Goal: Information Seeking & Learning: Learn about a topic

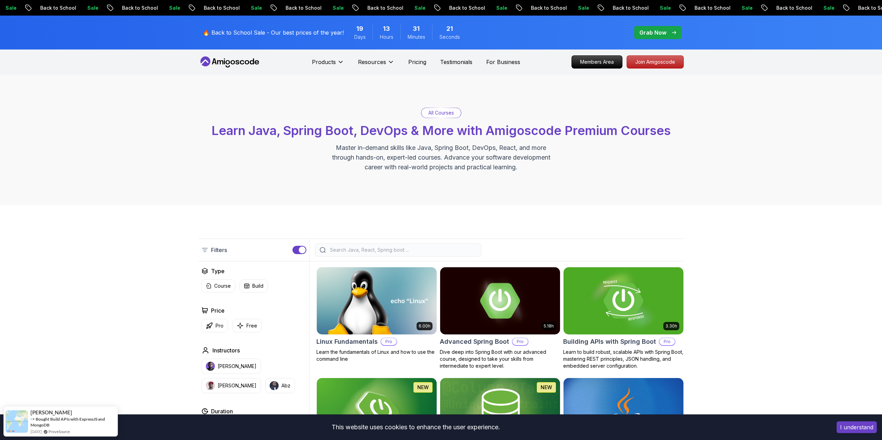
click at [532, 5] on div "Sale Back to School Sale Back to School Sale Back to School Sale Back to School…" at bounding box center [437, 7] width 882 height 7
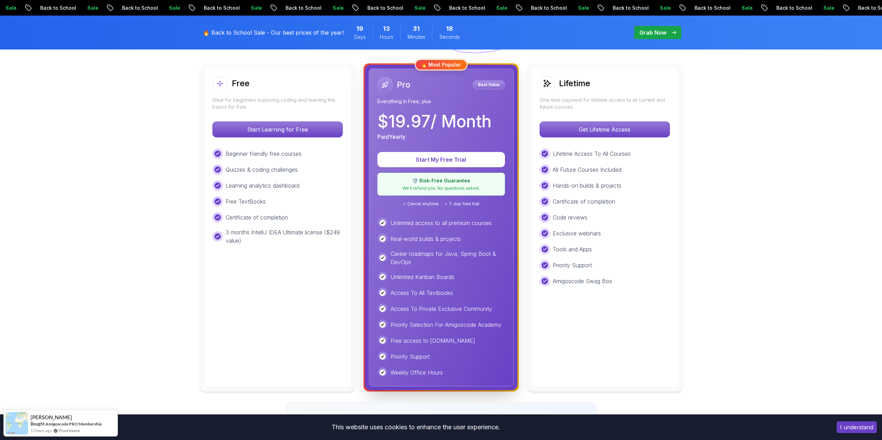
scroll to position [173, 0]
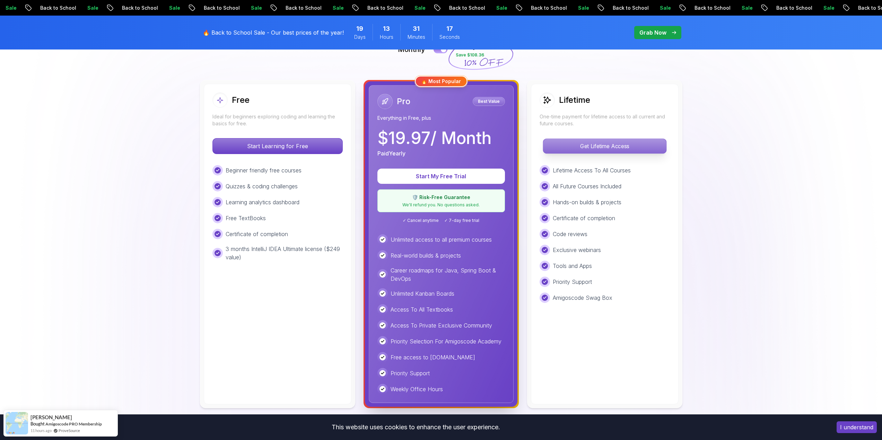
click at [600, 146] on p "Get Lifetime Access" at bounding box center [604, 146] width 123 height 15
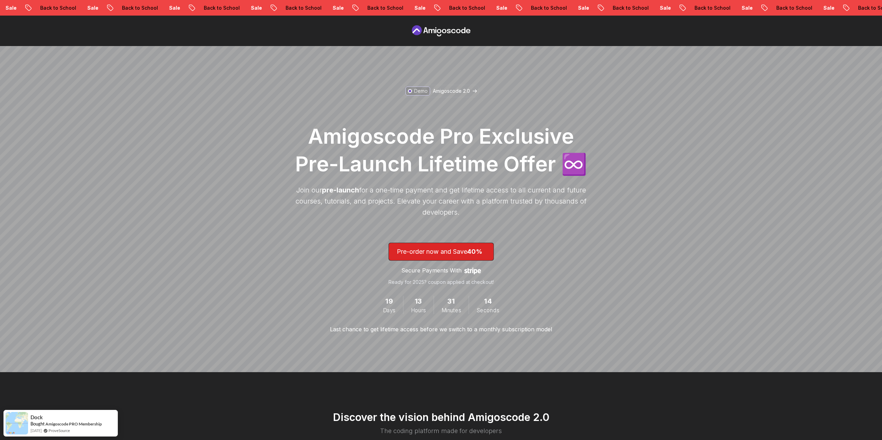
scroll to position [139, 0]
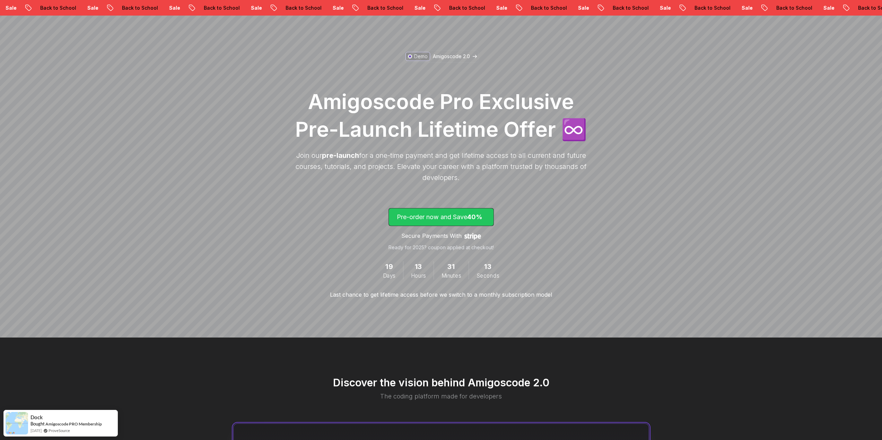
click at [455, 218] on p "Pre-order now and Save 40%" at bounding box center [441, 217] width 89 height 10
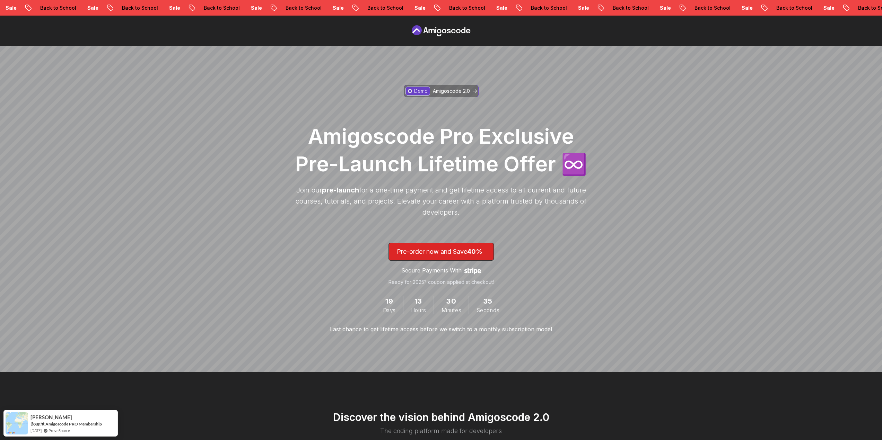
click at [421, 88] on p "Demo" at bounding box center [421, 91] width 14 height 7
click at [431, 24] on nav at bounding box center [441, 31] width 882 height 30
click at [433, 30] on icon at bounding box center [441, 30] width 62 height 11
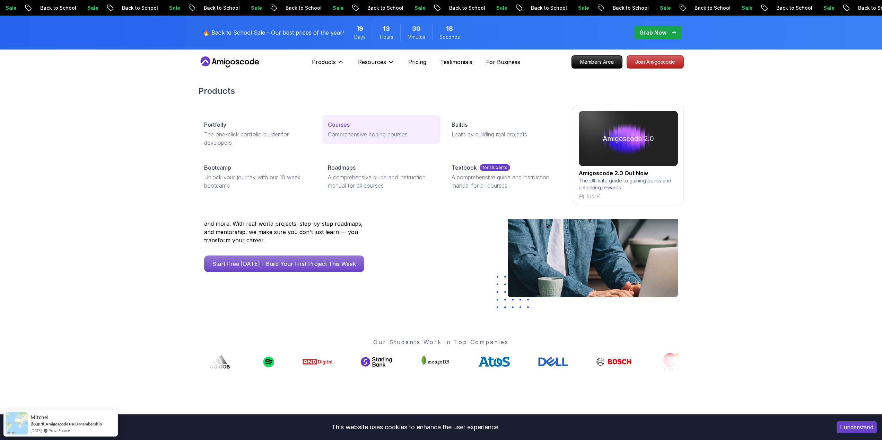
click at [364, 131] on p "Comprehensive coding courses" at bounding box center [381, 134] width 107 height 8
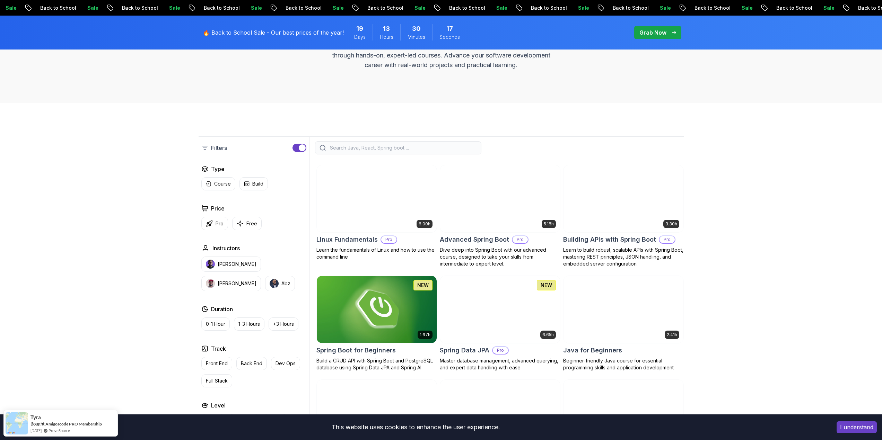
scroll to position [104, 0]
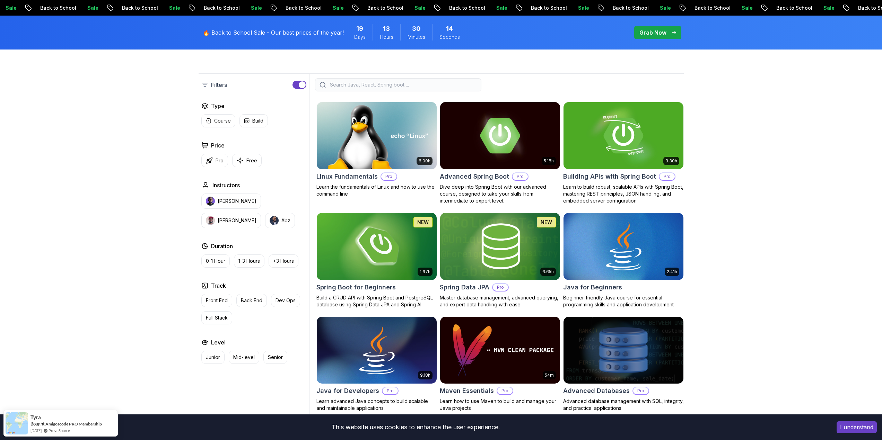
scroll to position [173, 0]
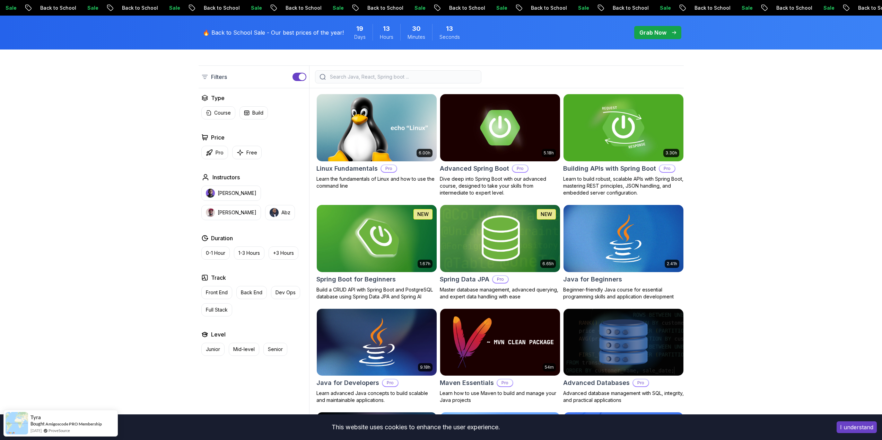
click at [636, 169] on h2 "Building APIs with Spring Boot" at bounding box center [609, 169] width 93 height 10
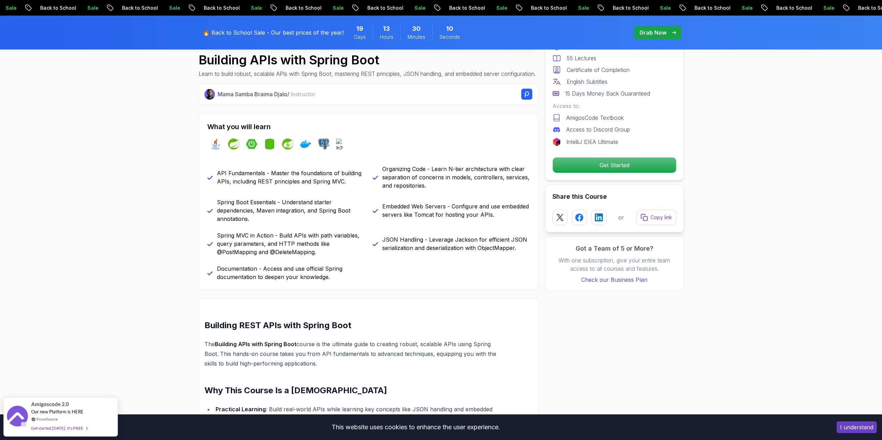
scroll to position [243, 0]
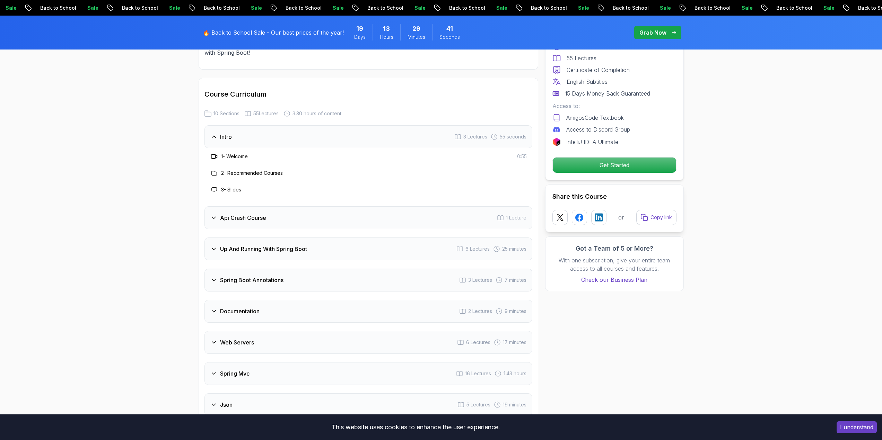
scroll to position [1109, 0]
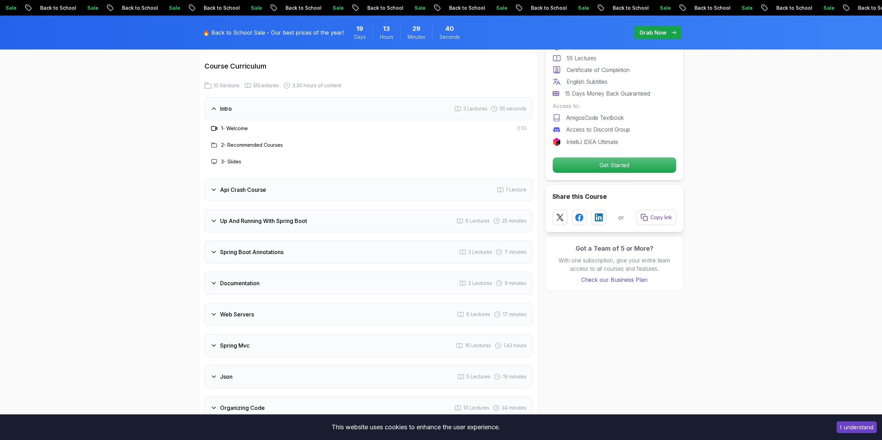
click at [285, 186] on div "Api Crash Course 1 Lecture" at bounding box center [368, 189] width 328 height 23
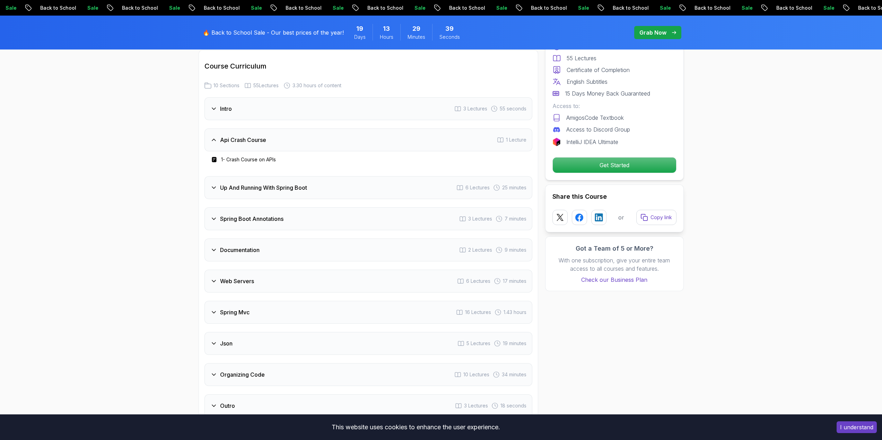
click at [271, 184] on h3 "Up And Running With Spring Boot" at bounding box center [263, 188] width 87 height 8
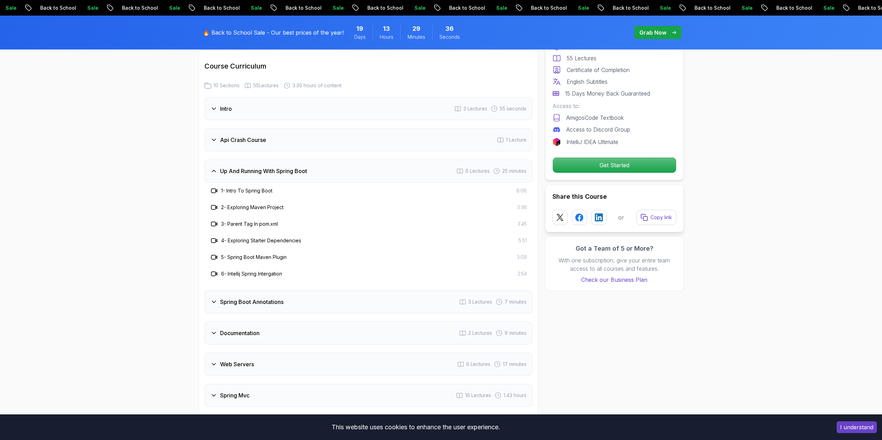
click at [291, 291] on div "Spring Boot Annotations 3 Lectures 7 minutes" at bounding box center [368, 302] width 328 height 23
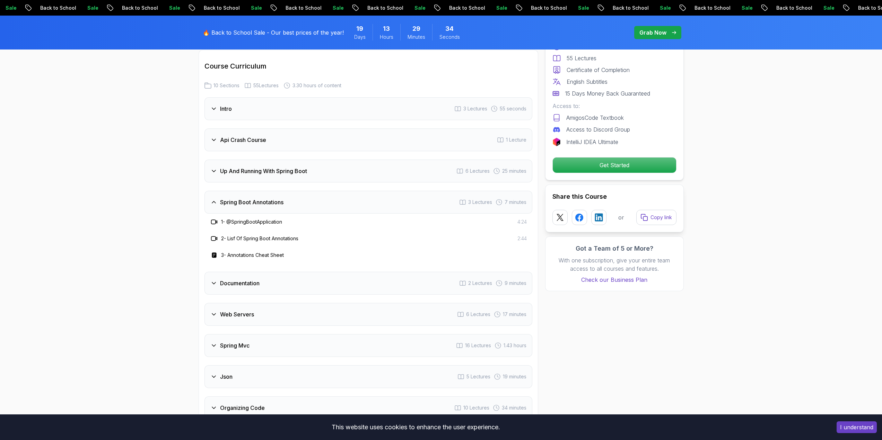
click at [245, 167] on div "Up And Running With Spring Boot 6 Lectures 25 minutes" at bounding box center [368, 171] width 328 height 23
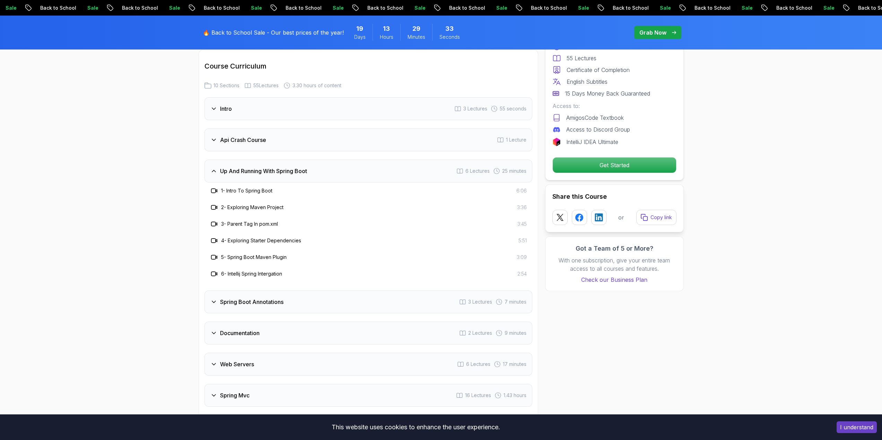
click at [275, 298] on h3 "Spring Boot Annotations" at bounding box center [251, 302] width 63 height 8
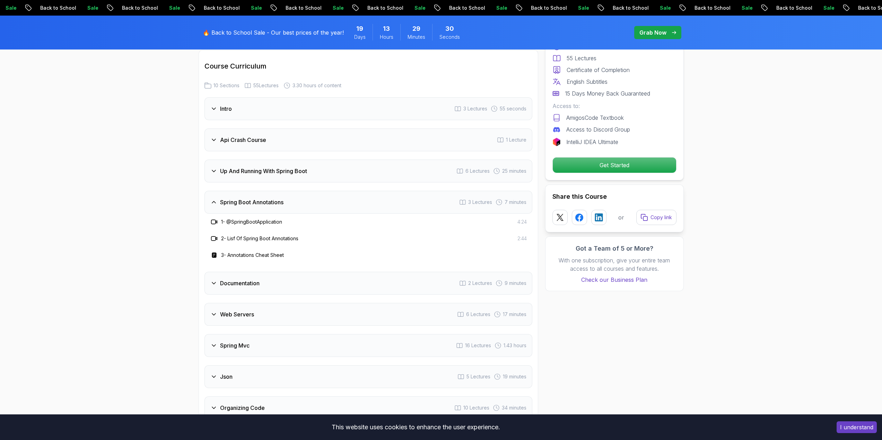
click at [290, 272] on div "Documentation 2 Lectures 9 minutes" at bounding box center [368, 283] width 328 height 23
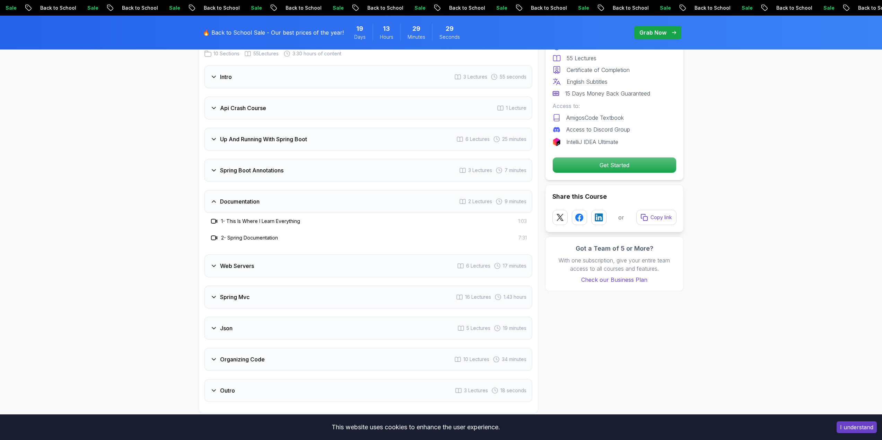
scroll to position [1143, 0]
click at [259, 252] on div "Web Servers 6 Lectures 17 minutes" at bounding box center [368, 263] width 328 height 23
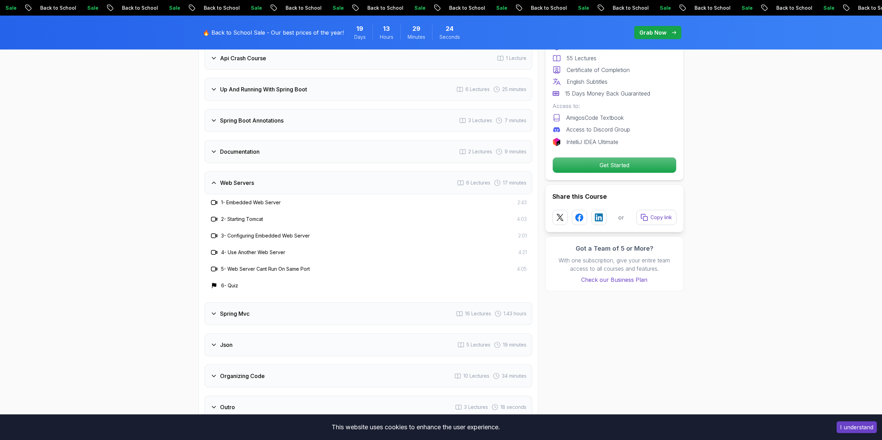
scroll to position [1213, 0]
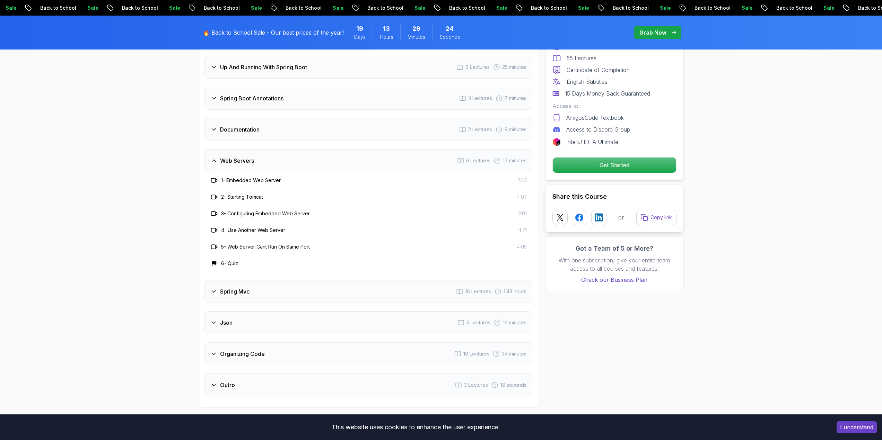
click at [282, 284] on div "Spring Mvc 16 Lectures 1.43 hours" at bounding box center [368, 291] width 328 height 23
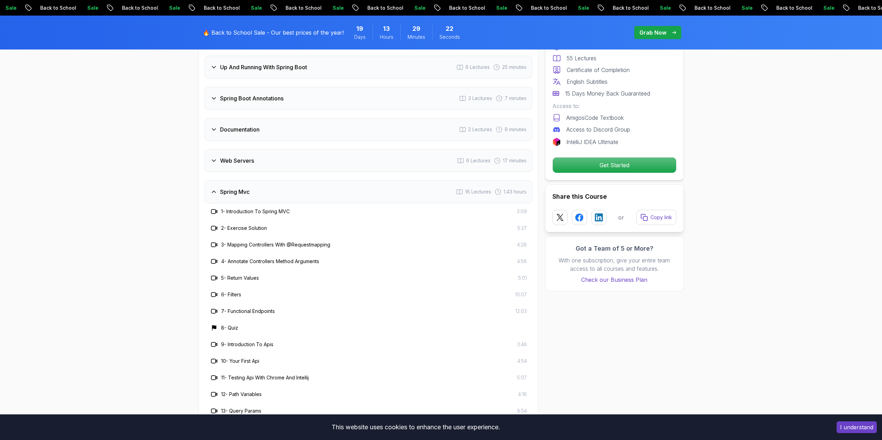
click at [262, 156] on div "Web Servers 6 Lectures 17 minutes" at bounding box center [368, 160] width 328 height 23
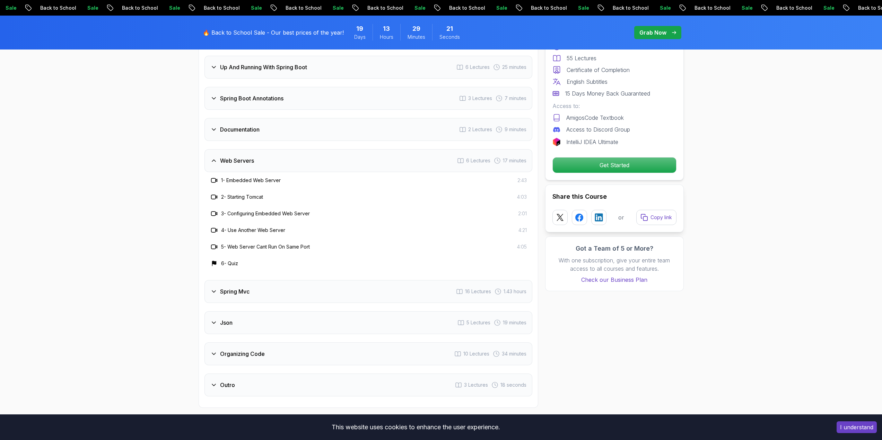
click at [263, 283] on div "Spring Mvc 16 Lectures 1.43 hours" at bounding box center [368, 291] width 328 height 23
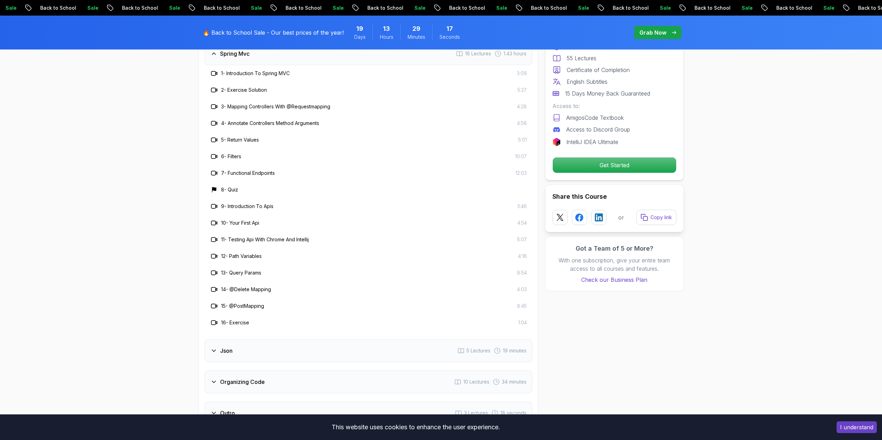
scroll to position [1351, 0]
click at [258, 341] on div "Json 5 Lectures 19 minutes" at bounding box center [368, 350] width 328 height 23
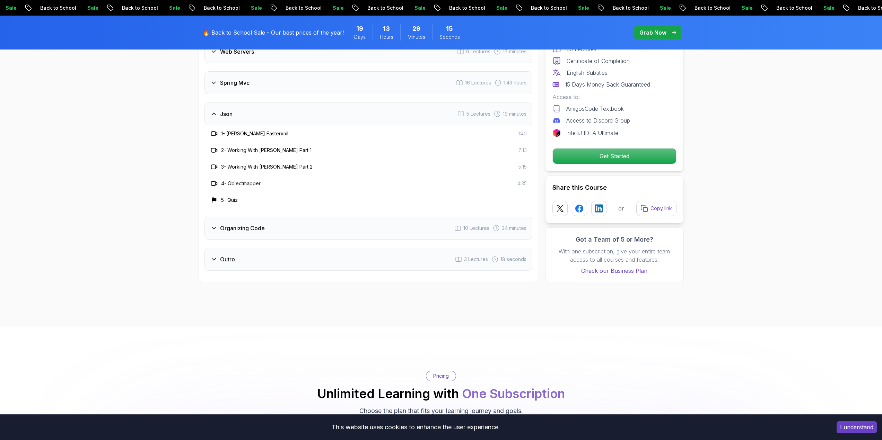
scroll to position [1317, 0]
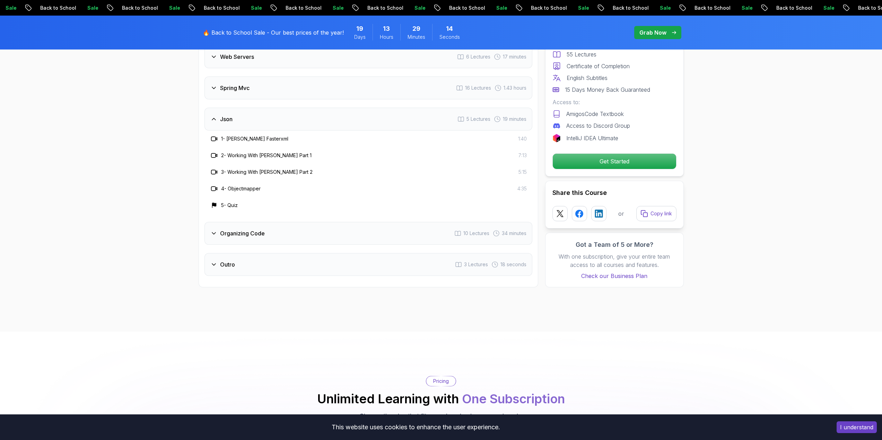
click at [229, 229] on h3 "Organizing Code" at bounding box center [242, 233] width 45 height 8
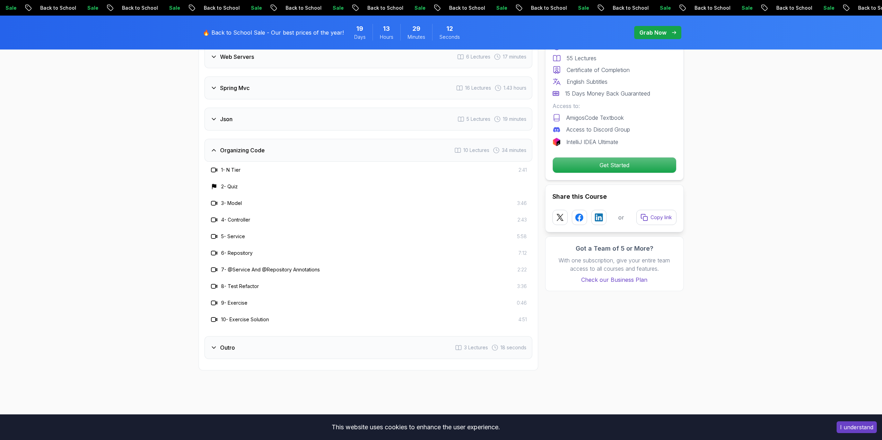
click at [258, 339] on div "Outro 3 Lectures 18 seconds" at bounding box center [368, 347] width 328 height 23
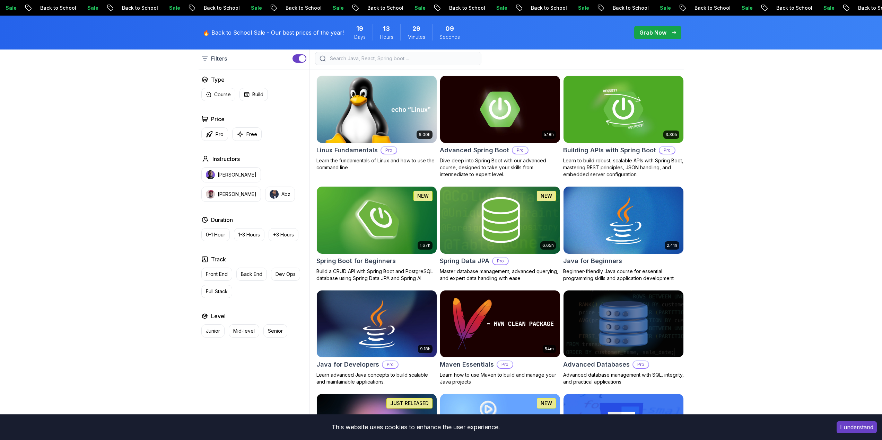
scroll to position [173, 0]
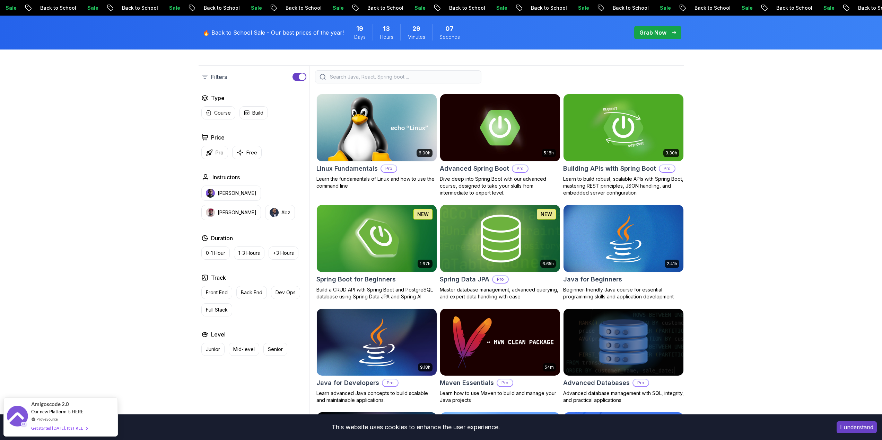
click at [483, 243] on img at bounding box center [500, 238] width 126 height 70
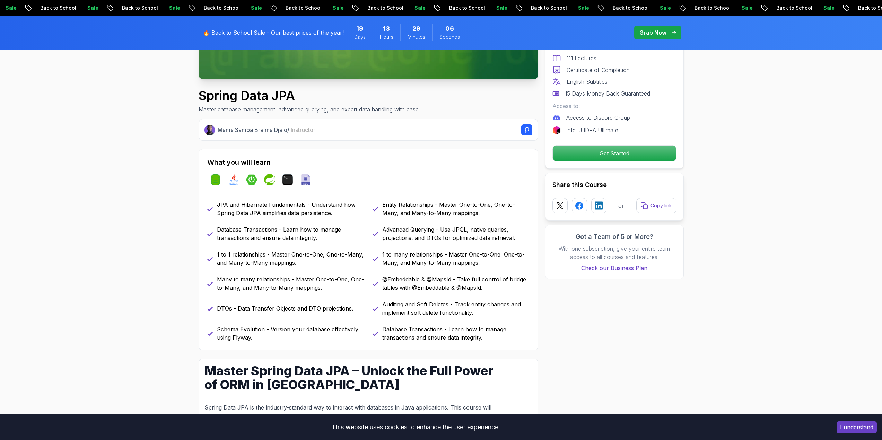
scroll to position [208, 0]
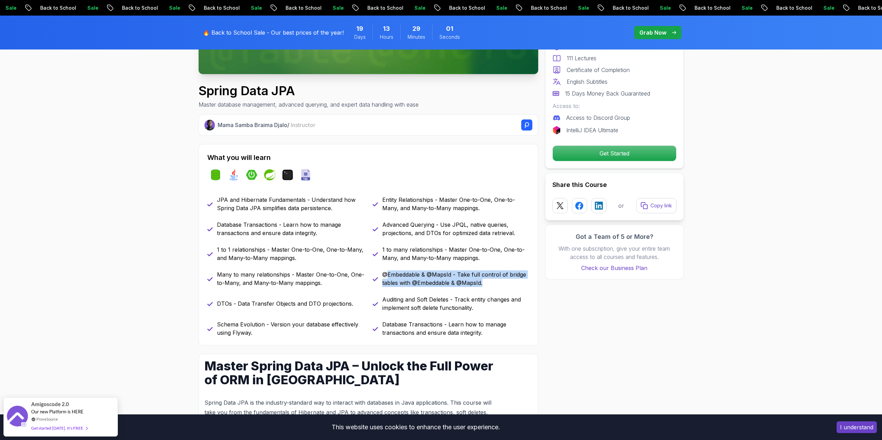
drag, startPoint x: 389, startPoint y: 274, endPoint x: 486, endPoint y: 281, distance: 98.0
click at [486, 281] on p "@Embeddable & @MapsId - Take full control of bridge tables with @Embeddable & @…" at bounding box center [455, 279] width 147 height 17
click at [502, 282] on p "@Embeddable & @MapsId - Take full control of bridge tables with @Embeddable & @…" at bounding box center [455, 279] width 147 height 17
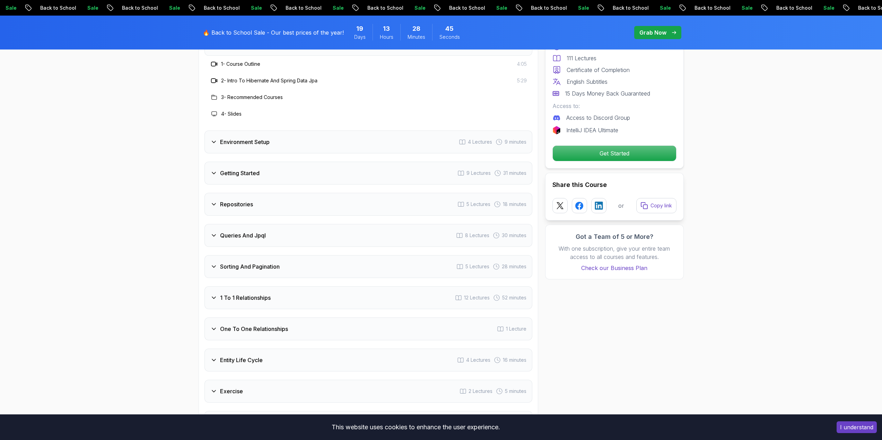
scroll to position [935, 0]
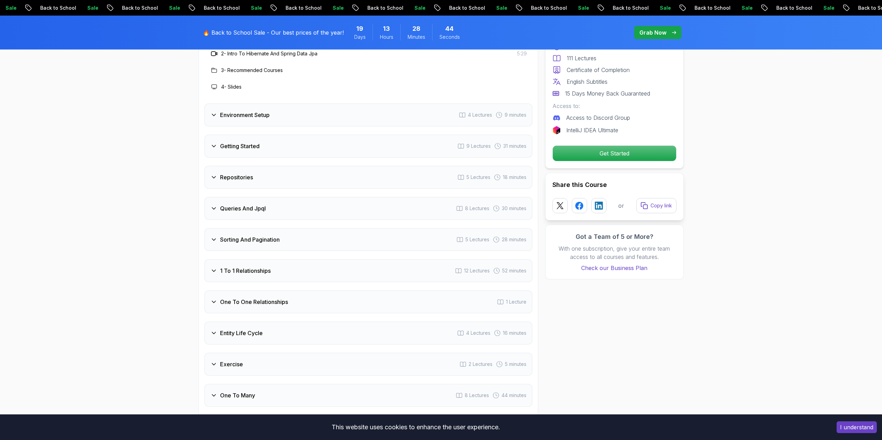
click at [273, 204] on div "Queries And Jpql 8 Lectures 30 minutes" at bounding box center [368, 208] width 328 height 23
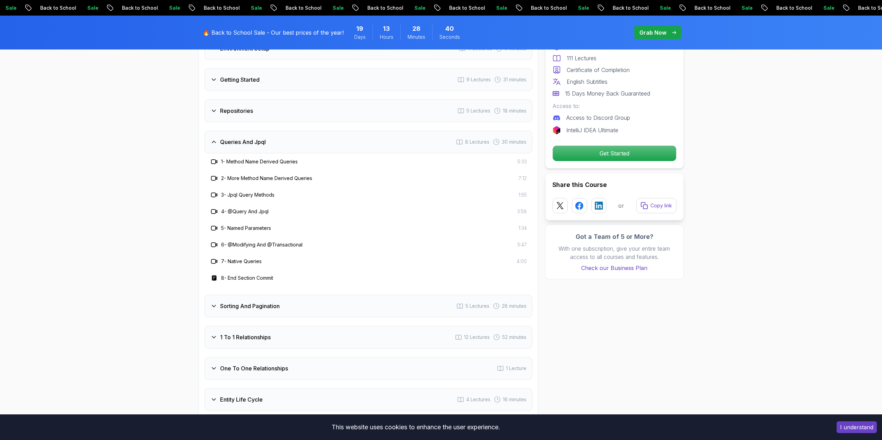
click at [260, 138] on h3 "Queries And Jpql" at bounding box center [243, 142] width 46 height 8
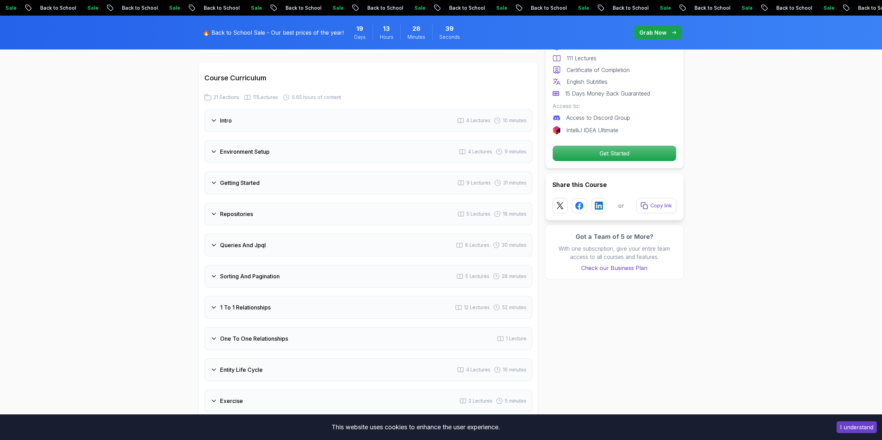
scroll to position [832, 0]
click at [245, 242] on h3 "Queries And Jpql" at bounding box center [243, 246] width 46 height 8
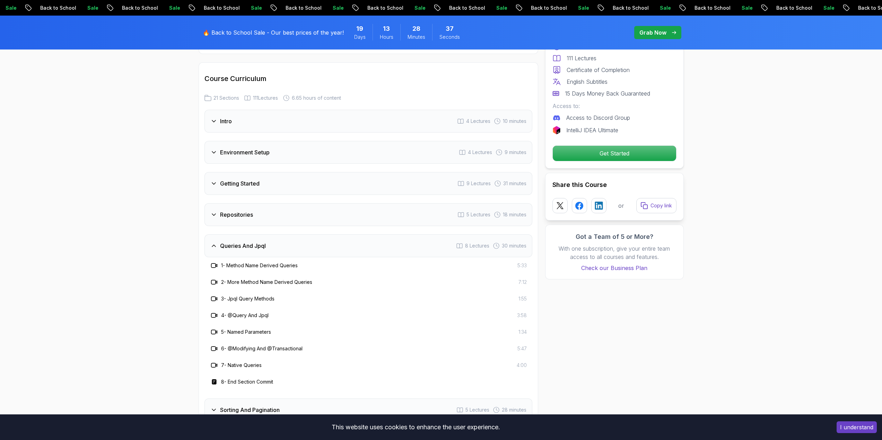
click at [249, 242] on h3 "Queries And Jpql" at bounding box center [243, 246] width 46 height 8
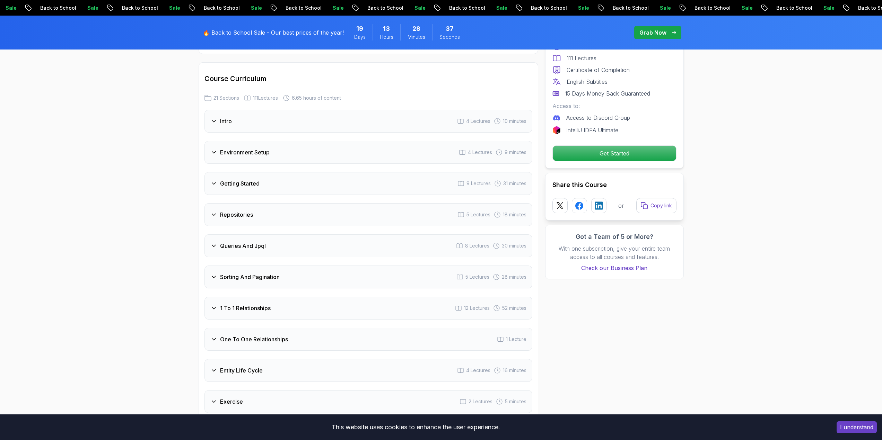
click at [241, 211] on h3 "Repositories" at bounding box center [236, 215] width 33 height 8
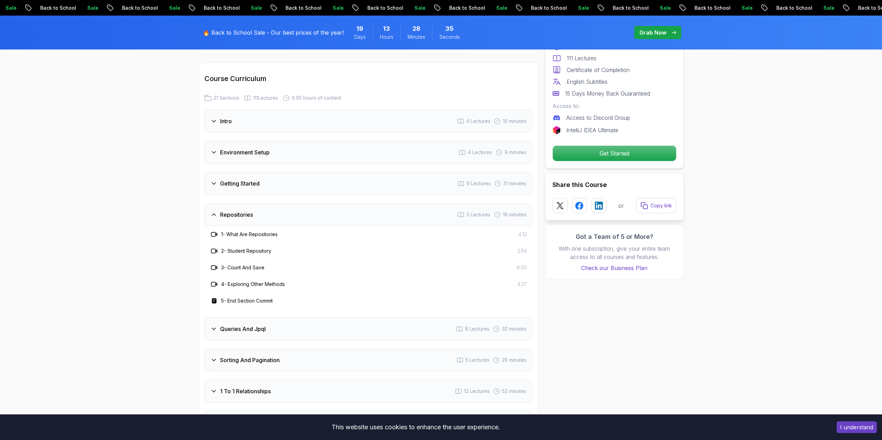
click at [252, 211] on h3 "Repositories" at bounding box center [236, 215] width 33 height 8
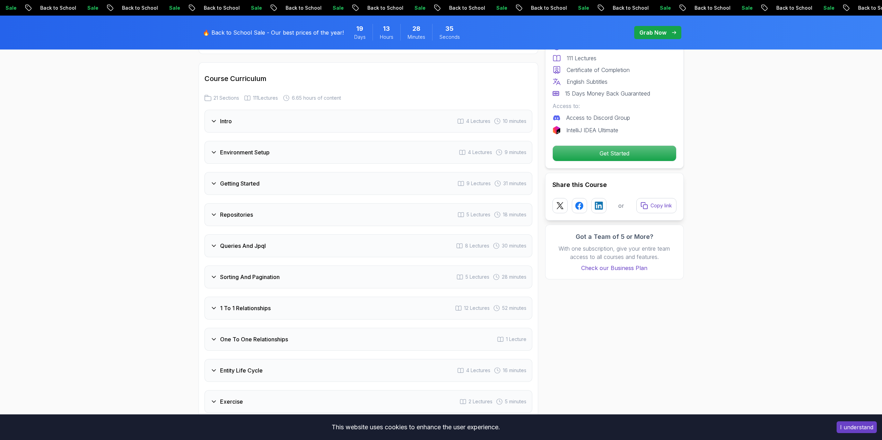
click at [254, 179] on h3 "Getting Started" at bounding box center [239, 183] width 39 height 8
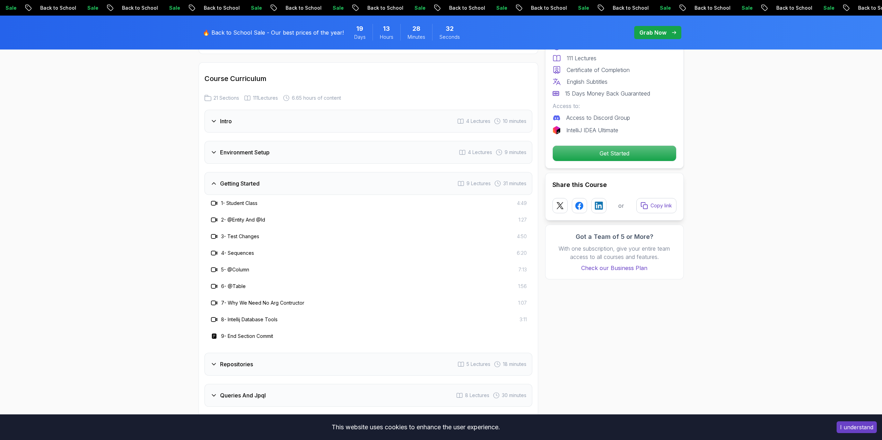
click at [257, 179] on h3 "Getting Started" at bounding box center [239, 183] width 39 height 8
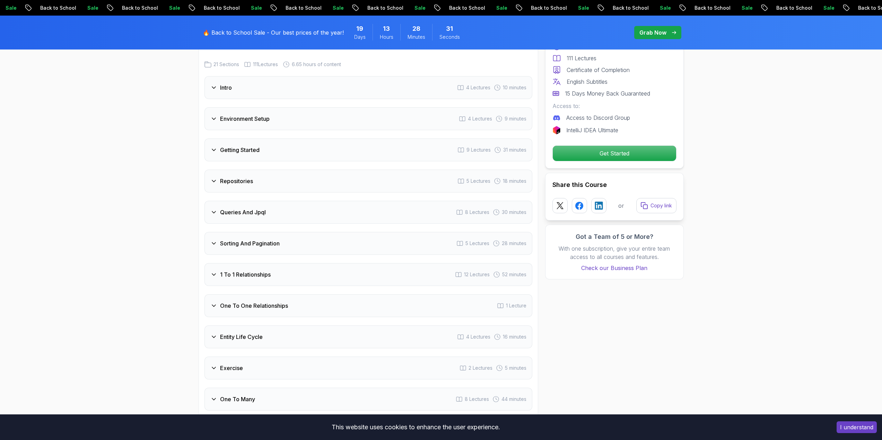
scroll to position [866, 0]
click at [252, 231] on div "Sorting And Pagination 5 Lectures 28 minutes" at bounding box center [368, 242] width 328 height 23
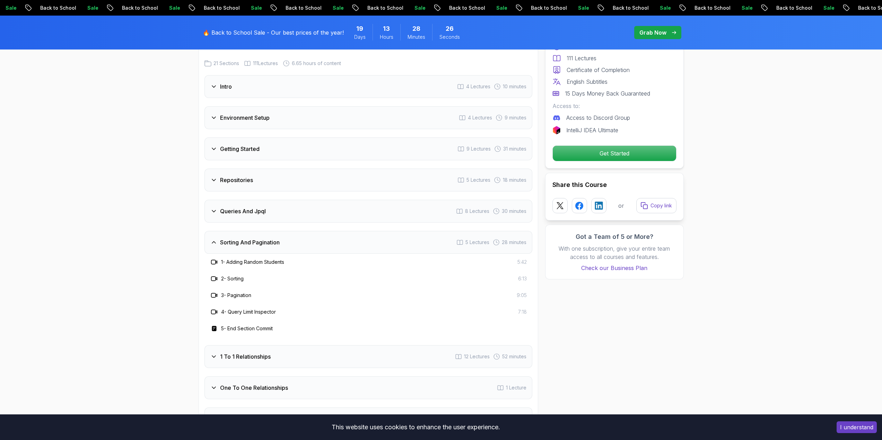
click at [275, 238] on h3 "Sorting And Pagination" at bounding box center [250, 242] width 60 height 8
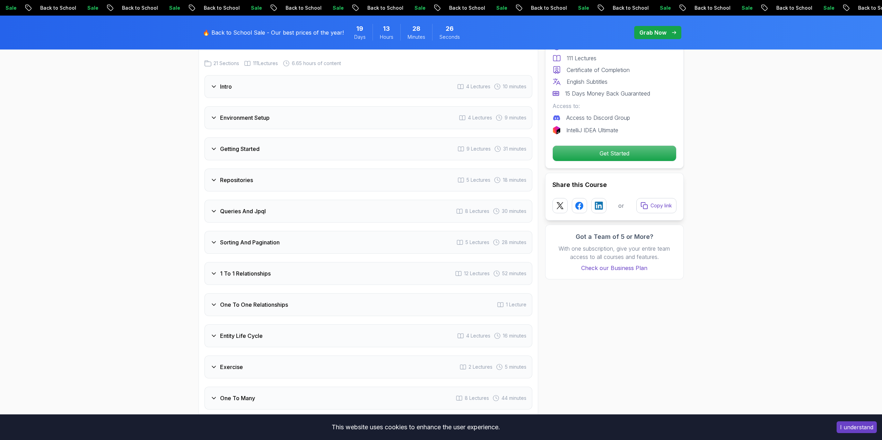
click at [257, 270] on h3 "1 To 1 Relationships" at bounding box center [245, 274] width 51 height 8
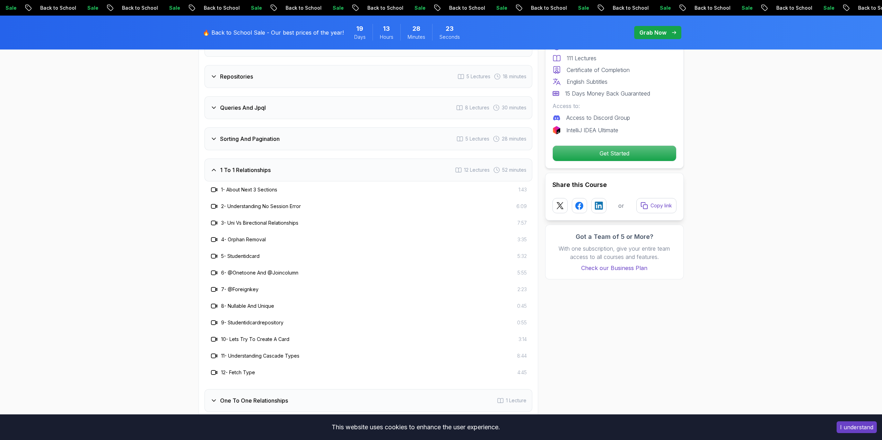
scroll to position [970, 0]
click at [252, 166] on h3 "1 To 1 Relationships" at bounding box center [245, 170] width 51 height 8
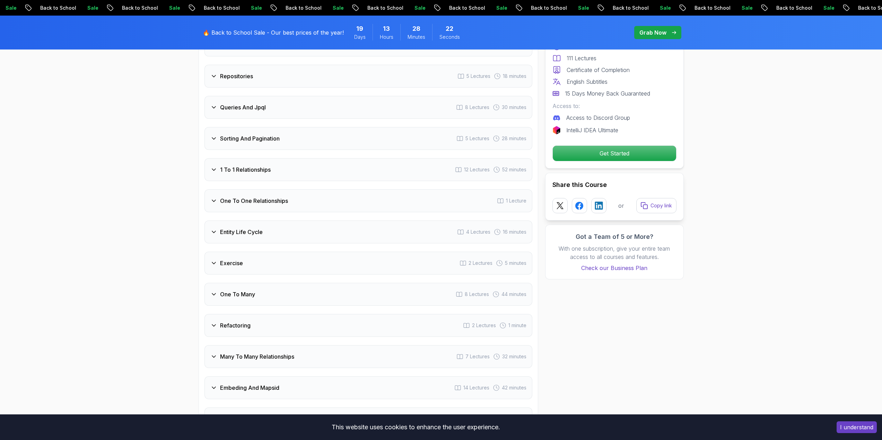
click at [252, 166] on h3 "1 To 1 Relationships" at bounding box center [245, 170] width 51 height 8
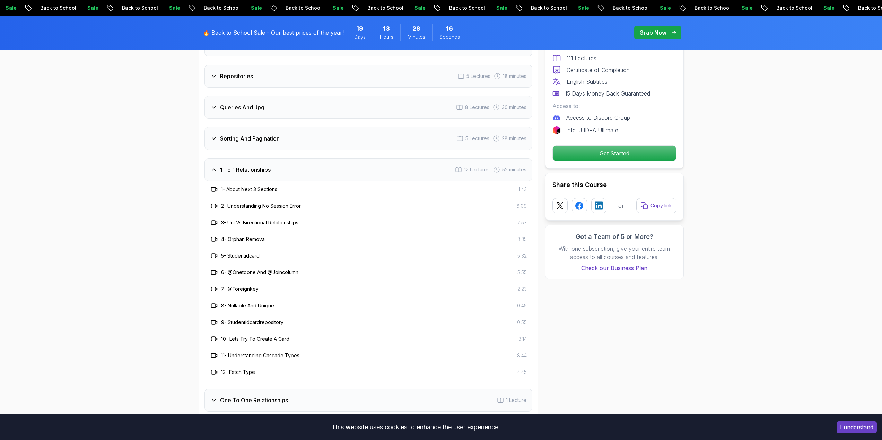
click at [262, 166] on h3 "1 To 1 Relationships" at bounding box center [245, 170] width 51 height 8
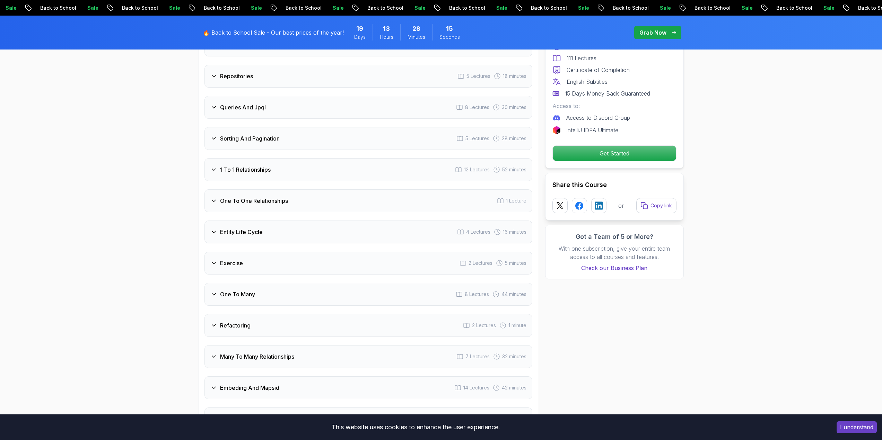
click at [265, 200] on div "One To One Relationships 1 Lecture" at bounding box center [368, 201] width 328 height 23
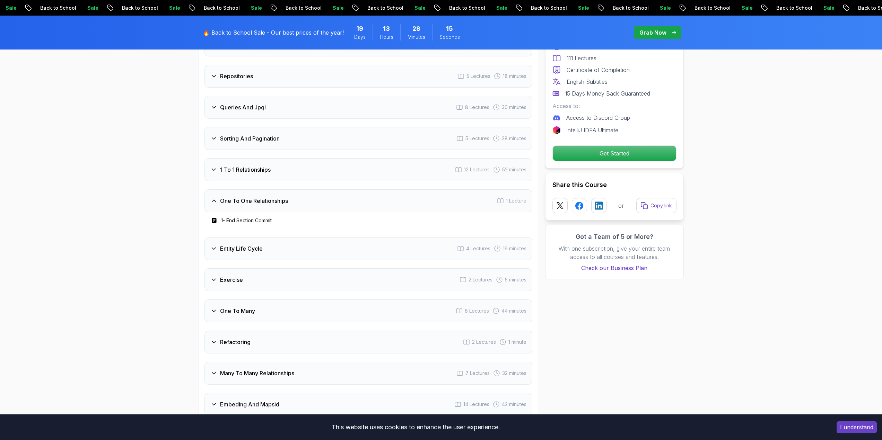
click at [268, 197] on h3 "One To One Relationships" at bounding box center [254, 201] width 68 height 8
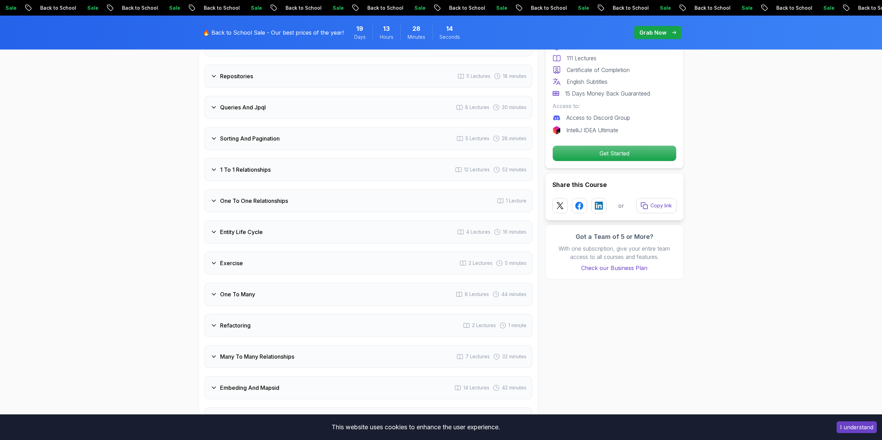
click at [263, 221] on div "Entity Life Cycle 4 Lectures 16 minutes" at bounding box center [368, 232] width 328 height 23
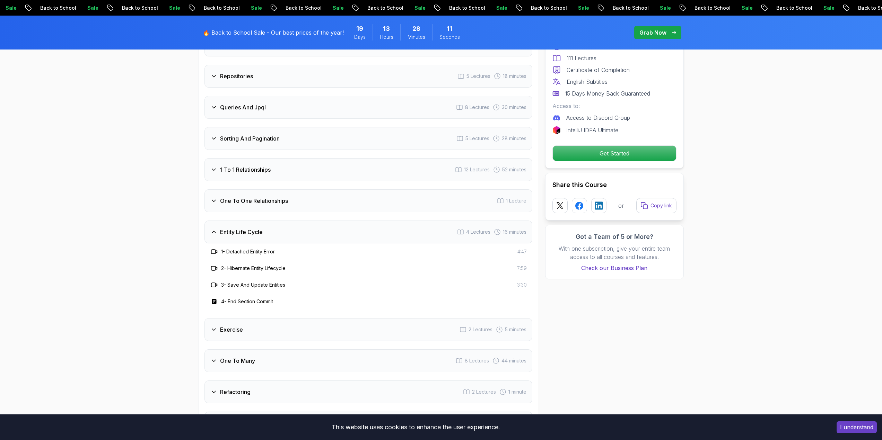
click at [283, 223] on div "Entity Life Cycle 4 Lectures 16 minutes" at bounding box center [368, 232] width 328 height 23
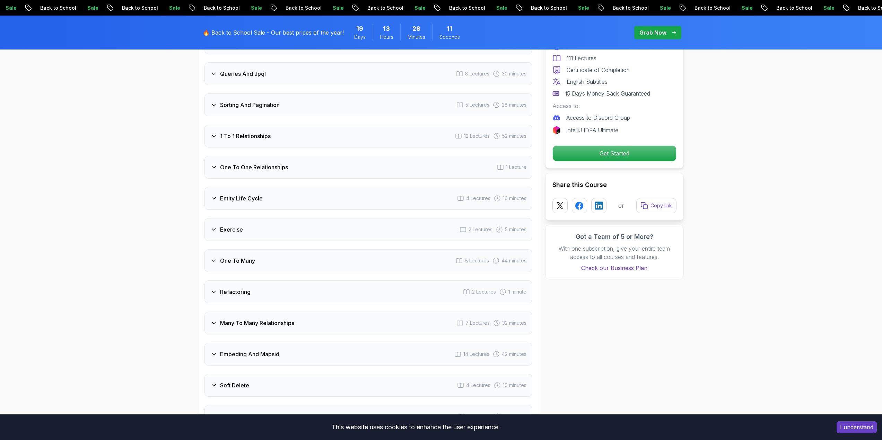
scroll to position [1005, 0]
click at [243, 219] on div "Exercise 2 Lectures 5 minutes" at bounding box center [368, 228] width 328 height 23
click at [251, 217] on div "Exercise 2 Lectures 5 minutes" at bounding box center [368, 228] width 328 height 23
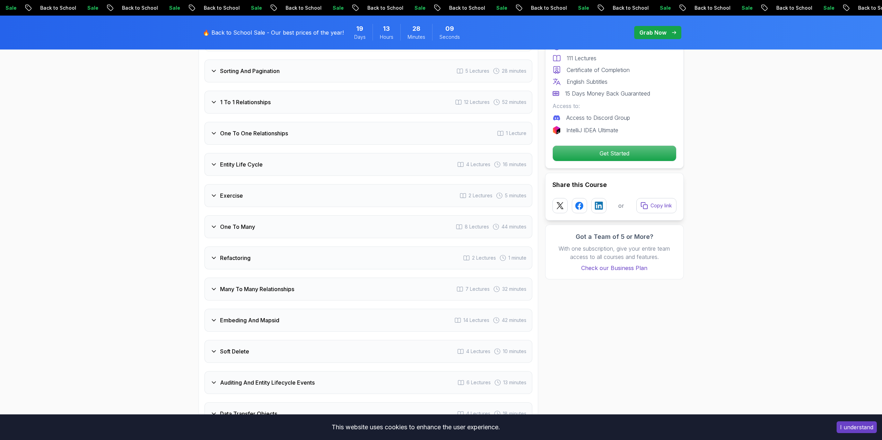
scroll to position [1039, 0]
click at [255, 221] on h3 "One To Many" at bounding box center [237, 225] width 35 height 8
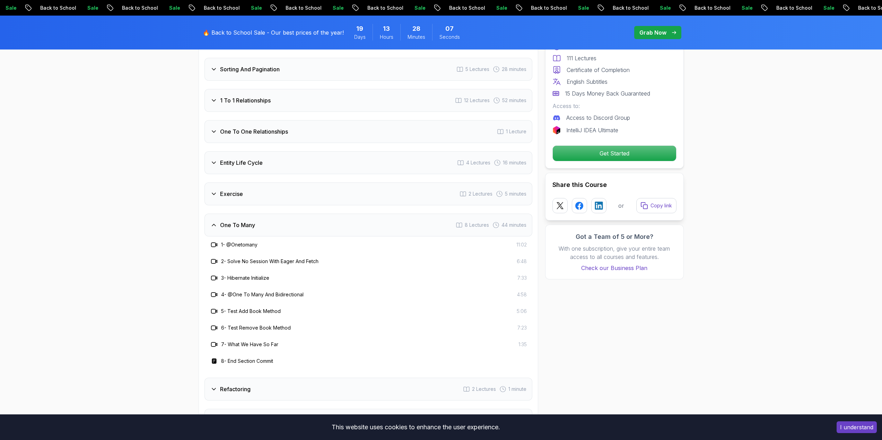
click at [257, 219] on div "One To Many 8 Lectures 44 minutes" at bounding box center [368, 225] width 328 height 23
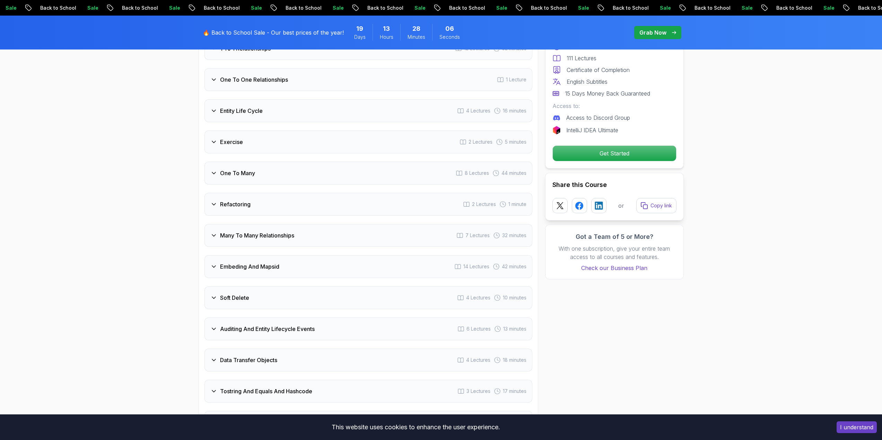
scroll to position [1109, 0]
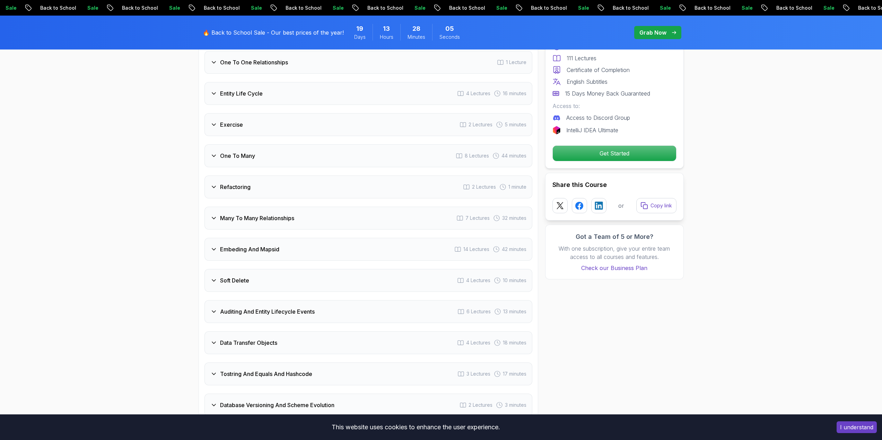
click at [263, 214] on h3 "Many To Many Relationships" at bounding box center [257, 218] width 74 height 8
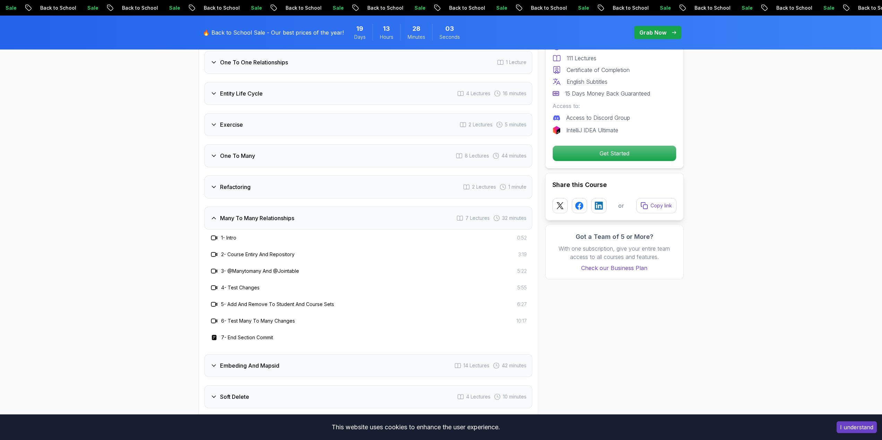
click at [269, 214] on h3 "Many To Many Relationships" at bounding box center [257, 218] width 74 height 8
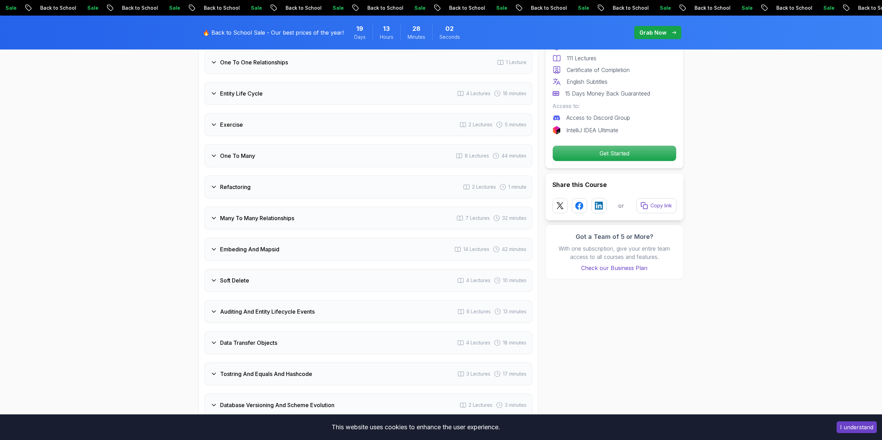
click at [262, 238] on div "Embeding And Mapsid 14 Lectures 42 minutes" at bounding box center [368, 249] width 328 height 23
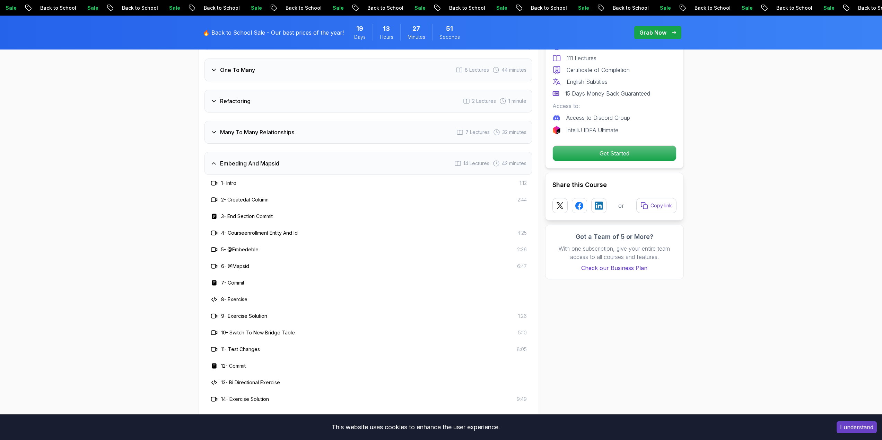
scroll to position [1213, 0]
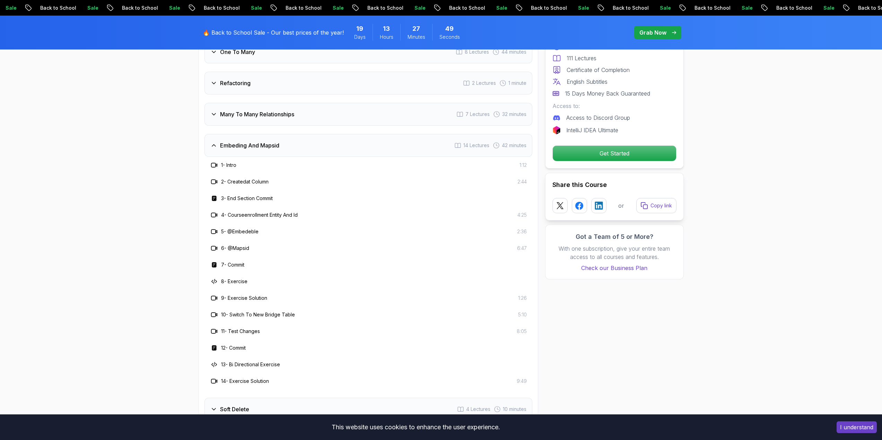
click at [261, 142] on div "Embeding And Mapsid 14 Lectures 42 minutes" at bounding box center [368, 145] width 328 height 23
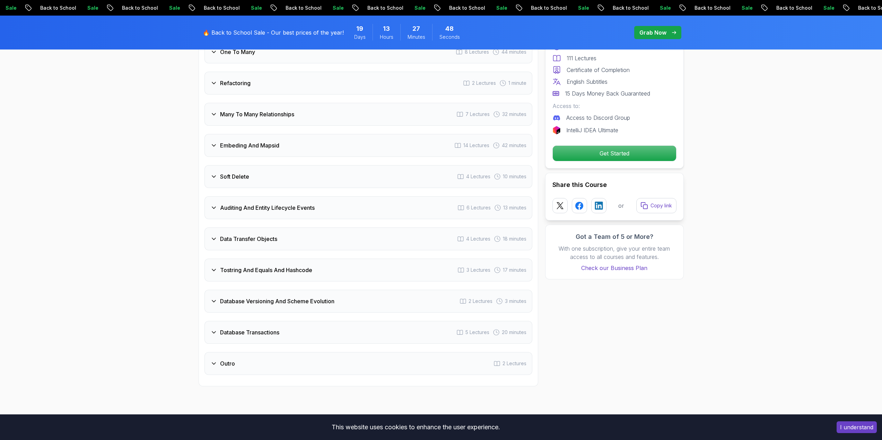
click at [260, 165] on div "Soft Delete 4 Lectures 10 minutes" at bounding box center [368, 176] width 328 height 23
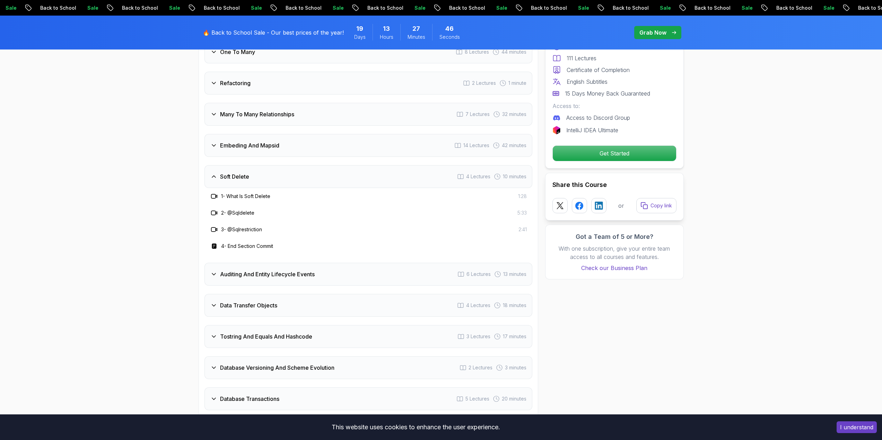
click at [260, 165] on div "Soft Delete 4 Lectures 10 minutes" at bounding box center [368, 176] width 328 height 23
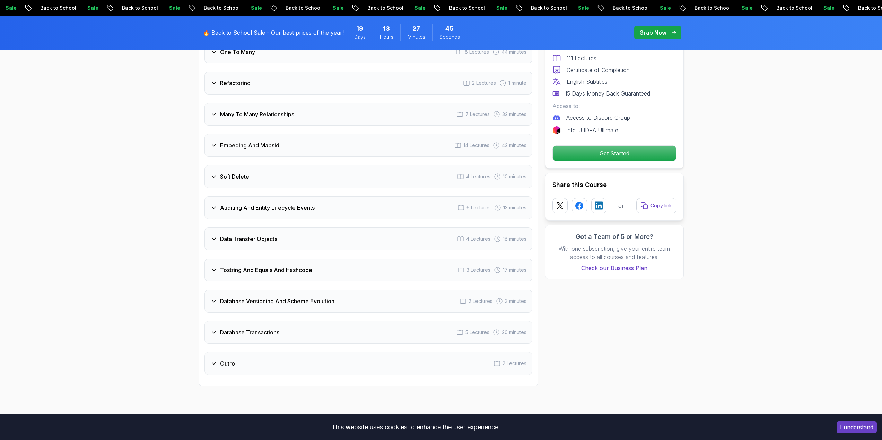
click at [268, 204] on h3 "Auditing And Entity Lifecycle Events" at bounding box center [267, 208] width 95 height 8
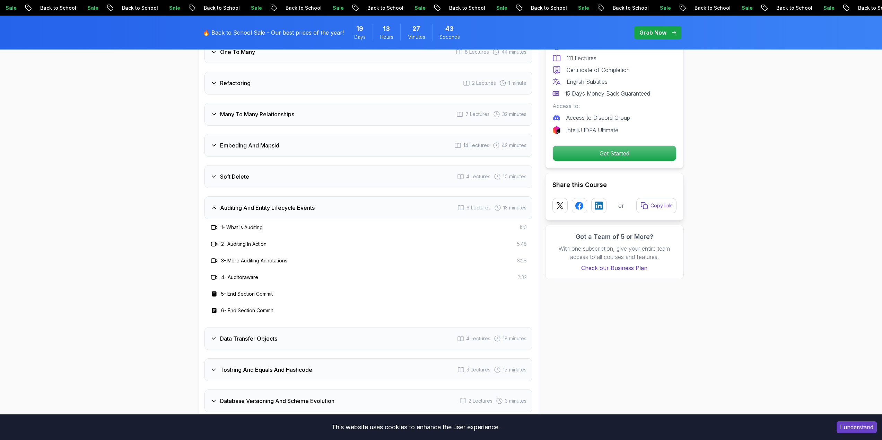
click at [268, 204] on h3 "Auditing And Entity Lifecycle Events" at bounding box center [267, 208] width 95 height 8
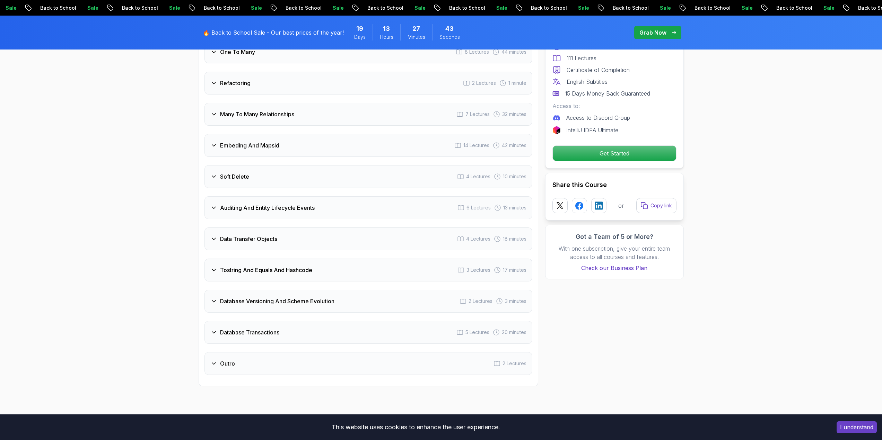
click at [269, 228] on div "Data Transfer Objects 4 Lectures 18 minutes" at bounding box center [368, 239] width 328 height 23
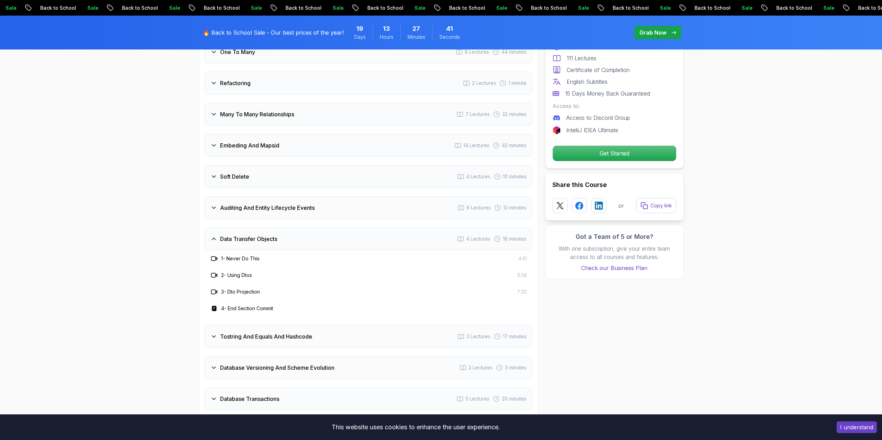
click at [272, 235] on h3 "Data Transfer Objects" at bounding box center [248, 239] width 57 height 8
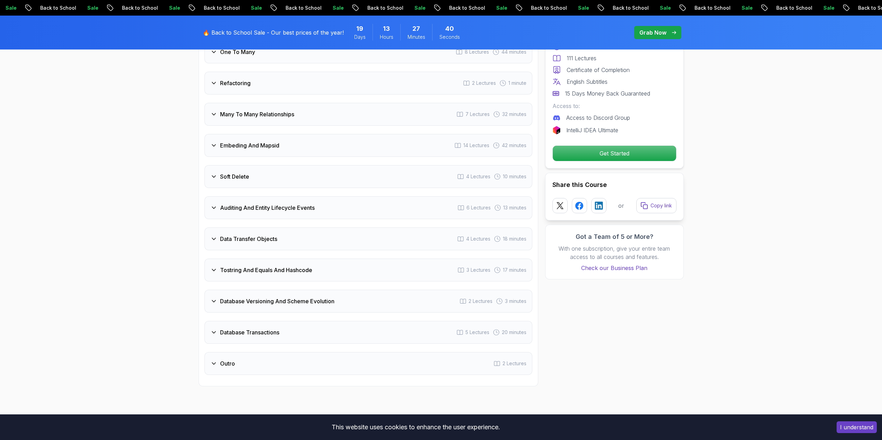
click at [272, 259] on div "Tostring And Equals And Hashcode 3 Lectures 17 minutes" at bounding box center [368, 270] width 328 height 23
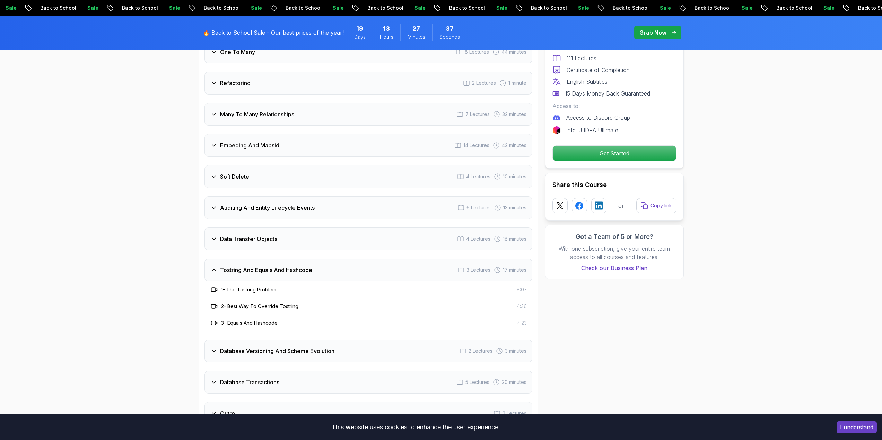
click at [312, 266] on h3 "Tostring And Equals And Hashcode" at bounding box center [266, 270] width 92 height 8
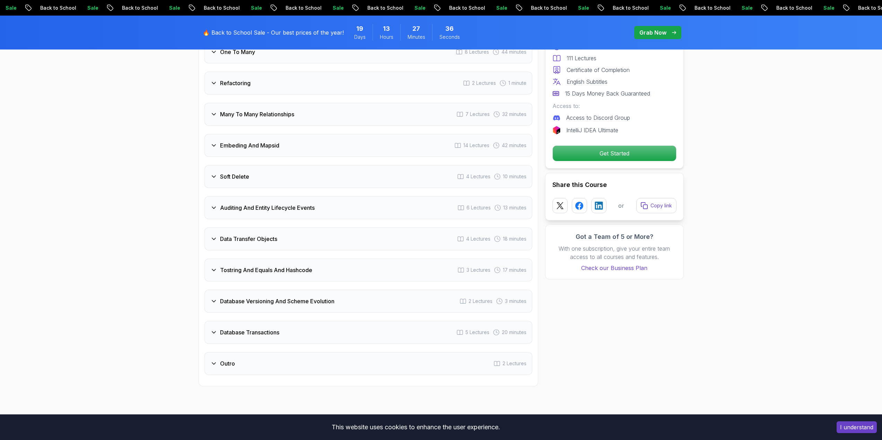
click at [281, 297] on div "Database Versioning And Scheme Evolution 2 Lectures 3 minutes" at bounding box center [368, 301] width 328 height 23
click at [289, 297] on h3 "Database Versioning And Scheme Evolution" at bounding box center [277, 301] width 114 height 8
click at [278, 297] on div "Database Versioning And Scheme Evolution 2 Lectures 3 minutes" at bounding box center [368, 301] width 328 height 23
click at [274, 297] on h3 "Database Versioning And Scheme Evolution" at bounding box center [277, 301] width 114 height 8
click at [270, 328] on h3 "Database Transactions" at bounding box center [249, 332] width 59 height 8
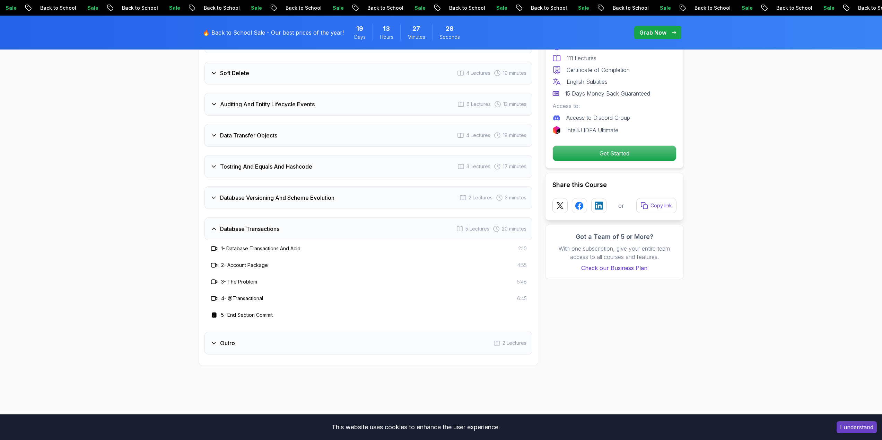
scroll to position [1317, 0]
click at [271, 225] on h3 "Database Transactions" at bounding box center [249, 229] width 59 height 8
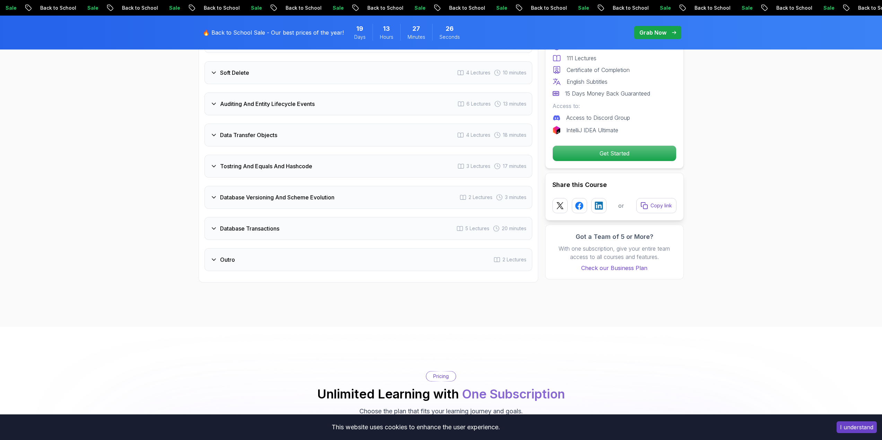
click at [242, 258] on div "Outro 2 Lectures" at bounding box center [368, 259] width 328 height 23
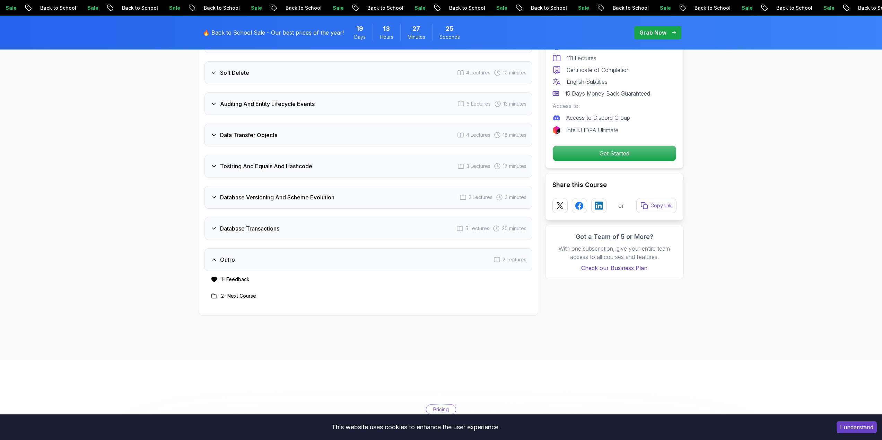
click at [250, 251] on div "Outro 2 Lectures" at bounding box center [368, 259] width 328 height 23
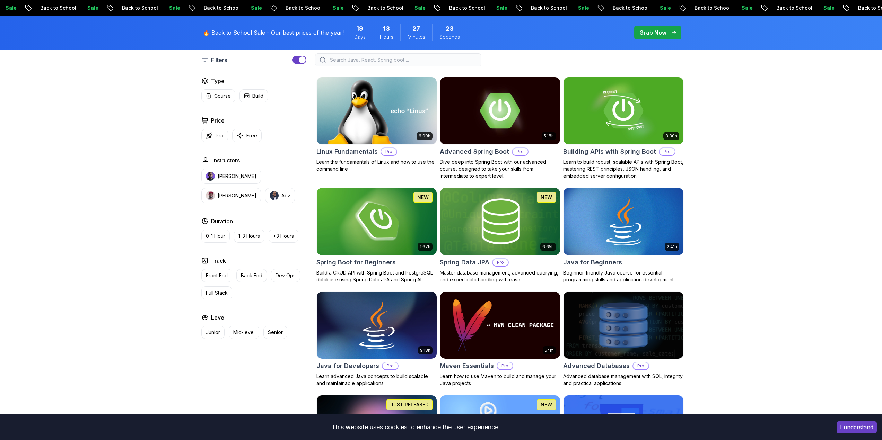
scroll to position [173, 0]
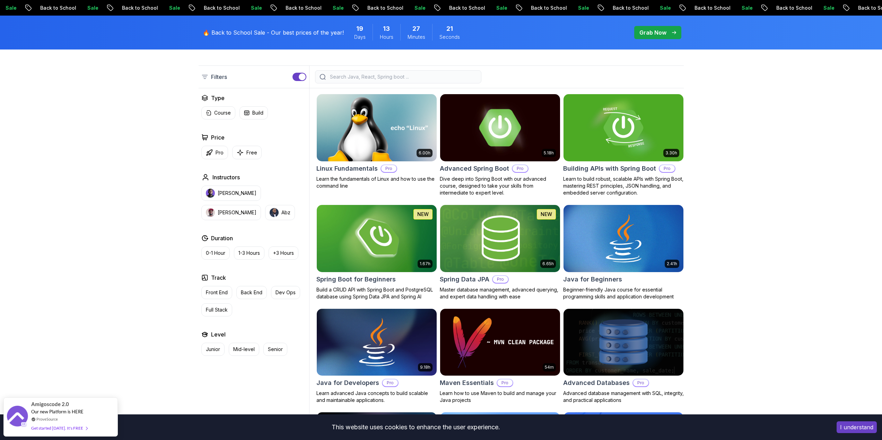
click at [501, 120] on img at bounding box center [500, 128] width 126 height 70
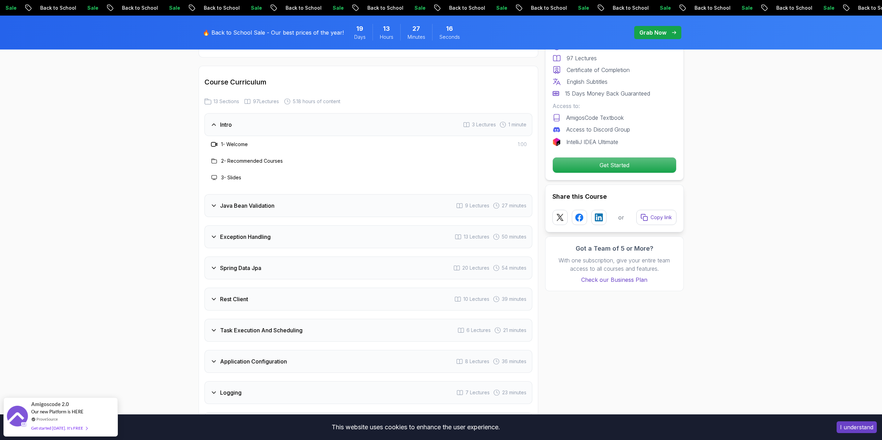
scroll to position [935, 0]
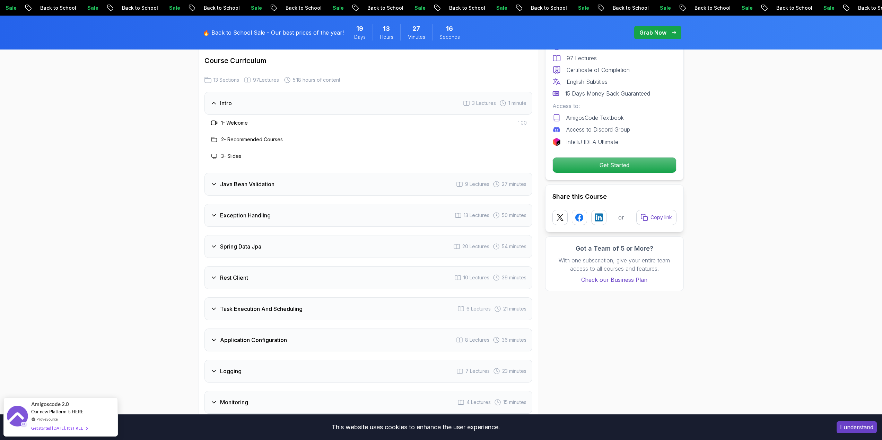
click at [261, 180] on h3 "Java Bean Validation" at bounding box center [247, 184] width 54 height 8
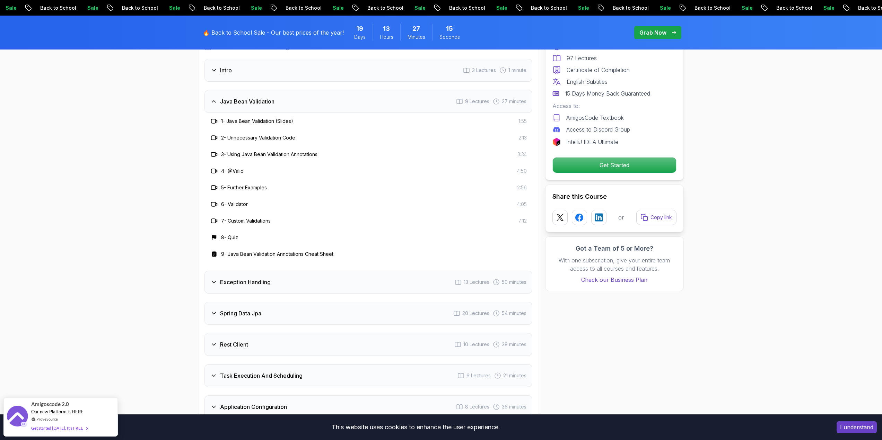
scroll to position [970, 0]
click at [251, 276] on h3 "Exception Handling" at bounding box center [245, 280] width 51 height 8
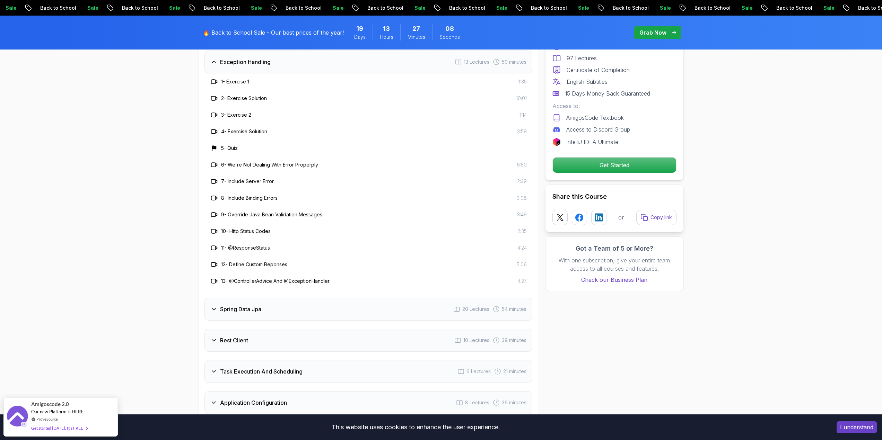
scroll to position [1039, 0]
click at [276, 298] on div "Spring Data Jpa 20 Lectures 54 minutes" at bounding box center [368, 309] width 328 height 23
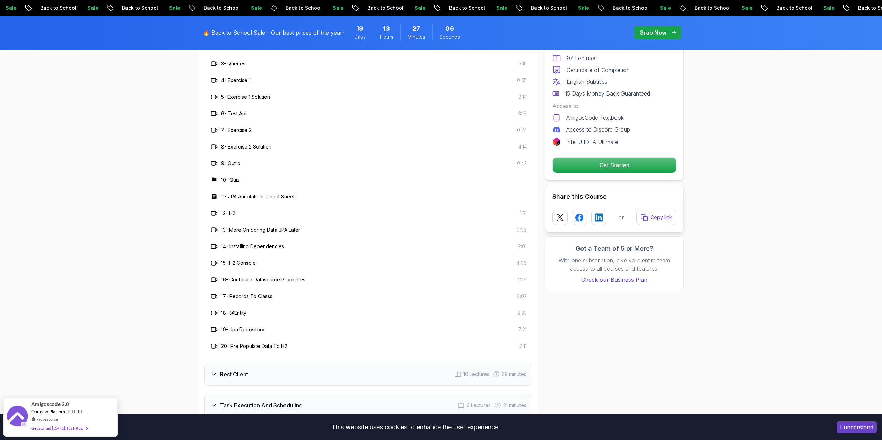
scroll to position [1178, 0]
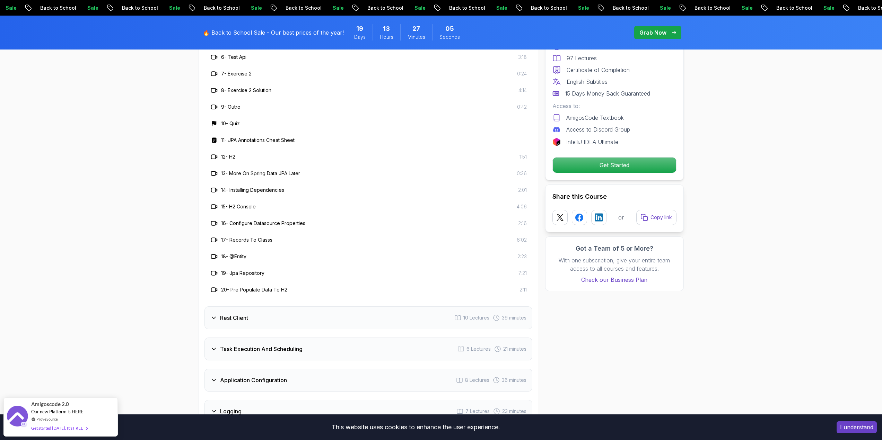
click at [260, 307] on div "Rest Client 10 Lectures 39 minutes" at bounding box center [368, 318] width 328 height 23
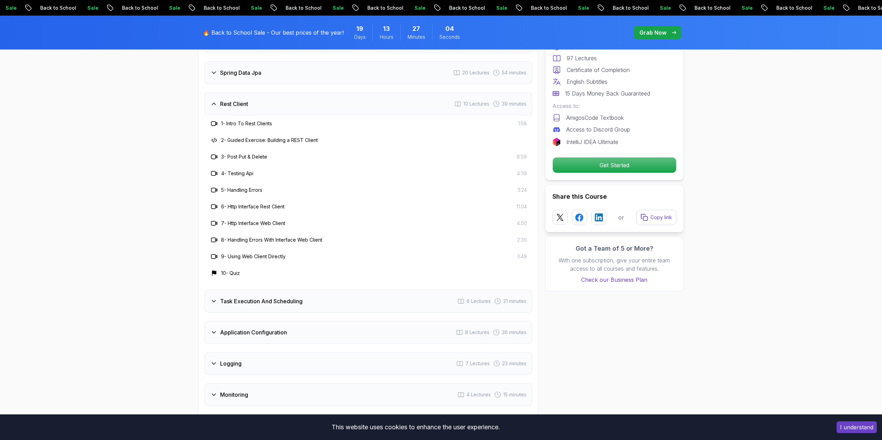
scroll to position [1039, 0]
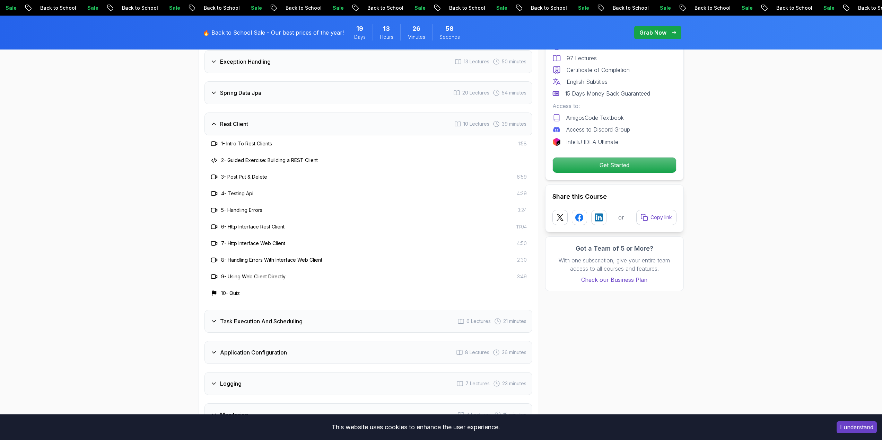
click at [291, 310] on div "Task Execution And Scheduling 6 Lectures 21 minutes" at bounding box center [368, 321] width 328 height 23
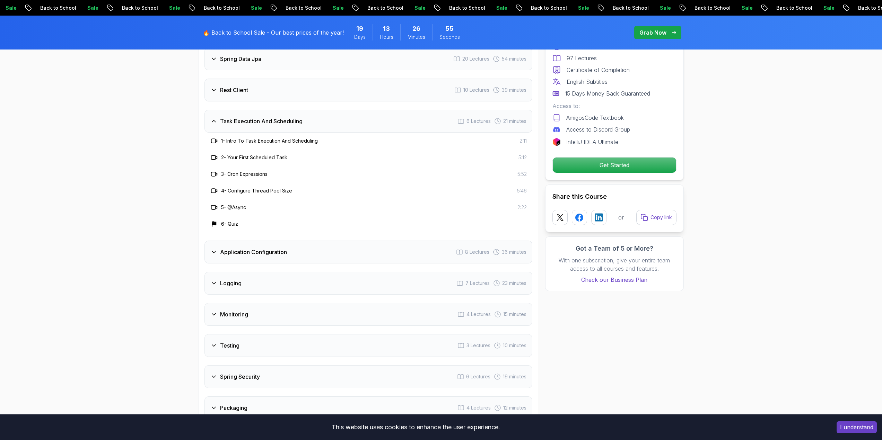
scroll to position [1074, 0]
click at [249, 247] on h3 "Application Configuration" at bounding box center [253, 251] width 67 height 8
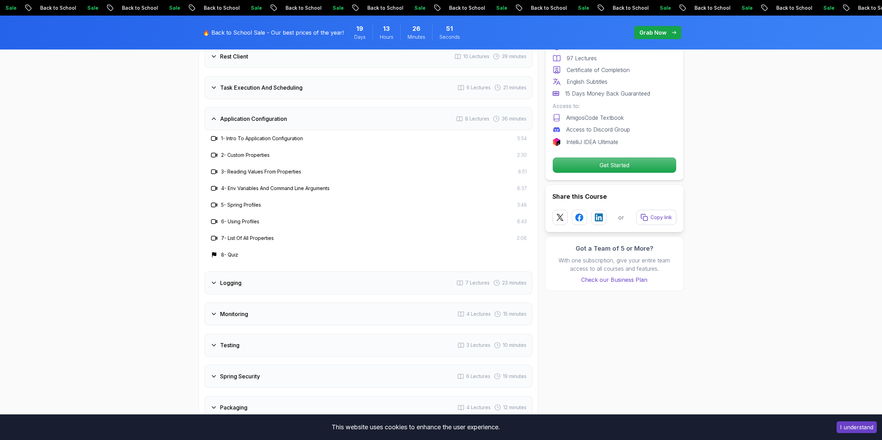
scroll to position [1109, 0]
click at [251, 270] on div "Logging 7 Lectures 23 minutes" at bounding box center [368, 281] width 328 height 23
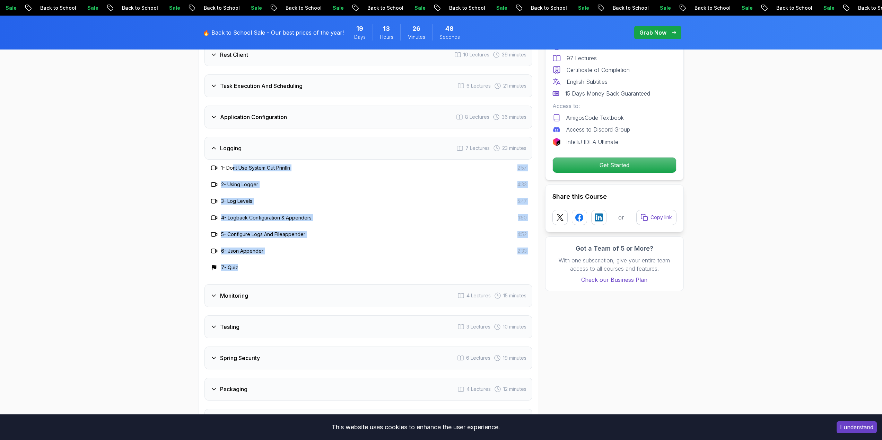
drag, startPoint x: 253, startPoint y: 247, endPoint x: 233, endPoint y: 149, distance: 100.2
click at [233, 160] on div "1 - Dont Use System Out Println 2:57 2 - Using Logger 4:33 3 - Log Levels 5:47 …" at bounding box center [368, 218] width 328 height 116
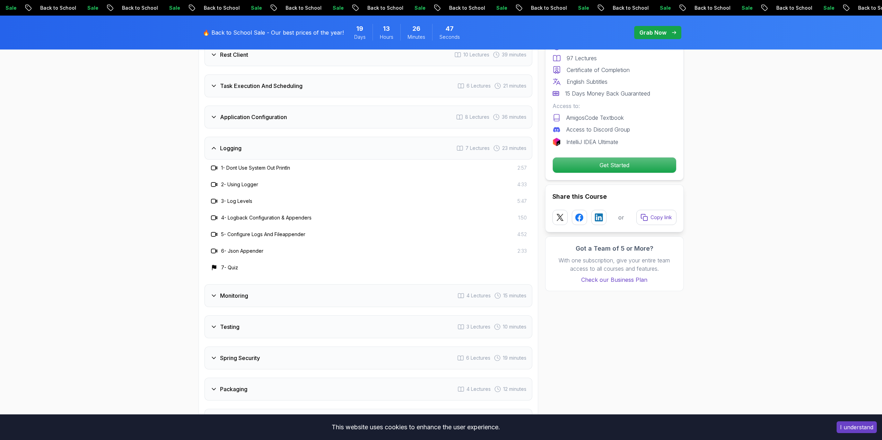
click at [252, 284] on div "Monitoring 4 Lectures 15 minutes" at bounding box center [368, 295] width 328 height 23
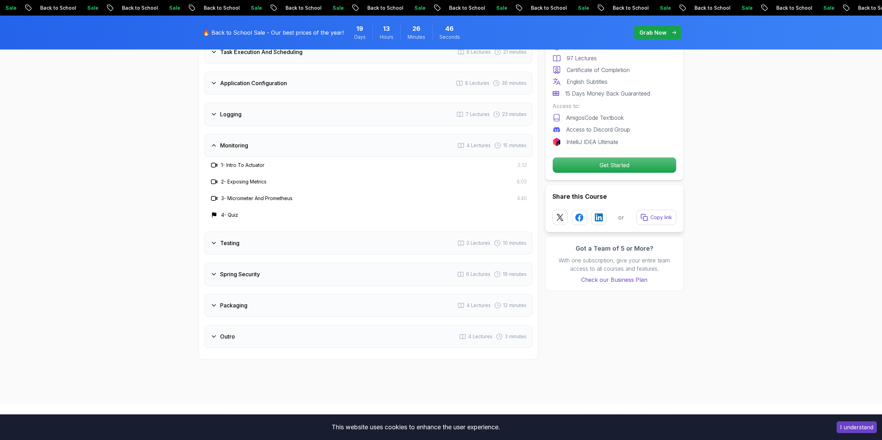
scroll to position [1143, 0]
click at [245, 231] on div "Testing 3 Lectures 10 minutes" at bounding box center [368, 242] width 328 height 23
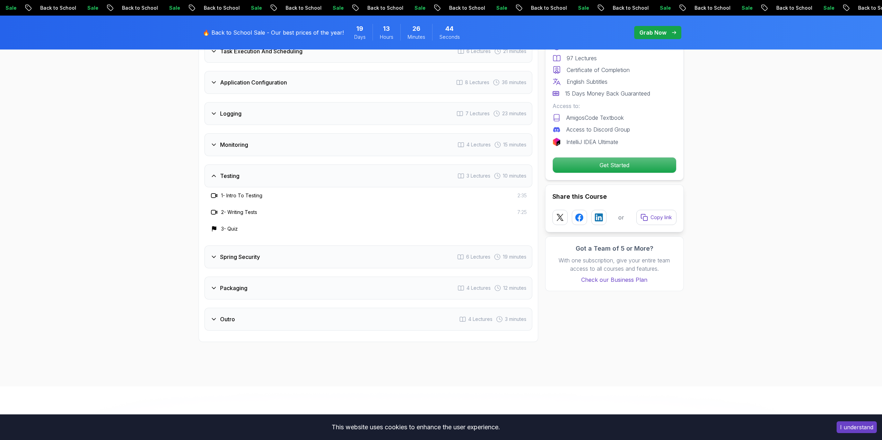
click at [251, 253] on h3 "Spring Security" at bounding box center [240, 257] width 40 height 8
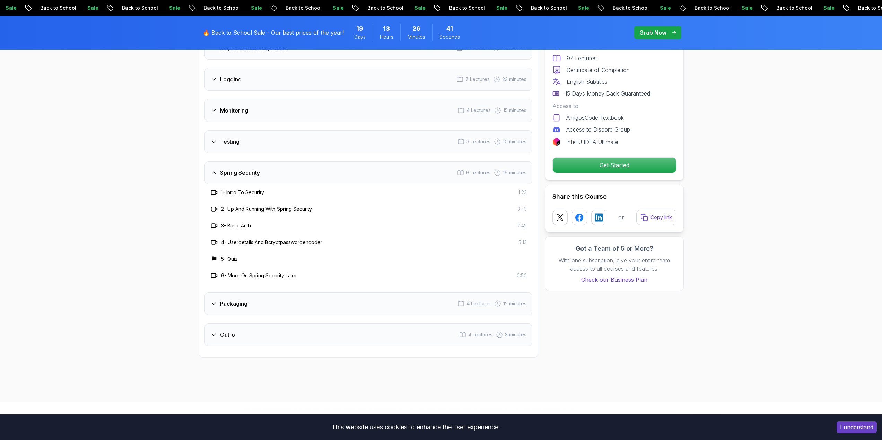
scroll to position [1178, 0]
click at [250, 292] on div "Packaging 4 Lectures 12 minutes" at bounding box center [368, 303] width 328 height 23
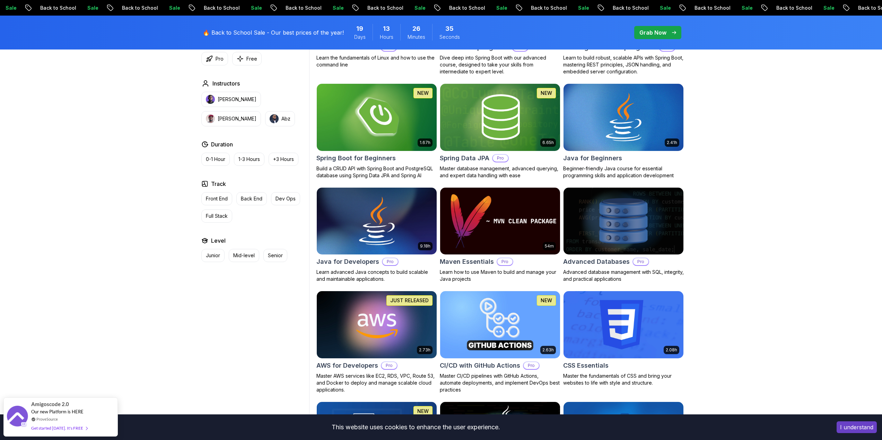
scroll to position [312, 0]
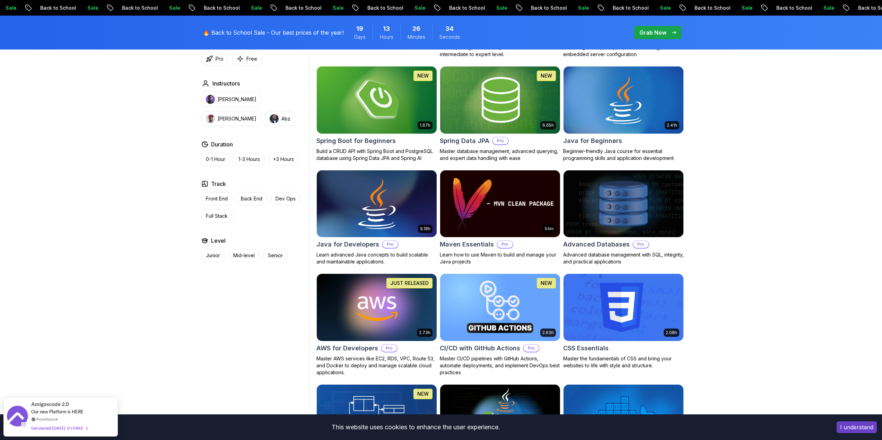
click at [383, 196] on img at bounding box center [377, 204] width 126 height 70
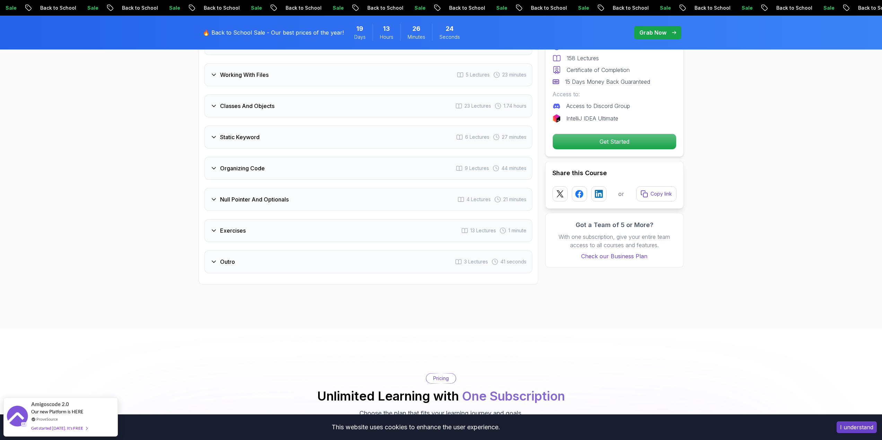
scroll to position [1351, 0]
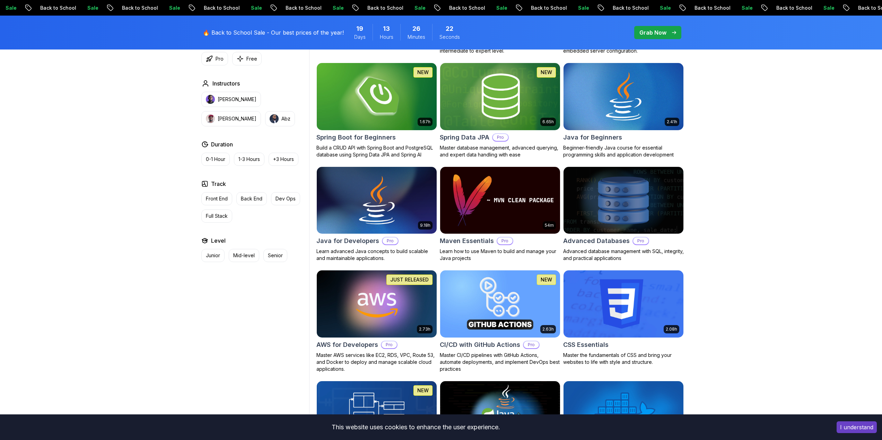
scroll to position [312, 0]
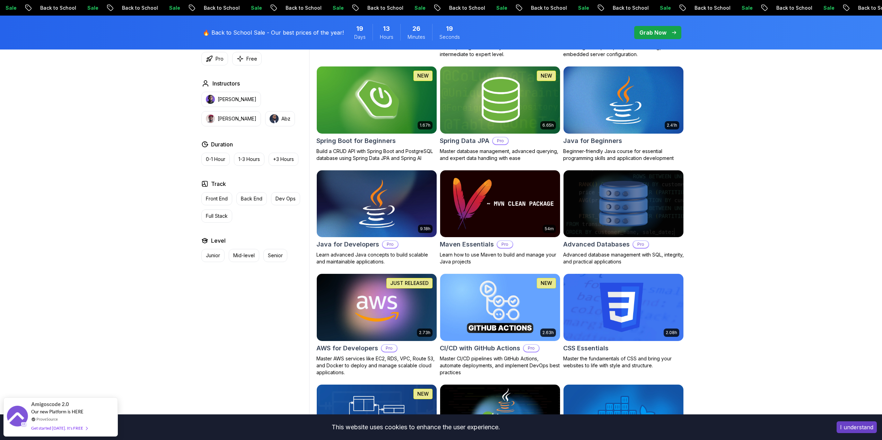
click at [381, 304] on img at bounding box center [377, 307] width 126 height 70
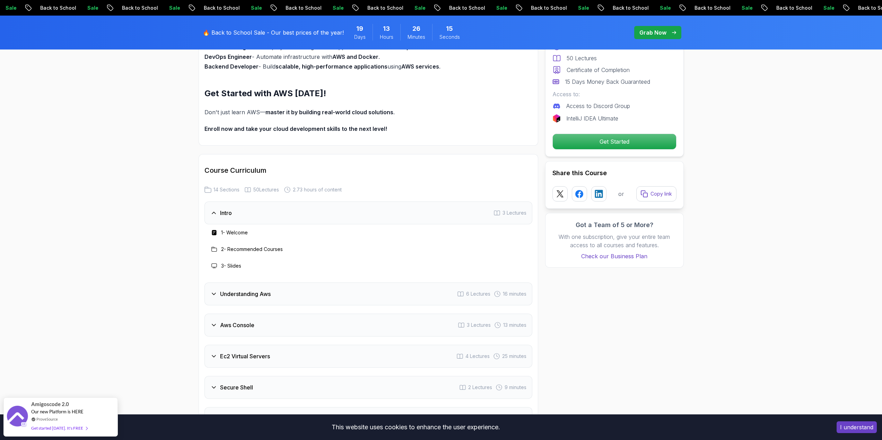
scroll to position [728, 0]
click at [217, 219] on div "Intro 3 Lectures" at bounding box center [368, 211] width 328 height 23
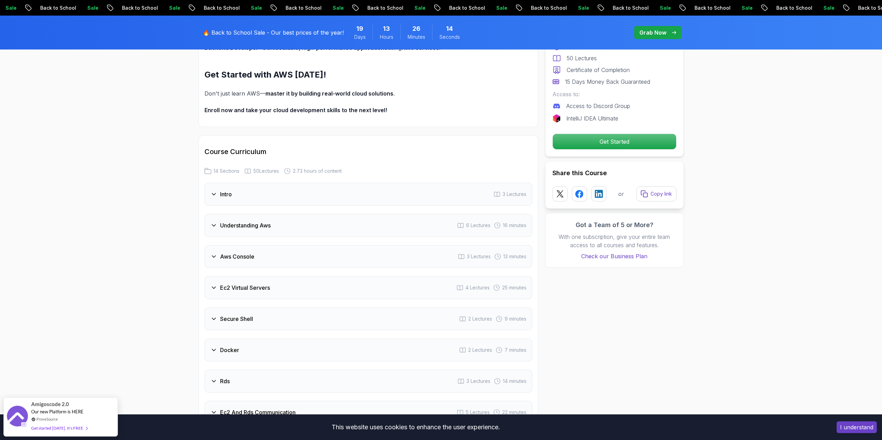
scroll to position [797, 0]
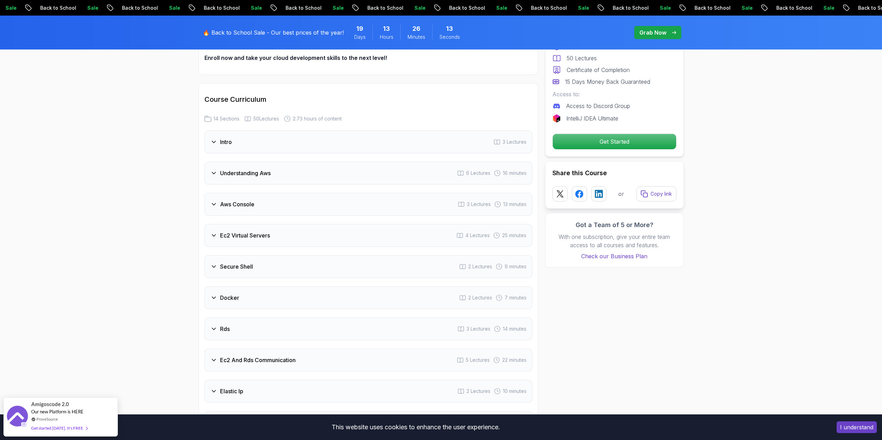
click at [237, 178] on div "Understanding Aws 6 Lectures 16 minutes" at bounding box center [368, 173] width 328 height 23
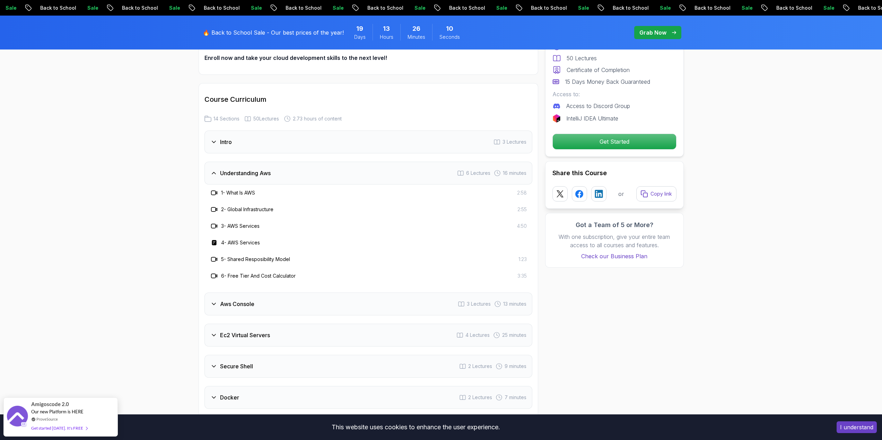
click at [239, 178] on div "Understanding Aws 6 Lectures 16 minutes" at bounding box center [368, 173] width 328 height 23
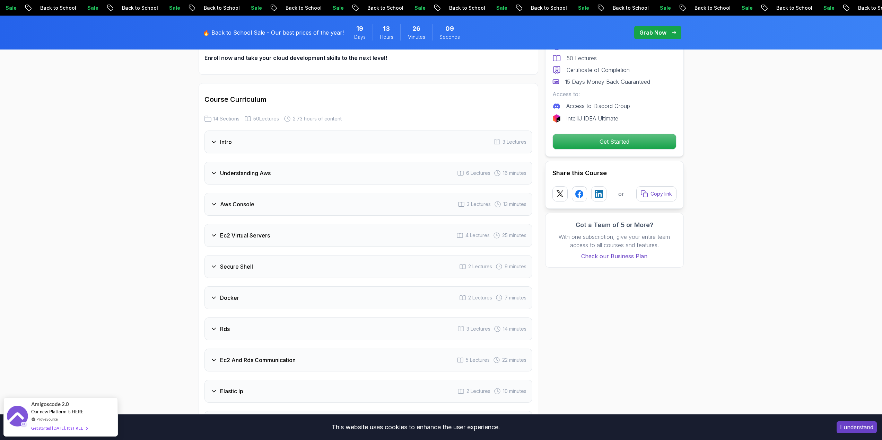
click at [246, 209] on div "Aws Console 3 Lectures 13 minutes" at bounding box center [368, 204] width 328 height 23
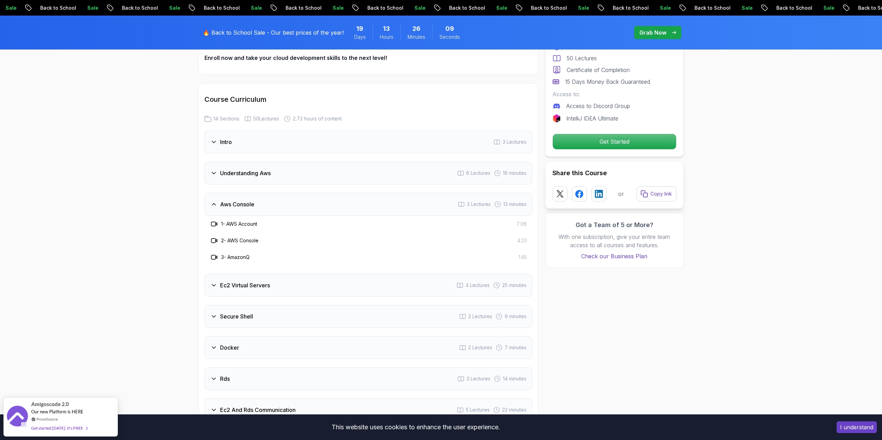
click at [251, 206] on h3 "Aws Console" at bounding box center [237, 204] width 34 height 8
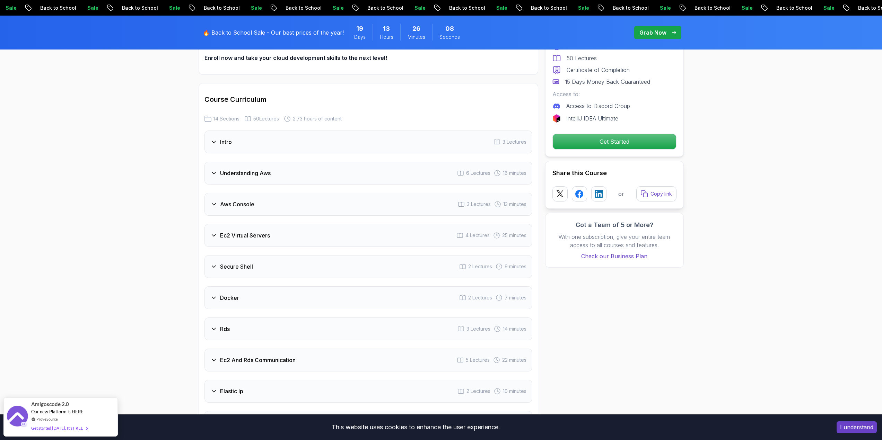
click at [251, 239] on h3 "Ec2 Virtual Servers" at bounding box center [245, 235] width 50 height 8
click at [262, 236] on h3 "Ec2 Virtual Servers" at bounding box center [245, 235] width 50 height 8
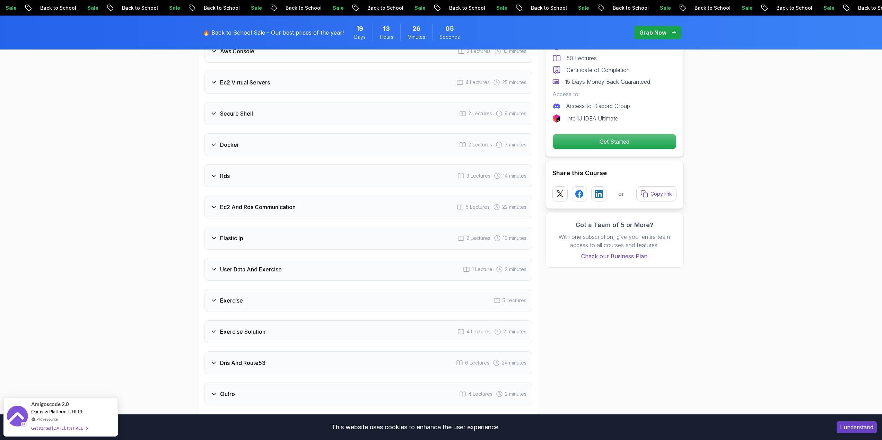
scroll to position [970, 0]
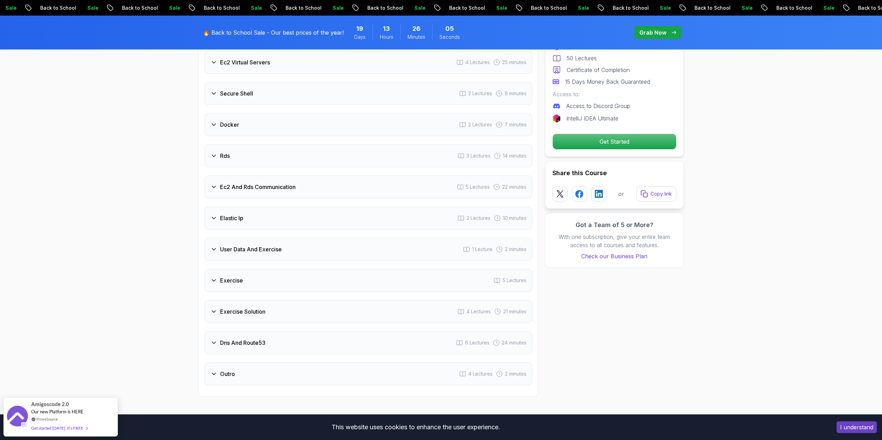
click at [229, 242] on div "User Data And Exercise 1 Lecture 2 minutes" at bounding box center [368, 249] width 328 height 23
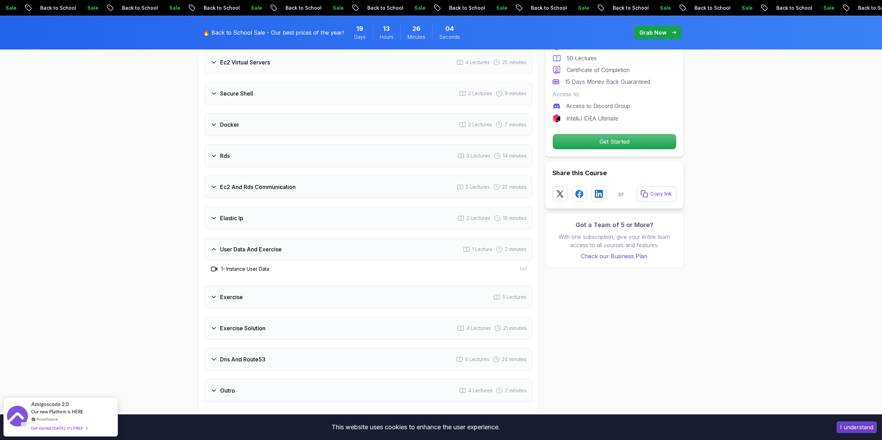
click at [235, 245] on h3 "User Data And Exercise" at bounding box center [251, 249] width 62 height 8
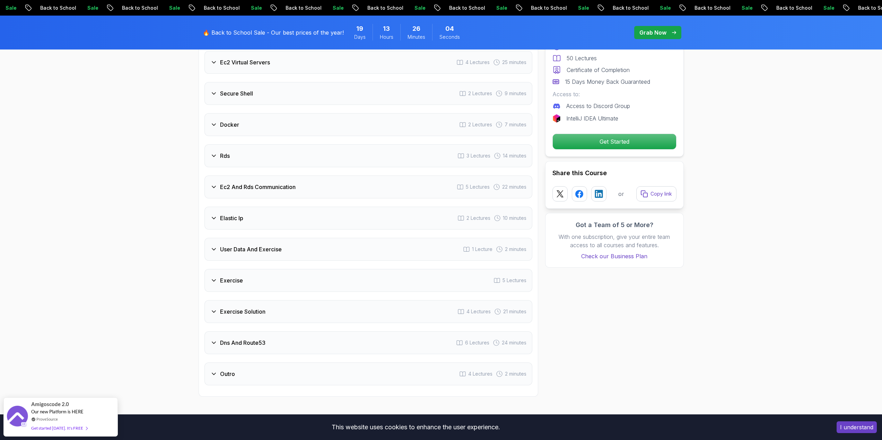
click at [235, 222] on h3 "Elastic Ip" at bounding box center [231, 218] width 23 height 8
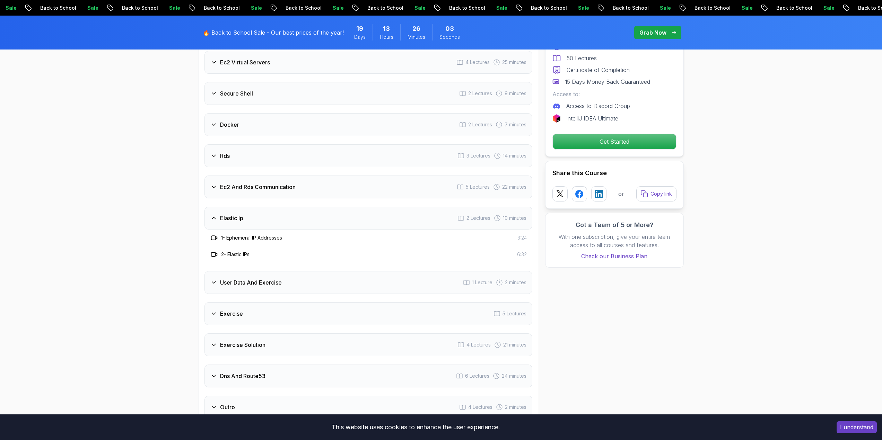
click at [240, 221] on h3 "Elastic Ip" at bounding box center [231, 218] width 23 height 8
click at [242, 191] on h3 "Ec2 And Rds Communication" at bounding box center [258, 187] width 76 height 8
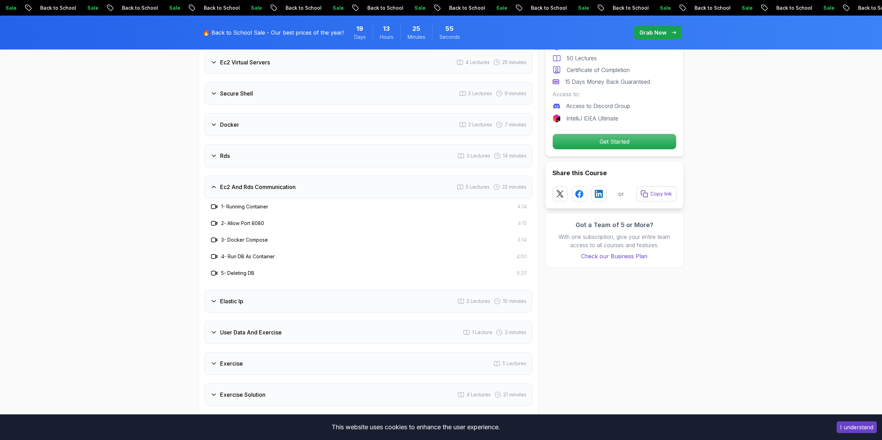
click at [250, 188] on h3 "Ec2 And Rds Communication" at bounding box center [258, 187] width 76 height 8
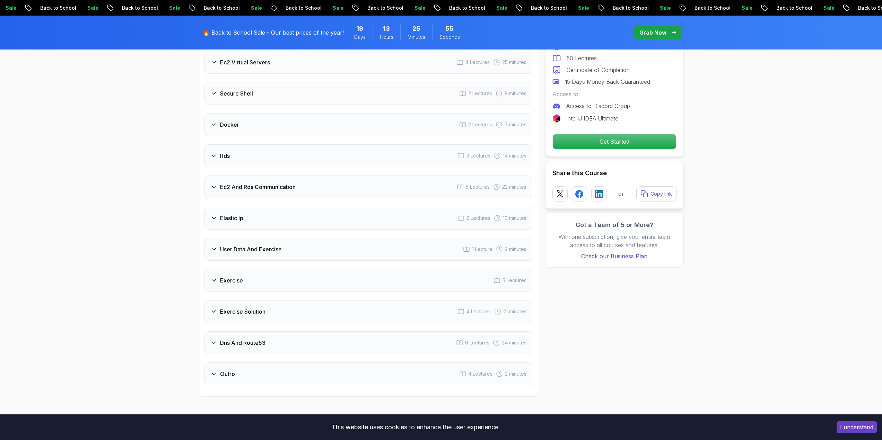
click at [249, 159] on div "Rds 3 Lectures 14 minutes" at bounding box center [368, 155] width 328 height 23
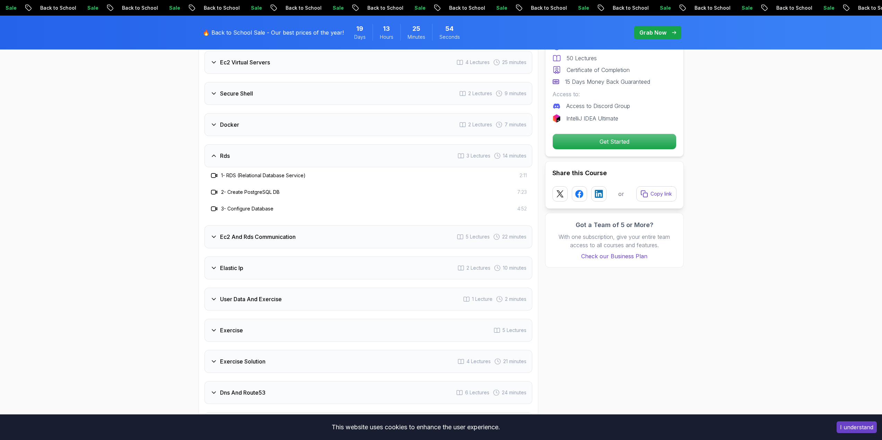
click at [243, 156] on div "Rds 3 Lectures 14 minutes" at bounding box center [368, 155] width 328 height 23
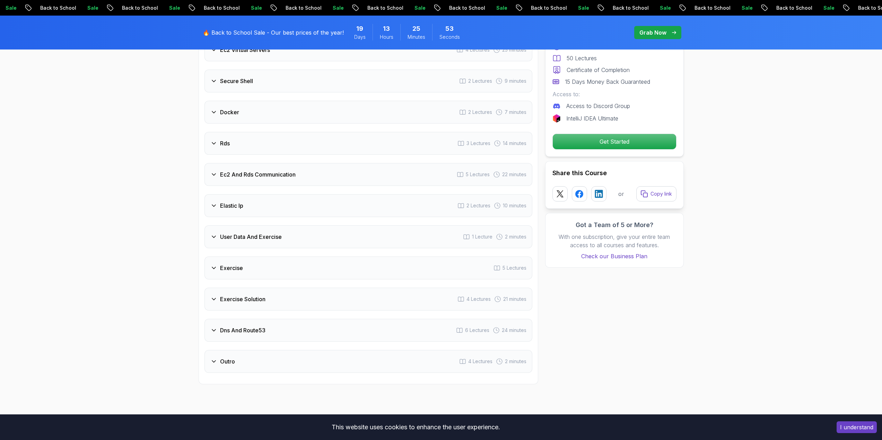
scroll to position [1005, 0]
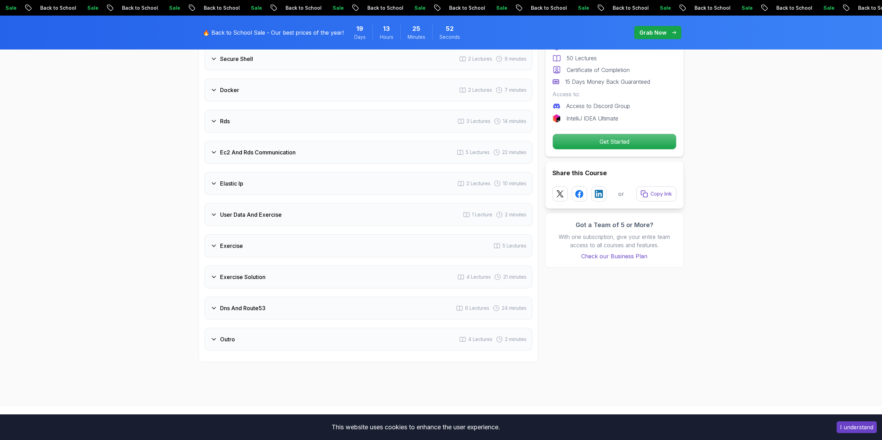
click at [253, 310] on h3 "Dns And Route53" at bounding box center [242, 308] width 45 height 8
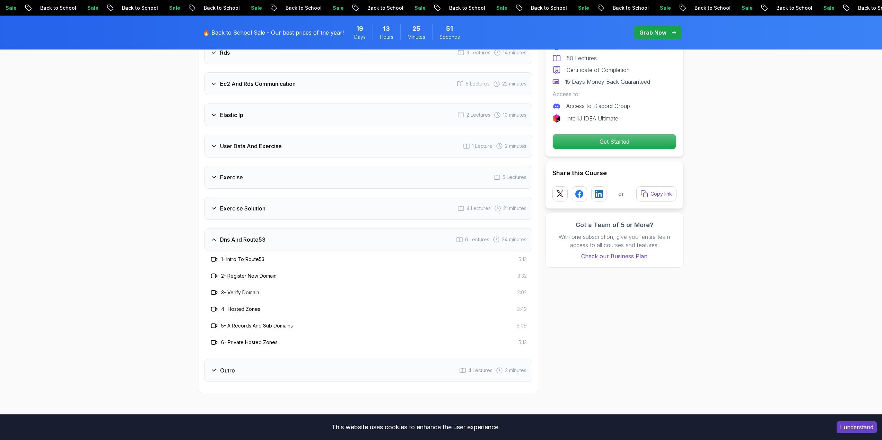
scroll to position [1074, 0]
click at [258, 240] on h3 "Dns And Route53" at bounding box center [242, 239] width 45 height 8
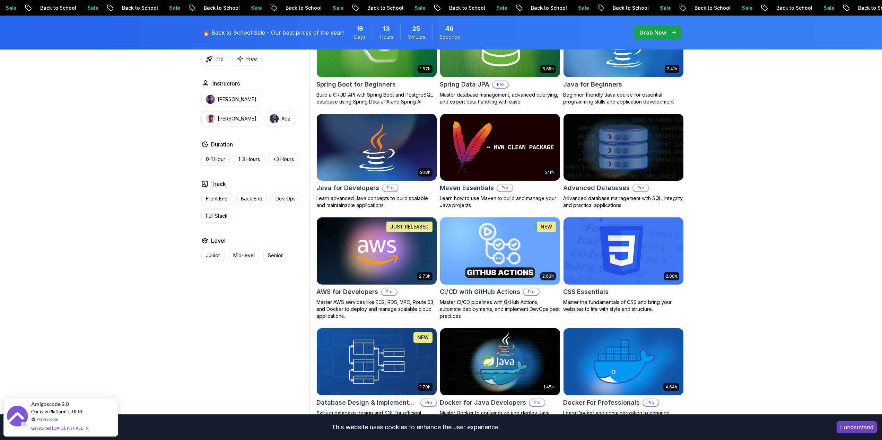
scroll to position [381, 0]
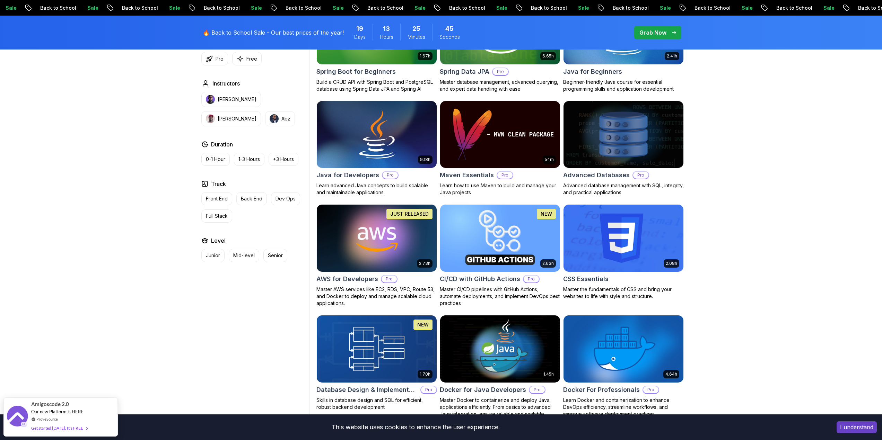
click at [509, 231] on img at bounding box center [500, 238] width 126 height 70
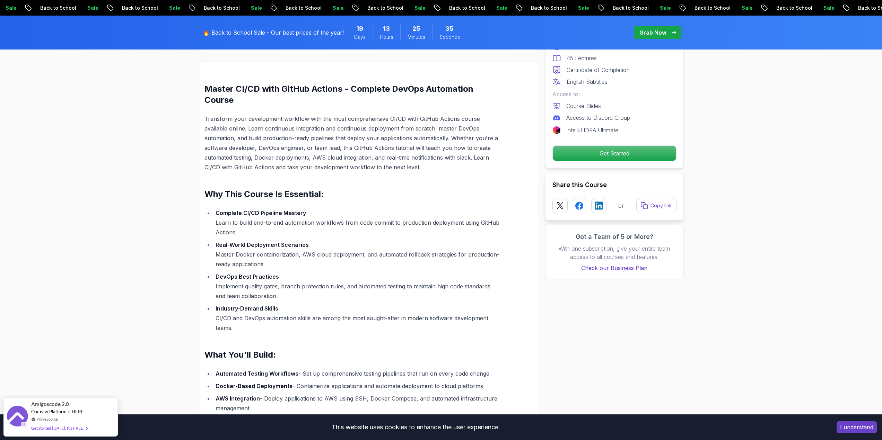
scroll to position [485, 0]
click at [840, 431] on button "I understand" at bounding box center [856, 428] width 40 height 12
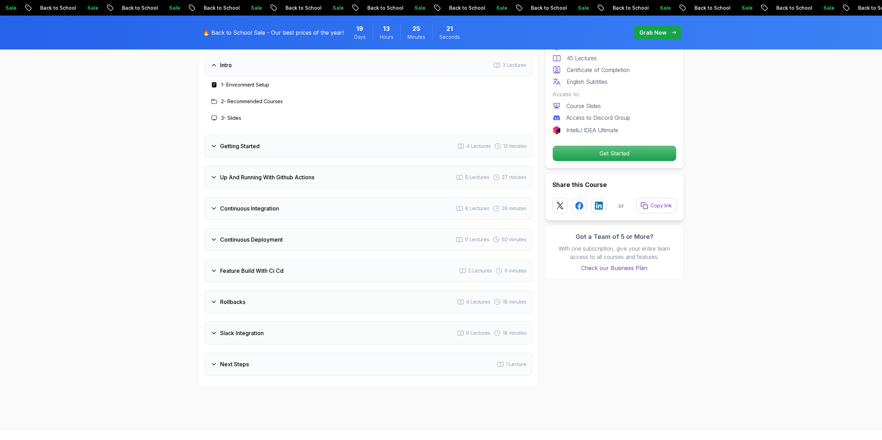
scroll to position [1247, 0]
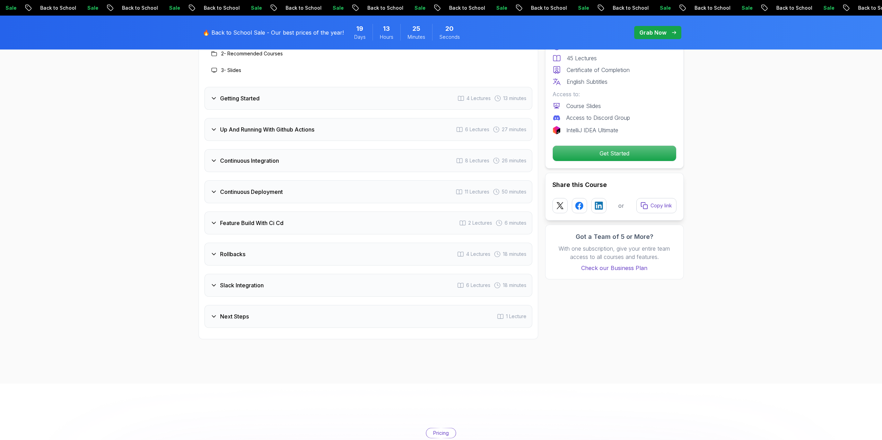
click at [256, 224] on h3 "Feature Build With Ci Cd" at bounding box center [251, 223] width 63 height 8
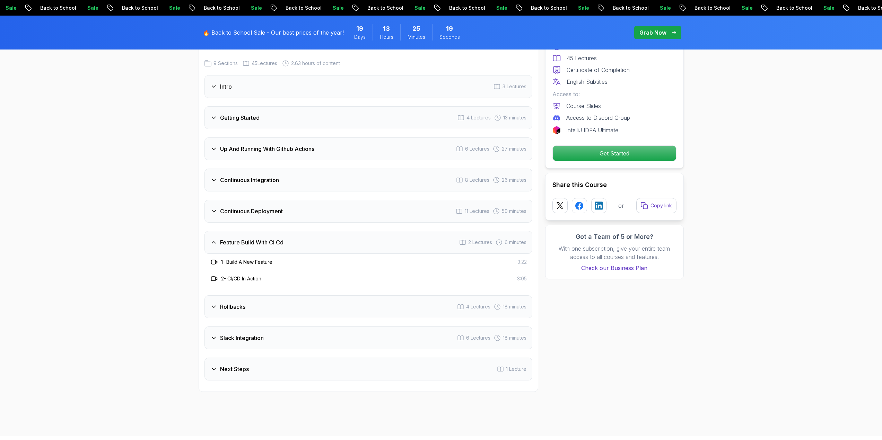
click at [249, 217] on div "Continuous Deployment 11 Lectures 50 minutes" at bounding box center [368, 211] width 328 height 23
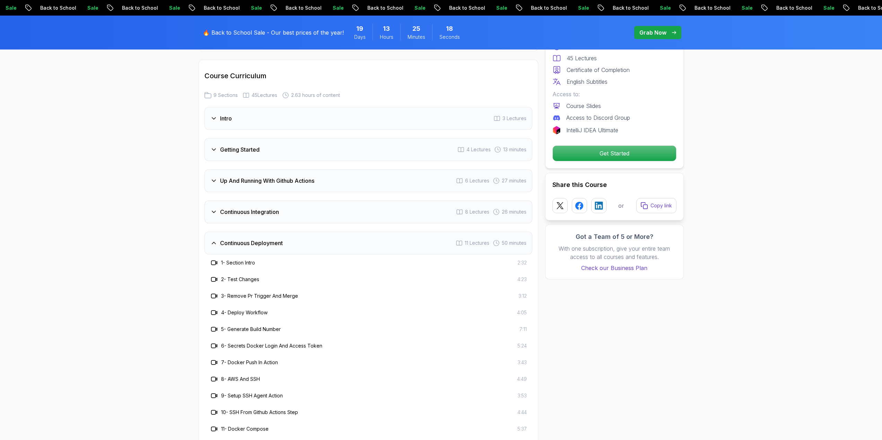
scroll to position [1143, 0]
click at [248, 241] on div "Continuous Deployment 11 Lectures 50 minutes" at bounding box center [368, 246] width 328 height 23
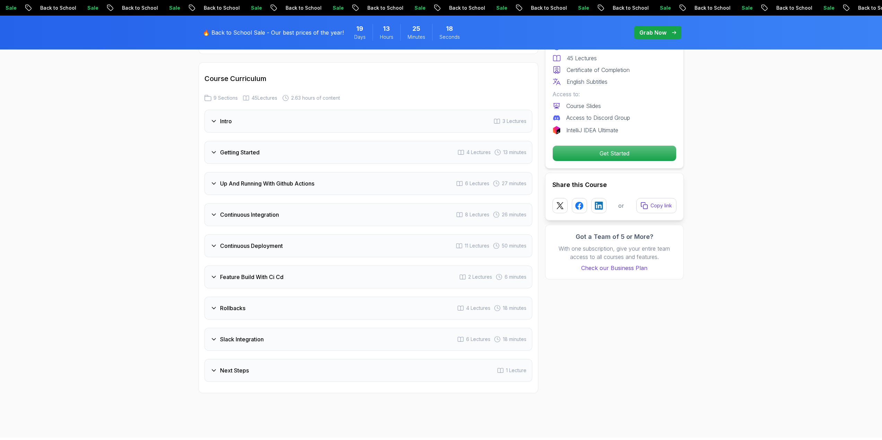
click at [263, 217] on h3 "Continuous Integration" at bounding box center [249, 215] width 59 height 8
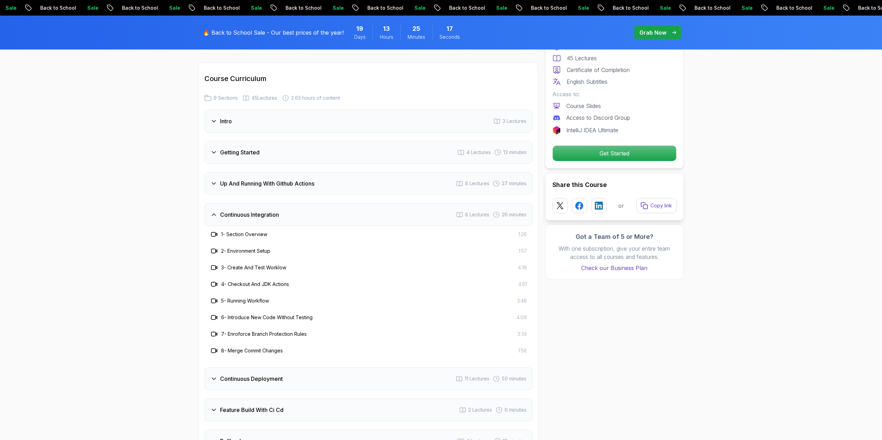
click at [266, 216] on h3 "Continuous Integration" at bounding box center [249, 215] width 59 height 8
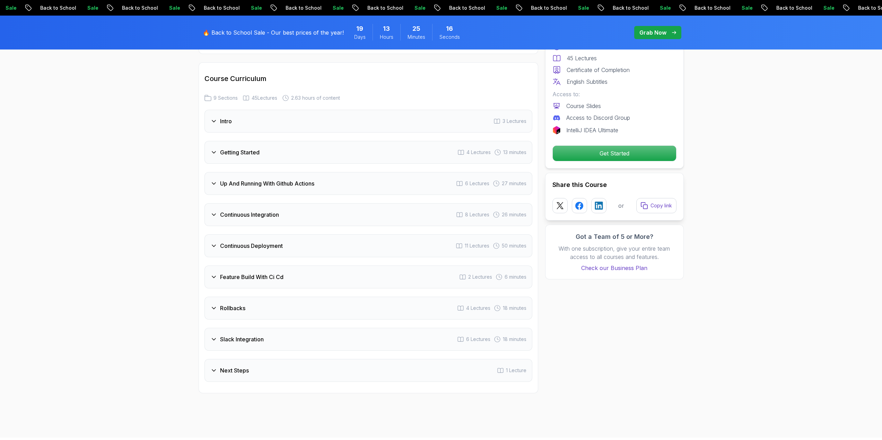
click at [206, 203] on button "Continuous Integration 8 Lectures 26 minutes" at bounding box center [368, 214] width 328 height 23
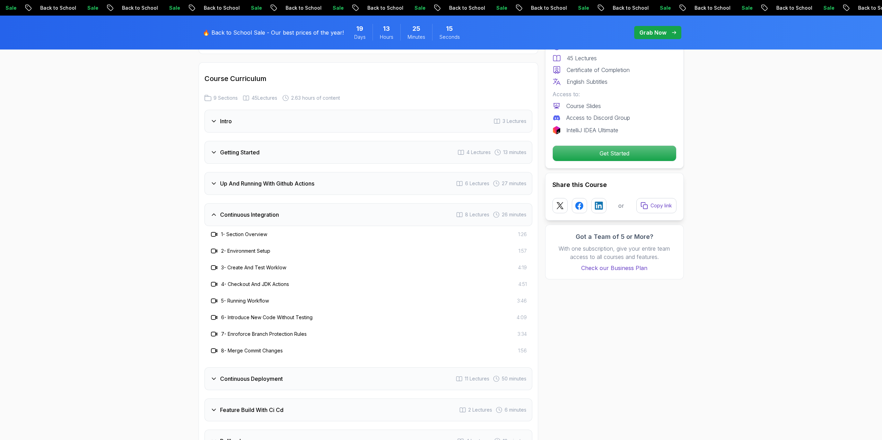
click at [208, 207] on div "Continuous Integration 8 Lectures 26 minutes" at bounding box center [368, 214] width 328 height 23
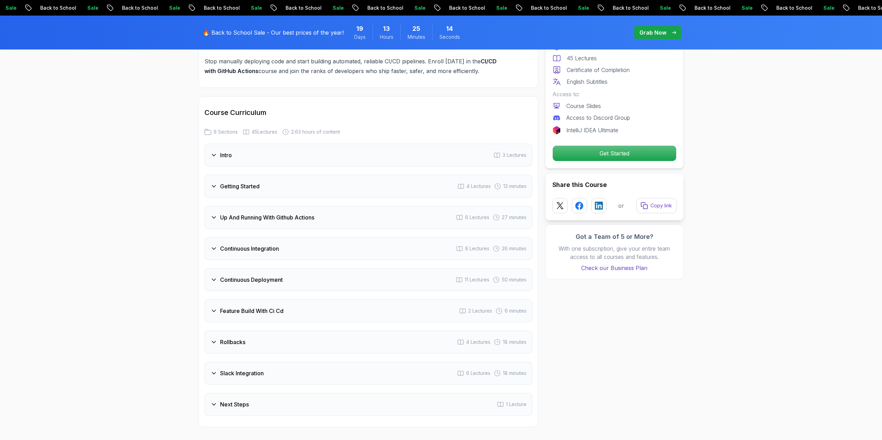
scroll to position [1109, 0]
click at [212, 224] on div "Up And Running With Github Actions 6 Lectures 27 minutes" at bounding box center [368, 218] width 328 height 23
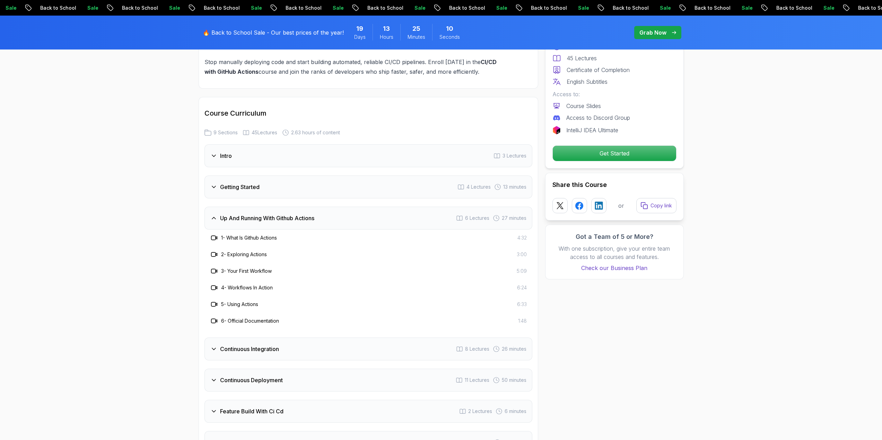
click at [219, 223] on div "Up And Running With Github Actions 6 Lectures 27 minutes" at bounding box center [368, 218] width 328 height 23
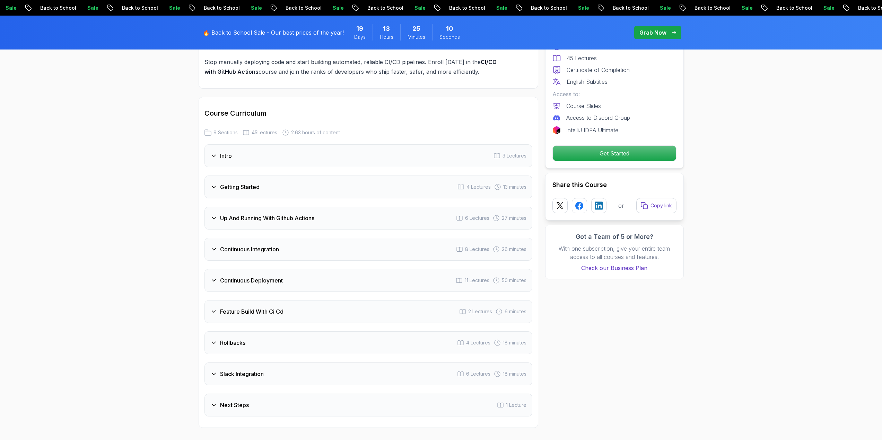
click at [232, 242] on div "Continuous Integration 8 Lectures 26 minutes" at bounding box center [368, 249] width 328 height 23
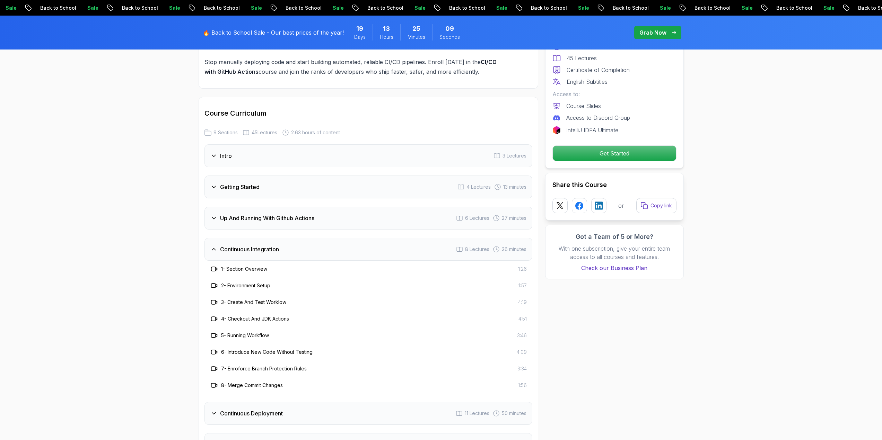
click at [231, 252] on h3 "Continuous Integration" at bounding box center [249, 249] width 59 height 8
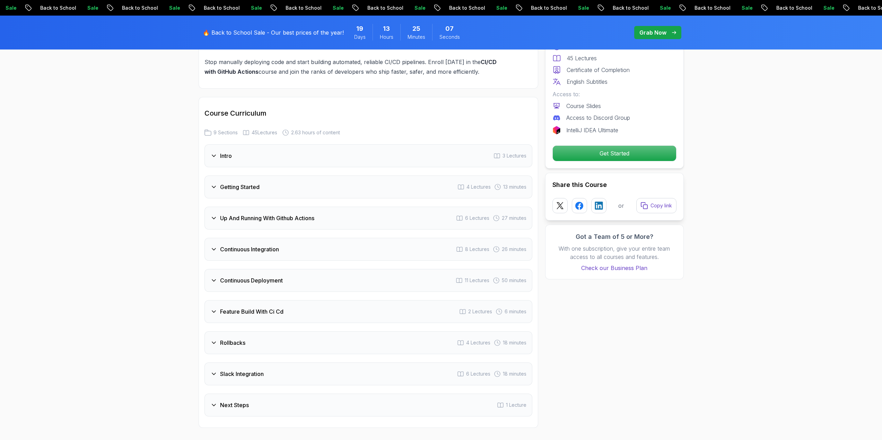
click at [250, 257] on div "Continuous Integration 8 Lectures 26 minutes" at bounding box center [368, 249] width 328 height 23
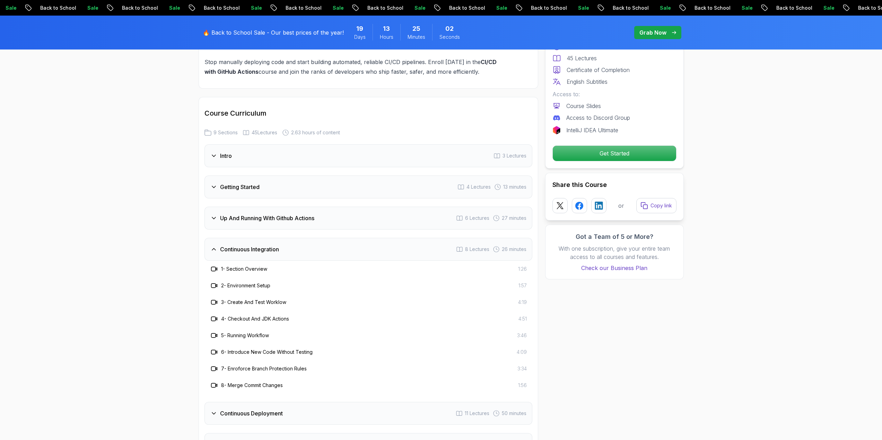
click at [253, 256] on div "Continuous Integration 8 Lectures 26 minutes" at bounding box center [368, 249] width 328 height 23
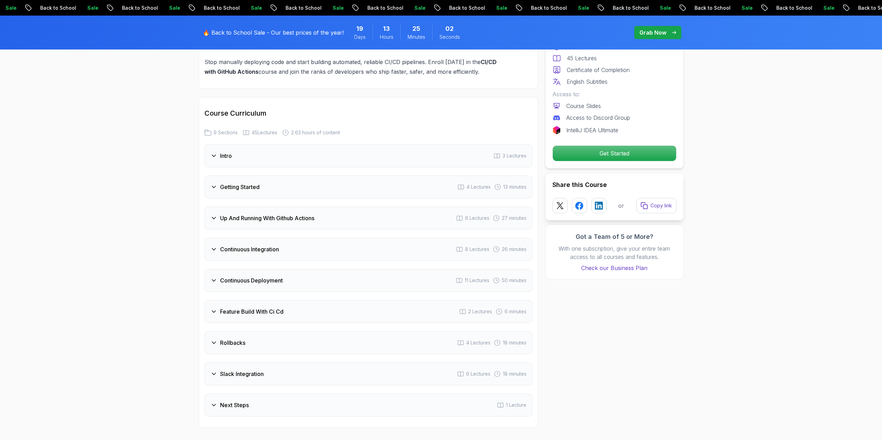
click at [255, 276] on div "Continuous Deployment 11 Lectures 50 minutes" at bounding box center [368, 280] width 328 height 23
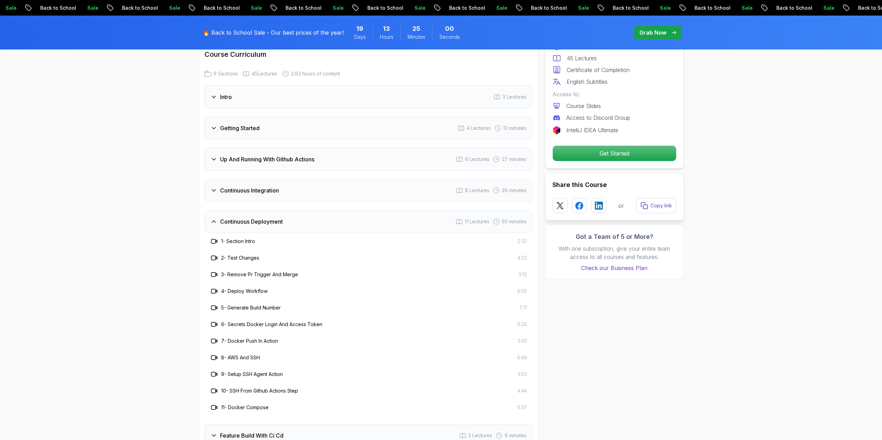
scroll to position [1178, 0]
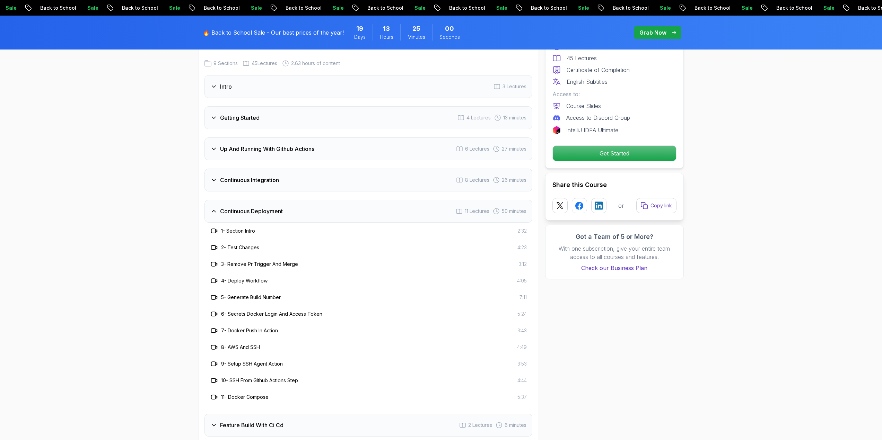
click at [263, 222] on div "Continuous Deployment 11 Lectures 50 minutes" at bounding box center [368, 211] width 328 height 23
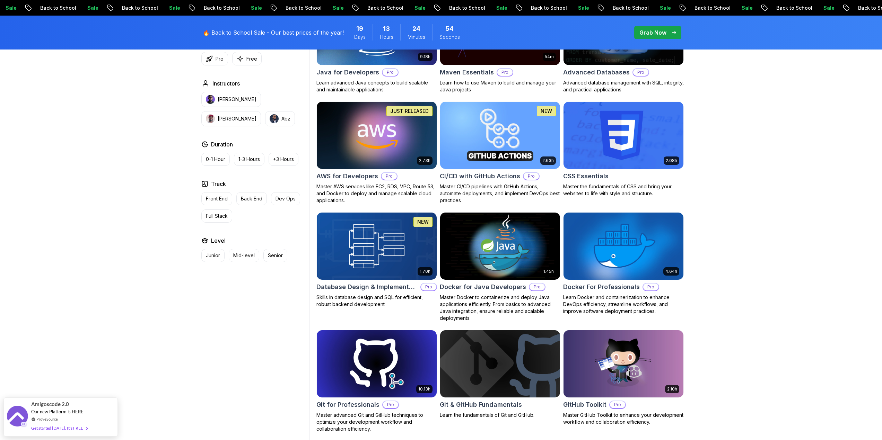
scroll to position [485, 0]
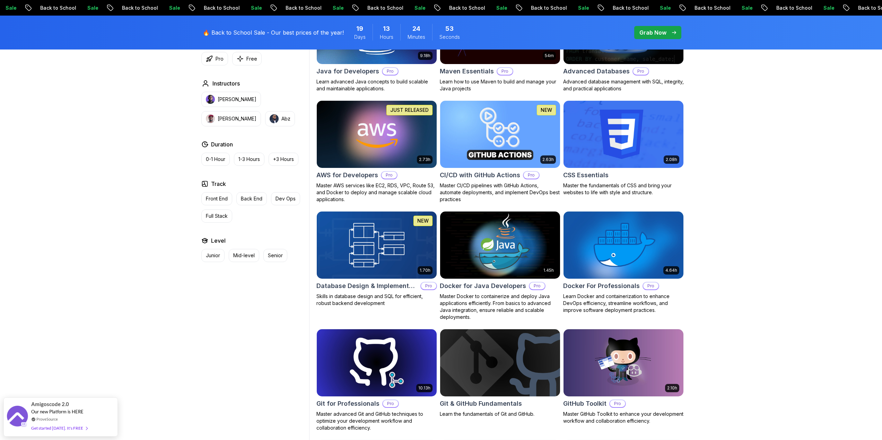
click at [518, 254] on img at bounding box center [500, 245] width 126 height 70
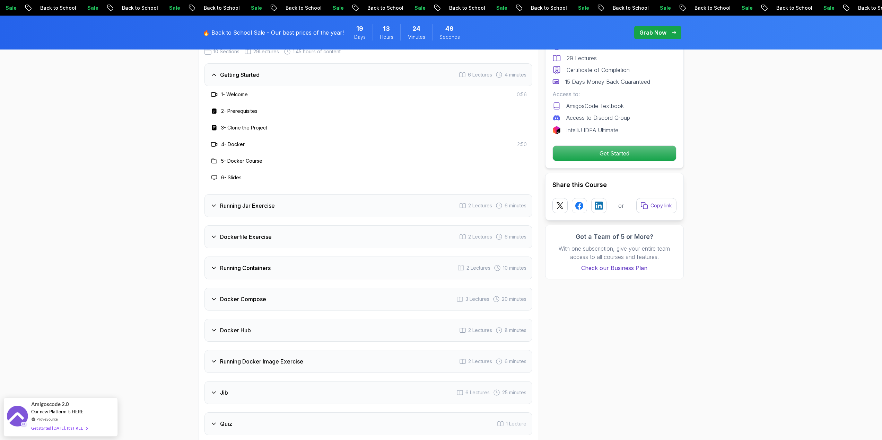
scroll to position [935, 0]
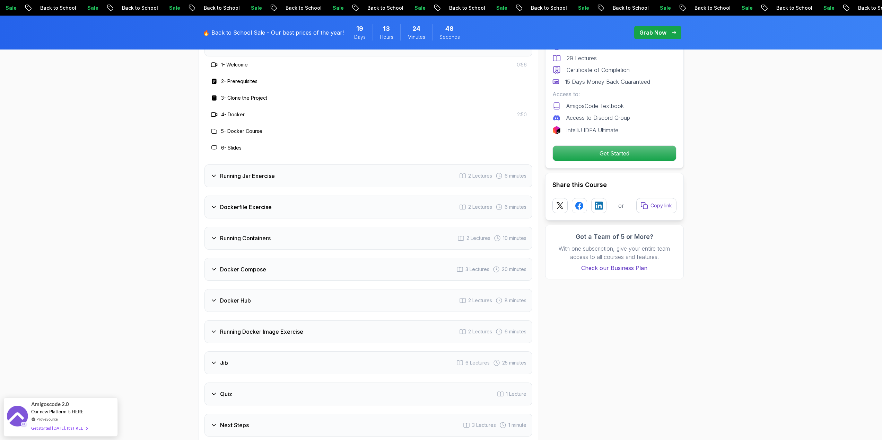
click at [261, 234] on h3 "Running Containers" at bounding box center [245, 238] width 51 height 8
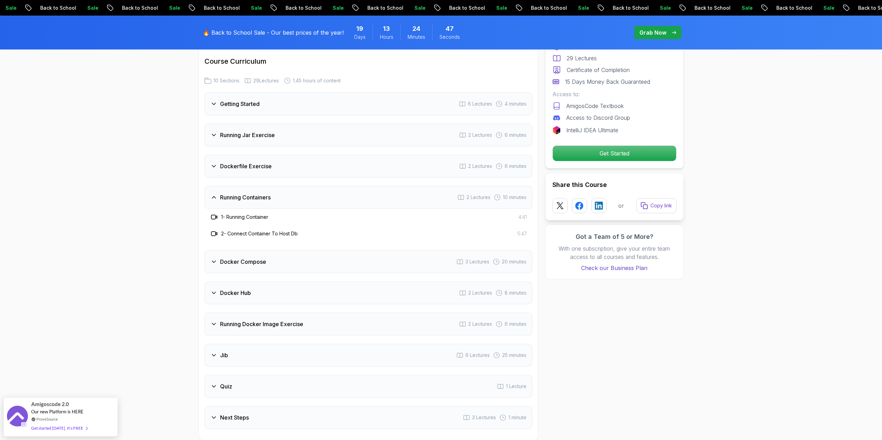
scroll to position [866, 0]
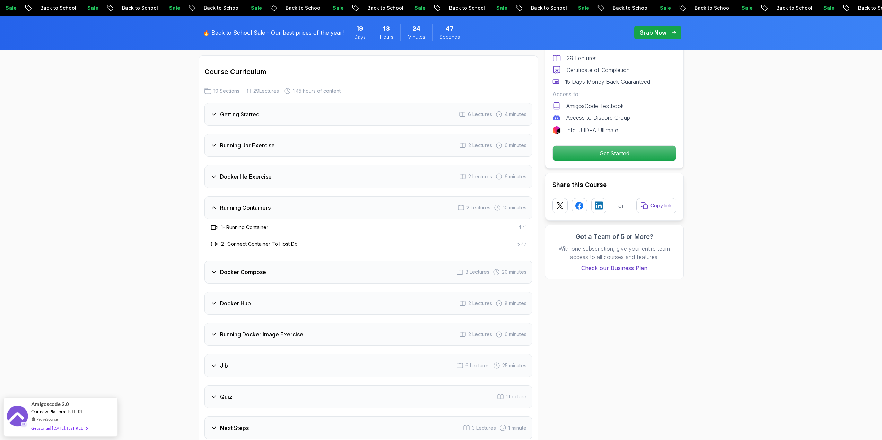
click at [261, 181] on div "Getting Started 6 Lectures 4 minutes Running Jar Exercise 2 Lectures 6 minutes …" at bounding box center [368, 271] width 328 height 337
click at [261, 172] on div "Dockerfile Exercise 2 Lectures 6 minutes" at bounding box center [368, 176] width 328 height 23
click at [257, 268] on h3 "Docker Compose" at bounding box center [243, 272] width 46 height 8
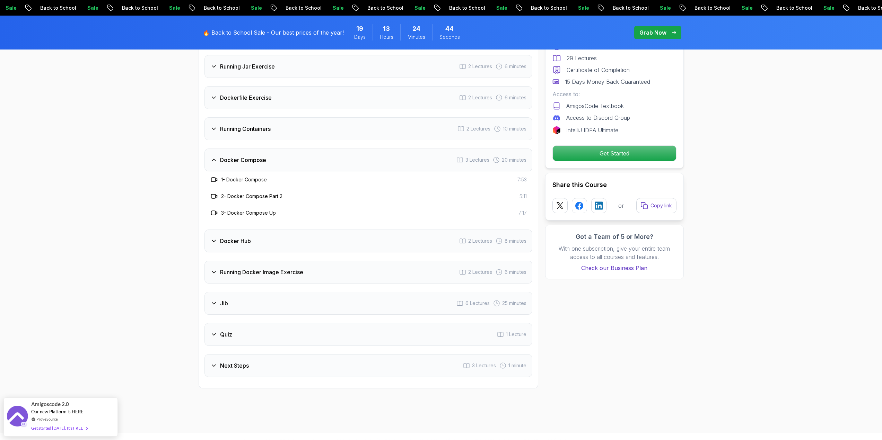
scroll to position [970, 0]
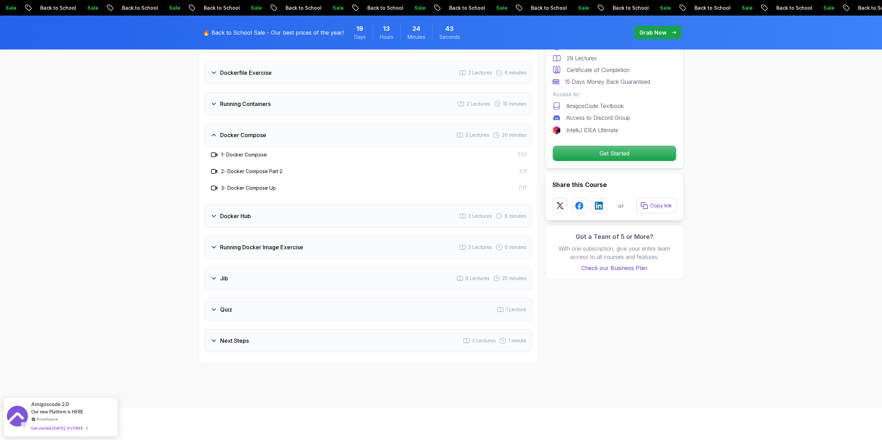
click at [245, 212] on h3 "Docker Hub" at bounding box center [235, 216] width 31 height 8
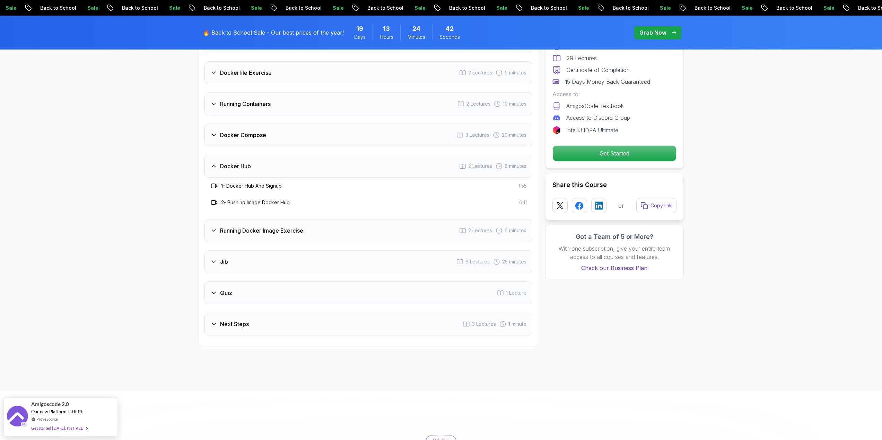
click at [229, 227] on h3 "Running Docker Image Exercise" at bounding box center [261, 231] width 83 height 8
click at [226, 263] on div "Jib 6 Lectures 25 minutes" at bounding box center [368, 262] width 328 height 23
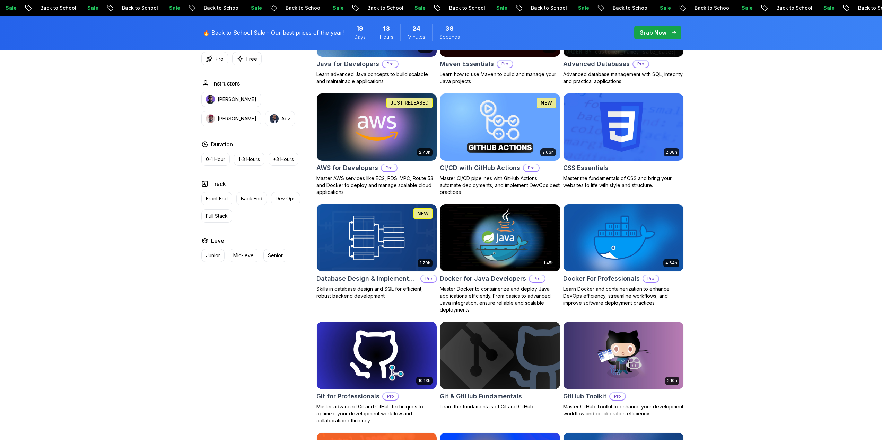
scroll to position [485, 0]
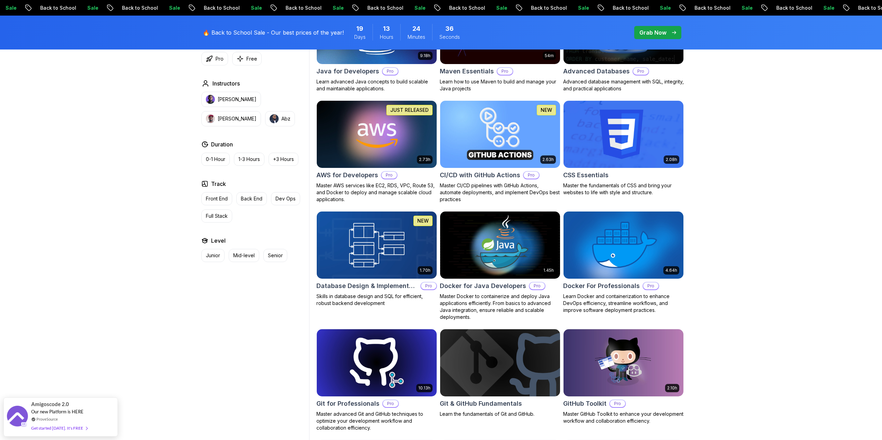
click at [621, 246] on img at bounding box center [623, 245] width 126 height 70
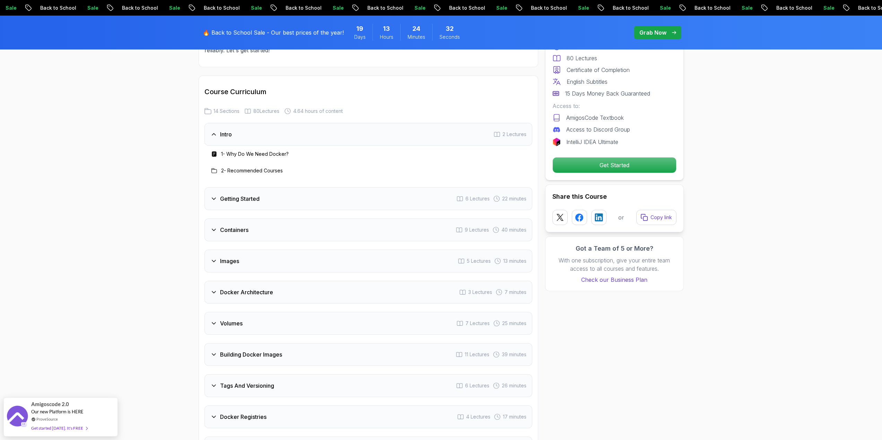
scroll to position [1143, 0]
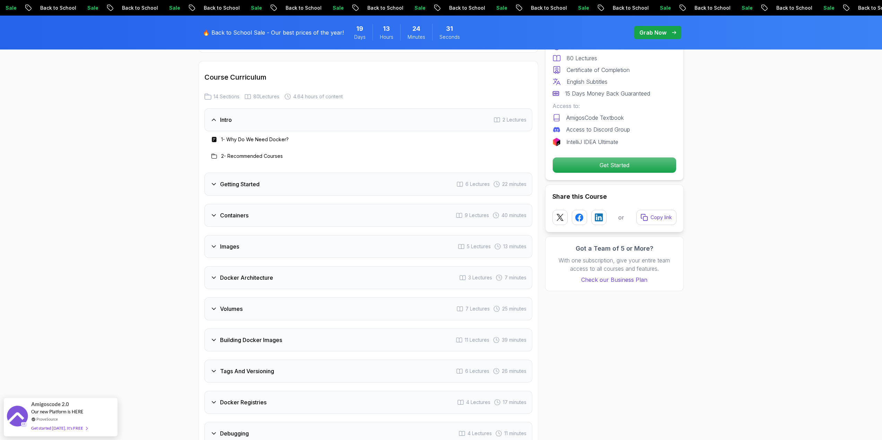
click at [255, 180] on h3 "Getting Started" at bounding box center [239, 184] width 39 height 8
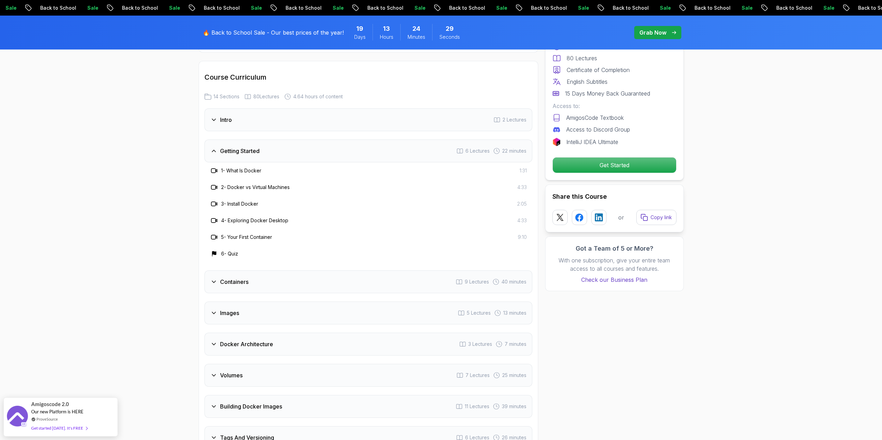
click at [276, 280] on div "Containers 9 Lectures 40 minutes" at bounding box center [368, 282] width 328 height 23
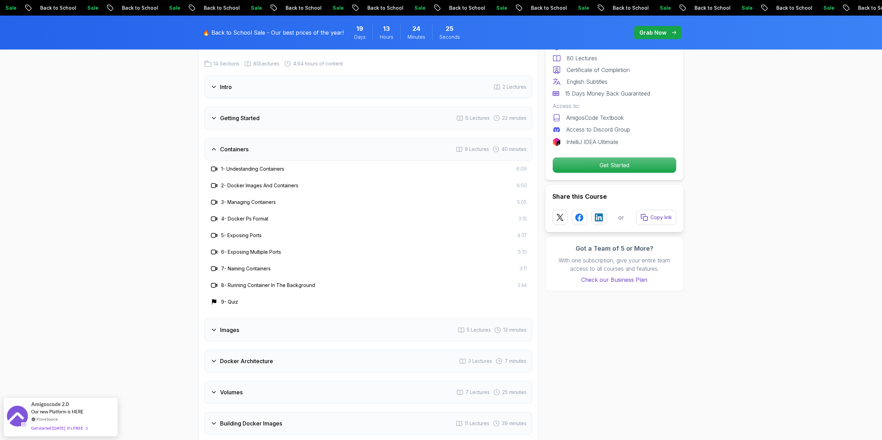
scroll to position [1178, 0]
click at [257, 325] on div "Images 5 Lectures 13 minutes" at bounding box center [368, 328] width 328 height 23
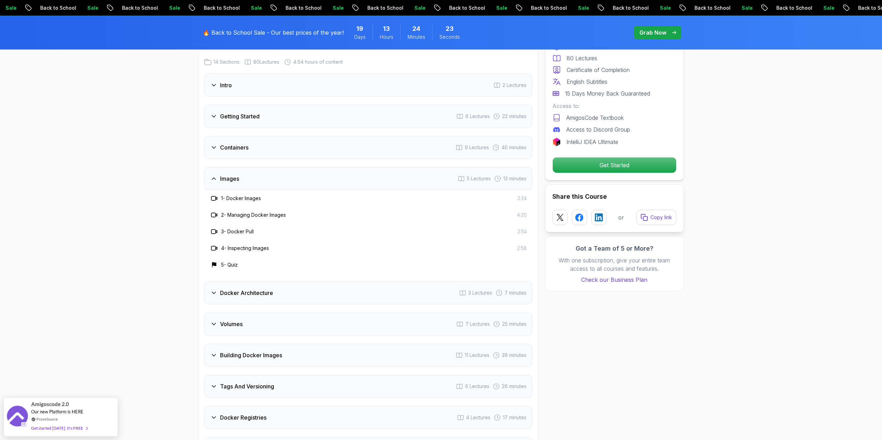
click at [263, 296] on h3 "Docker Architecture" at bounding box center [246, 293] width 53 height 8
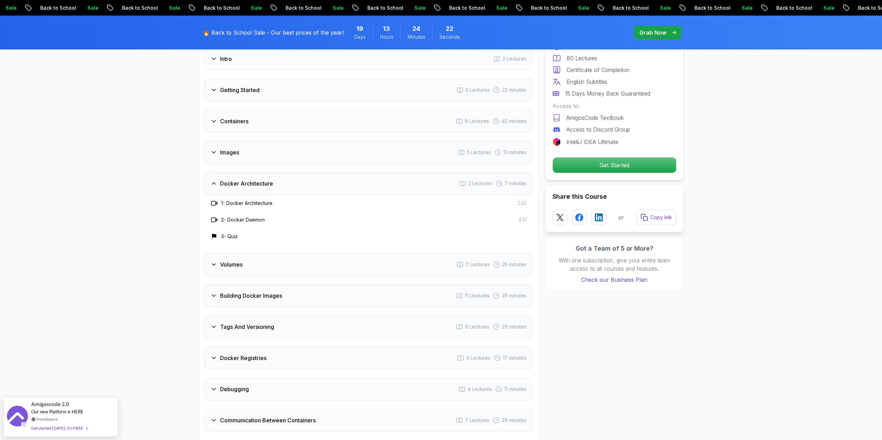
scroll to position [1213, 0]
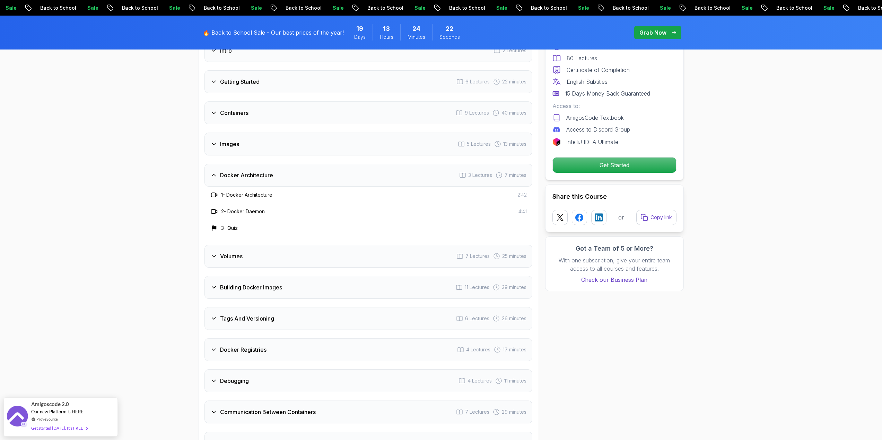
click at [238, 262] on div "Volumes 7 Lectures 25 minutes" at bounding box center [368, 256] width 328 height 23
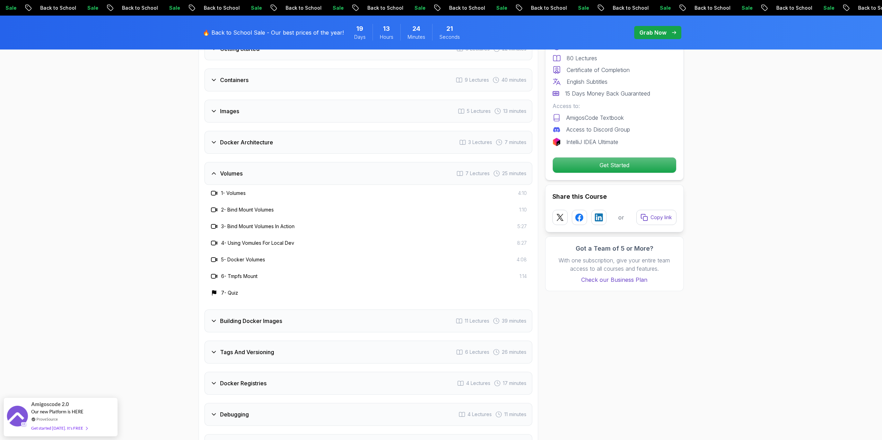
scroll to position [1247, 0]
click at [279, 321] on h3 "Building Docker Images" at bounding box center [251, 319] width 62 height 8
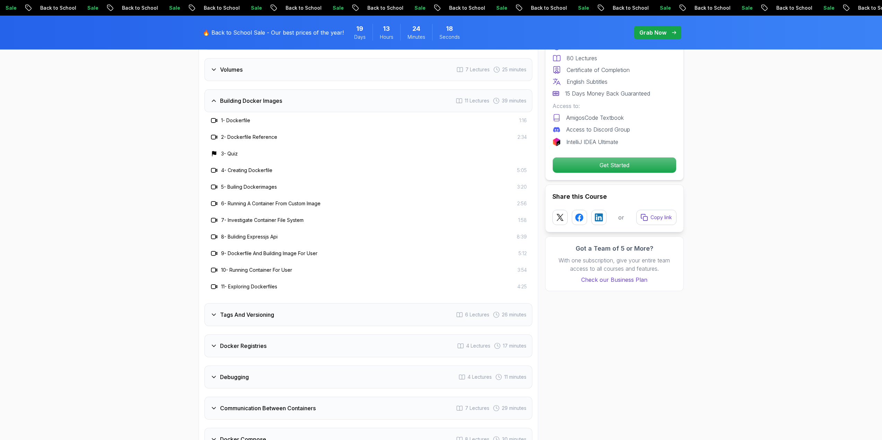
scroll to position [1351, 0]
click at [304, 310] on div "Tags And Versioning 6 Lectures 26 minutes" at bounding box center [368, 313] width 328 height 23
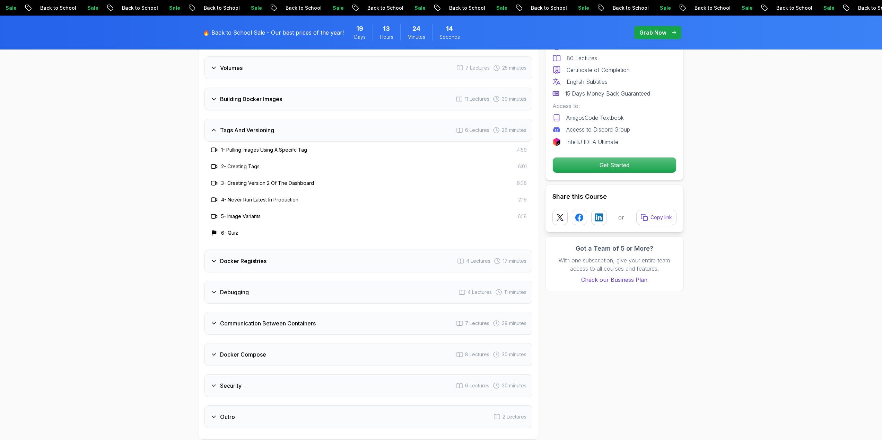
click at [279, 262] on div "Docker Registries 4 Lectures 17 minutes" at bounding box center [368, 261] width 328 height 23
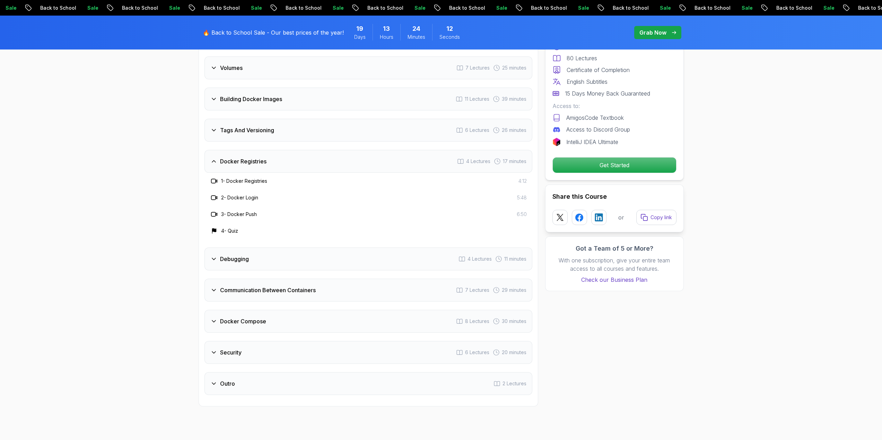
click at [276, 260] on div "Debugging 4 Lectures 11 minutes" at bounding box center [368, 259] width 328 height 23
click at [284, 295] on div "Communication Between Containers 7 Lectures 29 minutes" at bounding box center [368, 290] width 328 height 23
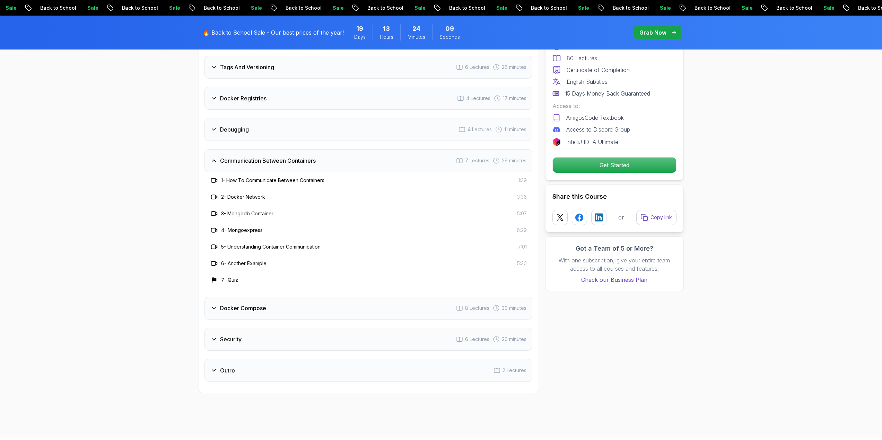
scroll to position [1421, 0]
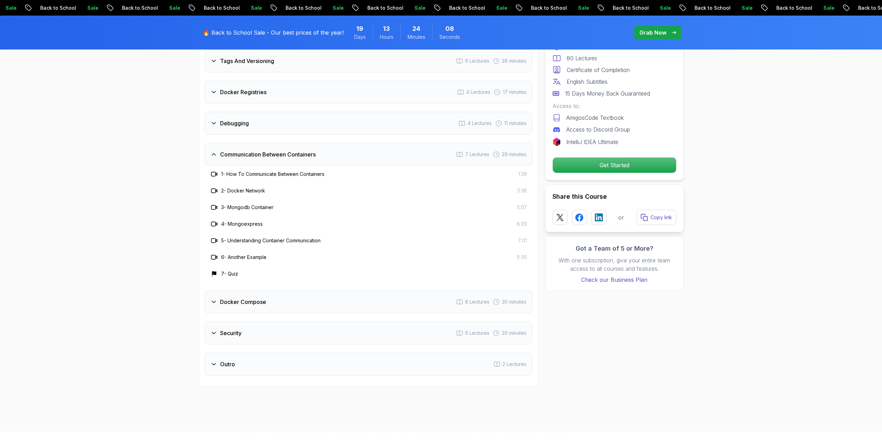
click at [291, 302] on div "Docker Compose 8 Lectures 30 minutes" at bounding box center [368, 302] width 328 height 23
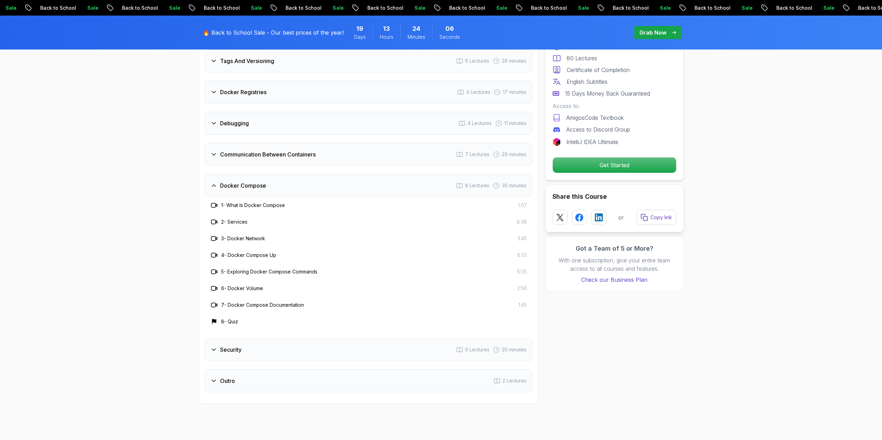
click at [289, 345] on div "Security 6 Lectures 20 minutes" at bounding box center [368, 350] width 328 height 23
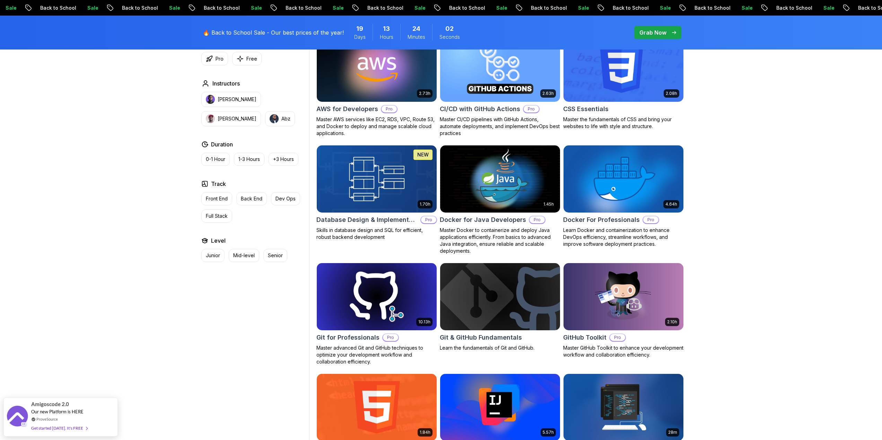
scroll to position [589, 0]
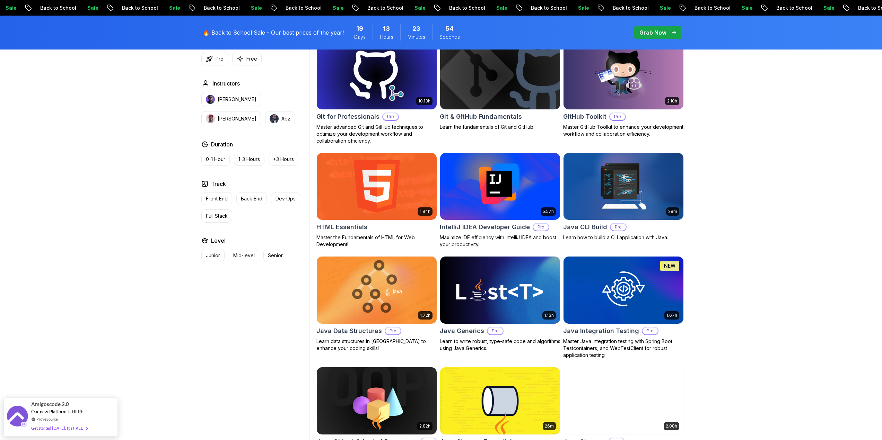
scroll to position [797, 0]
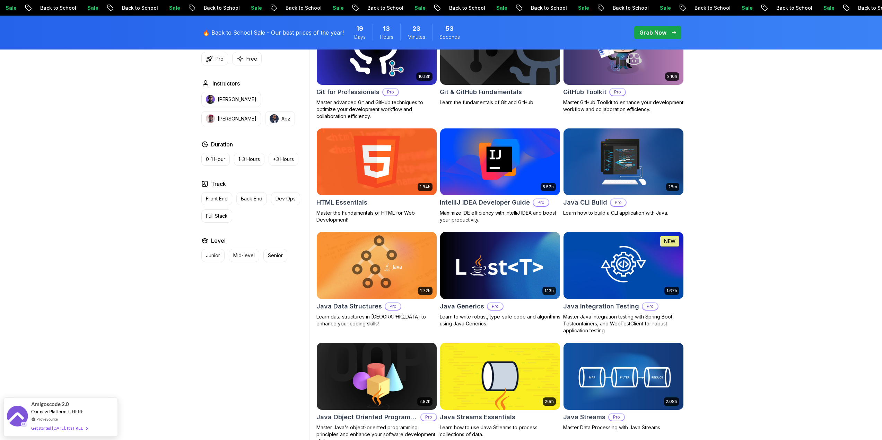
click at [644, 265] on img at bounding box center [623, 265] width 126 height 70
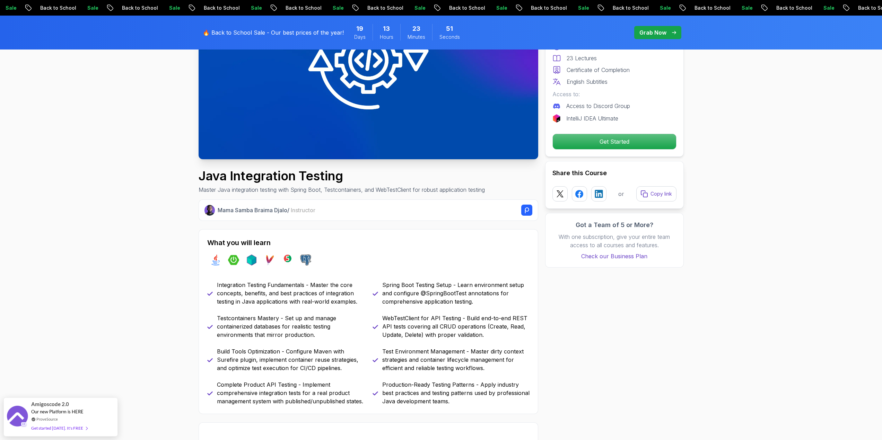
scroll to position [139, 0]
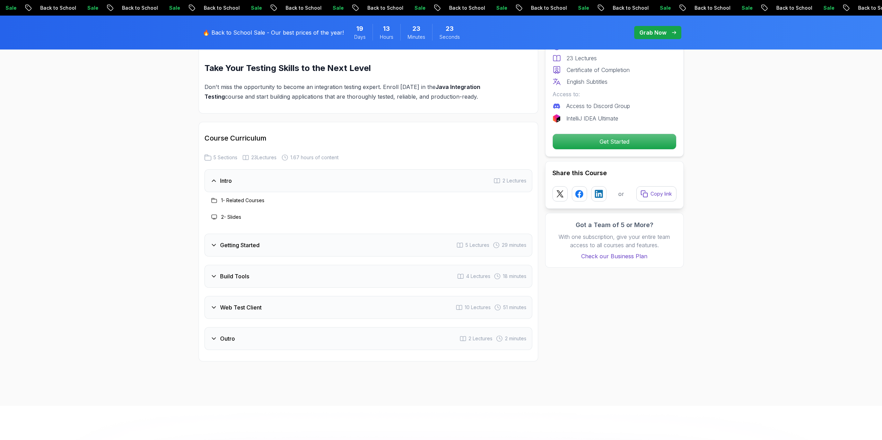
scroll to position [1074, 0]
click at [245, 279] on h3 "Build Tools" at bounding box center [234, 275] width 29 height 8
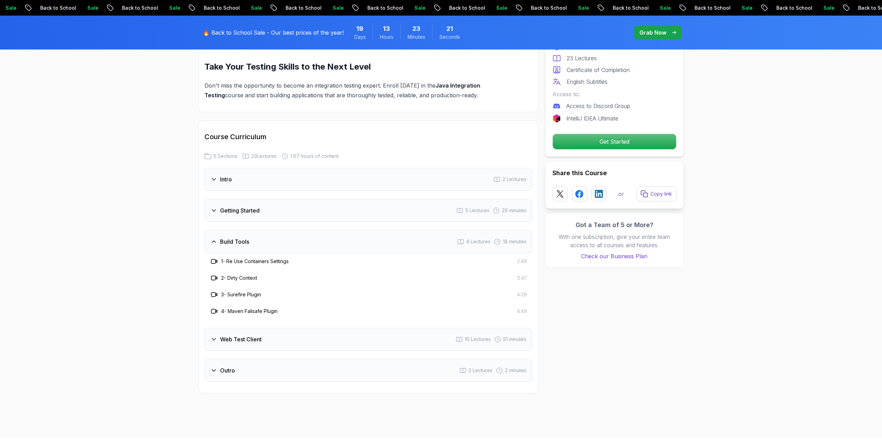
click at [244, 215] on h3 "Getting Started" at bounding box center [239, 211] width 39 height 8
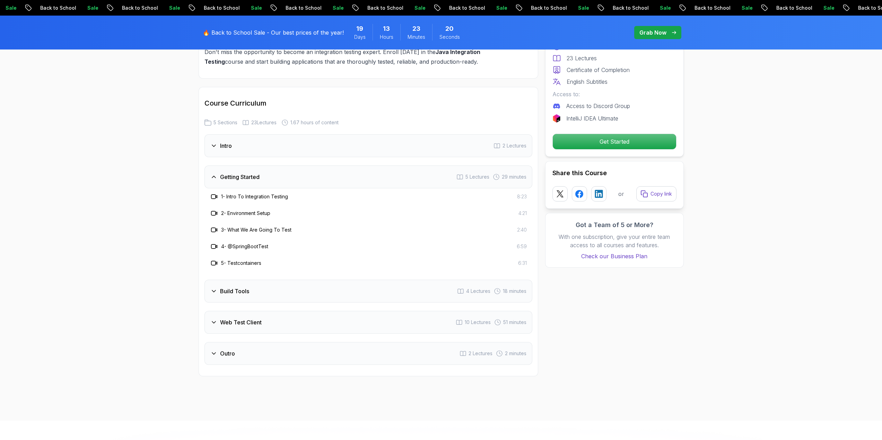
scroll to position [1109, 0]
click at [253, 285] on div "Intro 2 Lectures Getting Started 5 Lectures 29 minutes 1 - Intro To Integration…" at bounding box center [368, 248] width 328 height 231
click at [256, 291] on div "Build Tools 4 Lectures 18 minutes" at bounding box center [368, 290] width 328 height 23
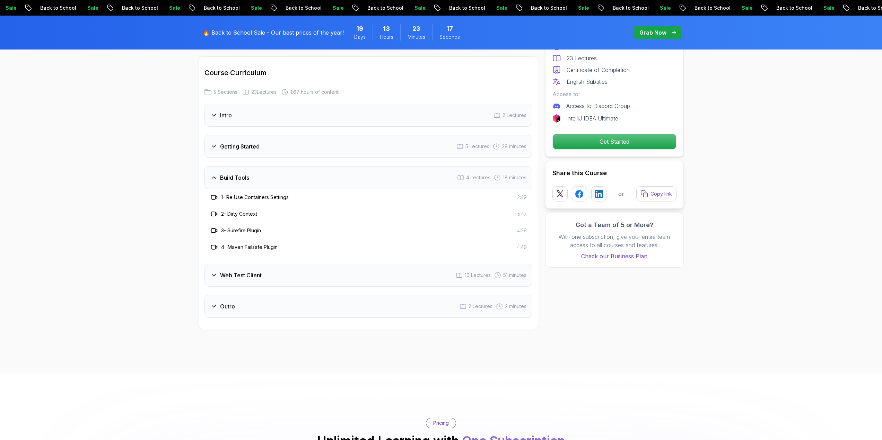
scroll to position [1143, 0]
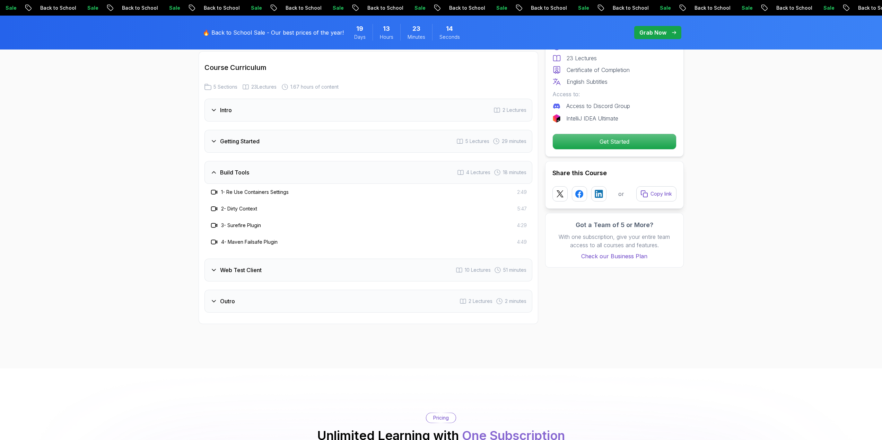
click at [270, 277] on div "Web Test Client 10 Lectures 51 minutes" at bounding box center [368, 270] width 328 height 23
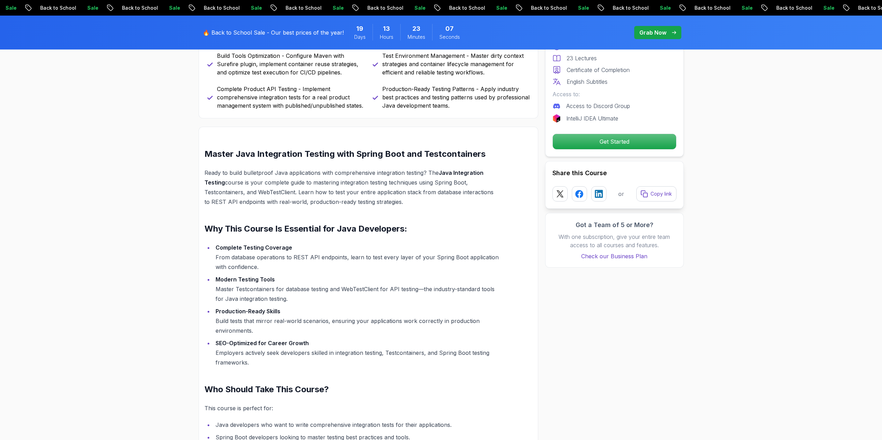
scroll to position [277, 0]
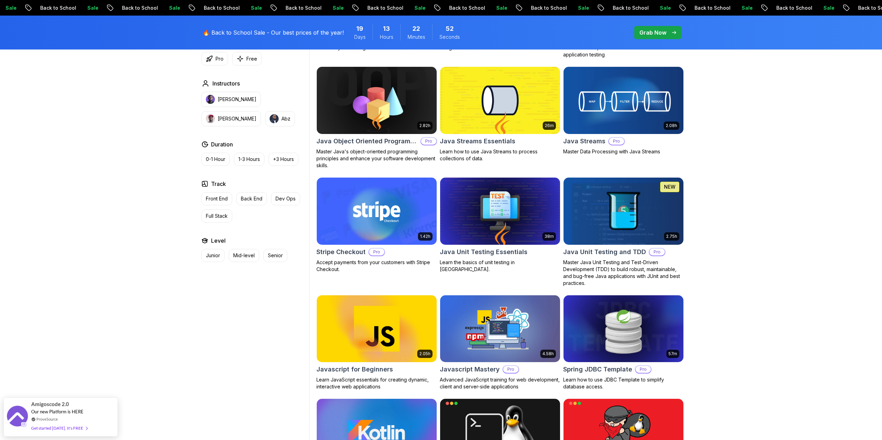
scroll to position [1074, 0]
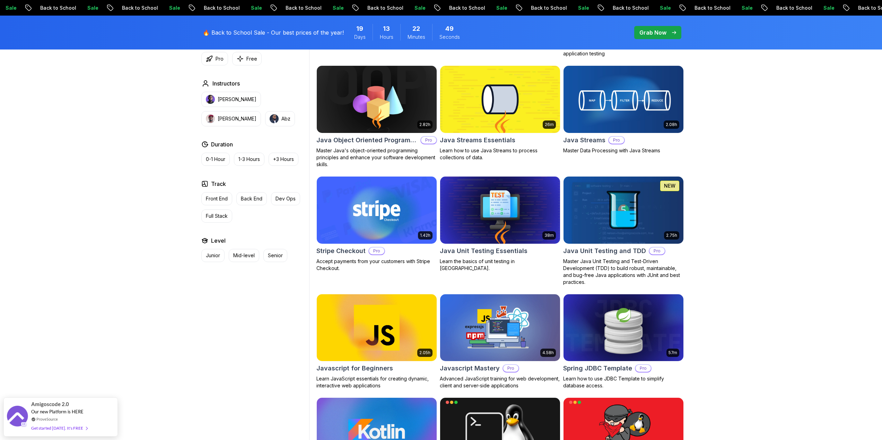
click at [632, 333] on img at bounding box center [623, 328] width 126 height 70
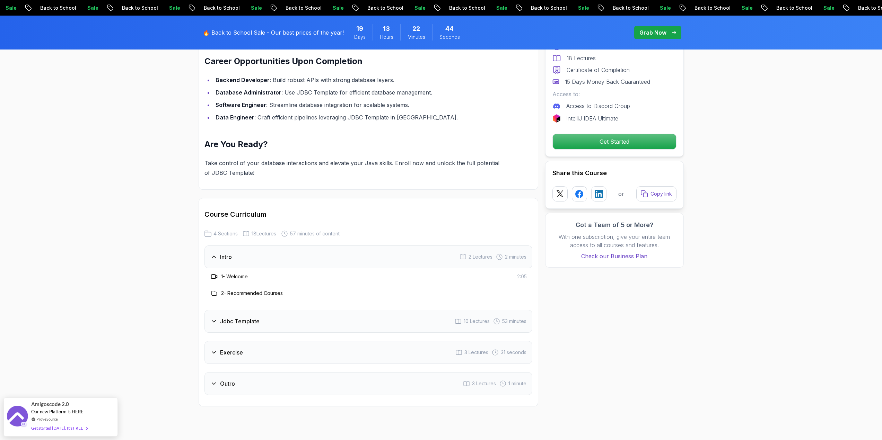
scroll to position [693, 0]
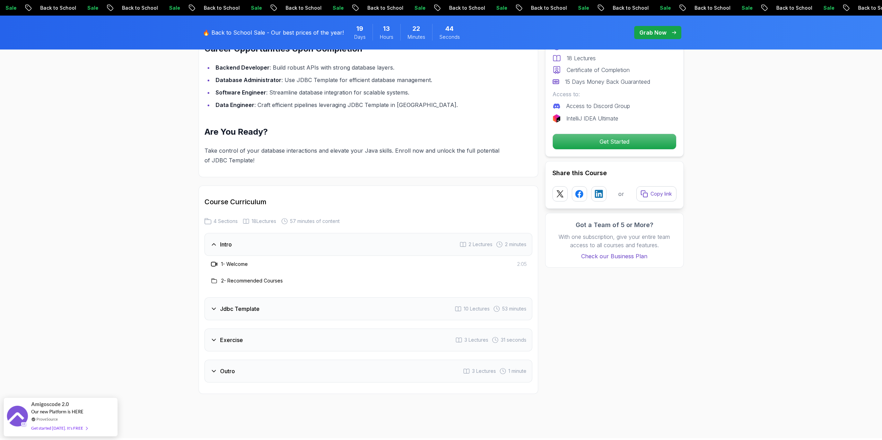
click at [264, 298] on div "Jdbc Template 10 Lectures 53 minutes" at bounding box center [368, 309] width 328 height 23
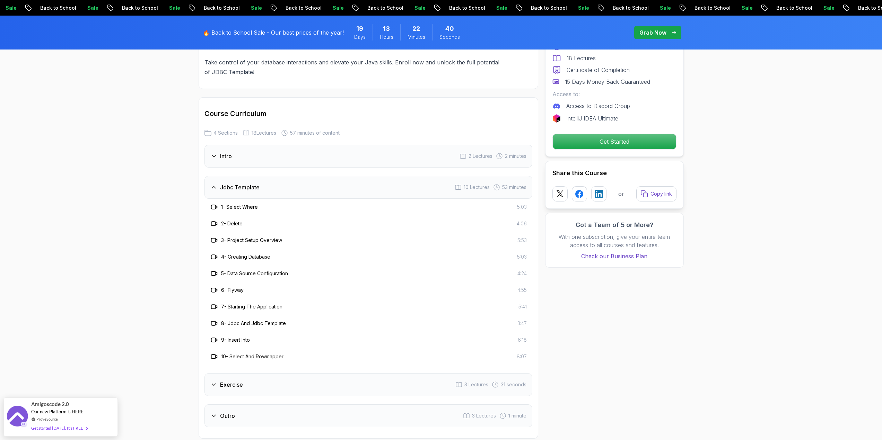
scroll to position [832, 0]
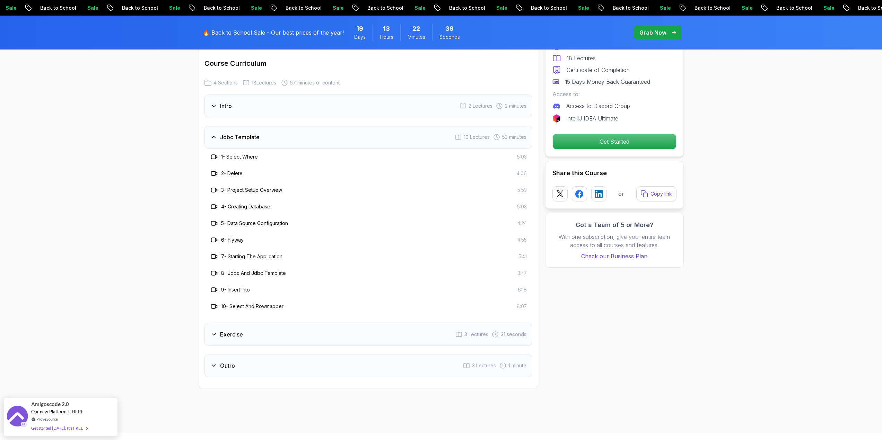
click at [238, 331] on h3 "Exercise" at bounding box center [231, 335] width 23 height 8
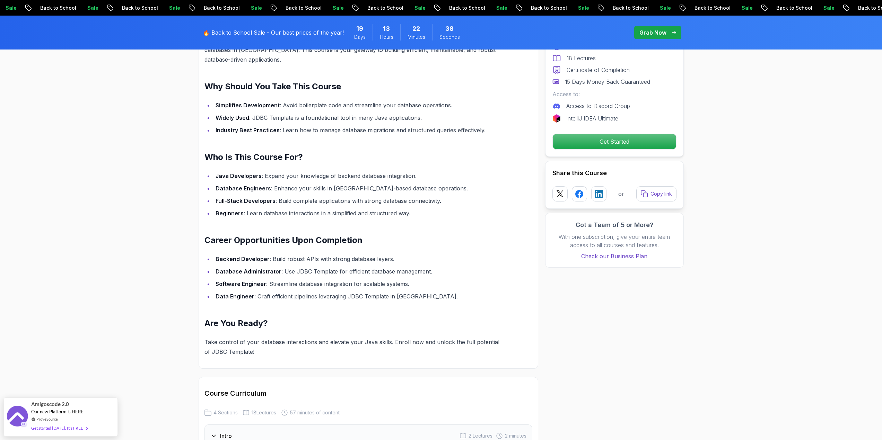
scroll to position [485, 0]
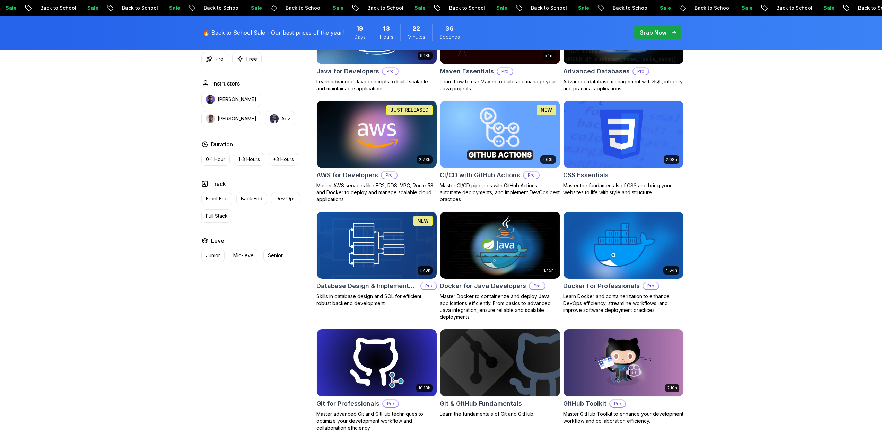
scroll to position [1074, 0]
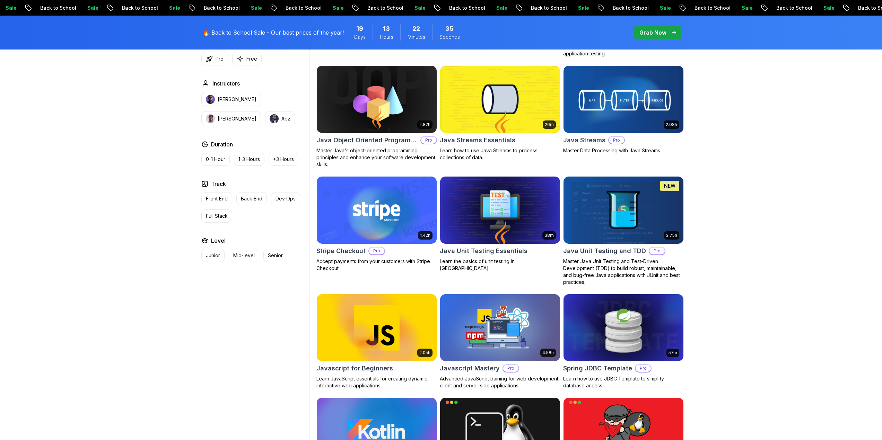
click at [736, 212] on div "Filters Filters Type Course Build Price Pro Free Instructors Nelson Djalo Richa…" at bounding box center [441, 64] width 882 height 1866
click at [623, 212] on img at bounding box center [623, 210] width 126 height 70
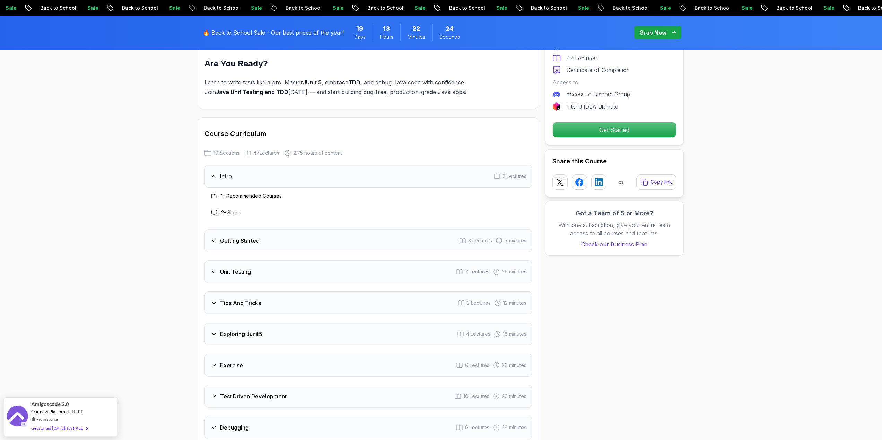
scroll to position [866, 0]
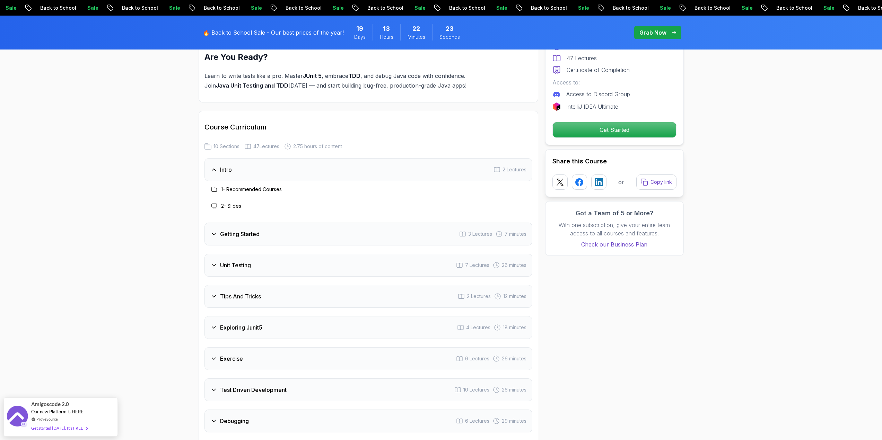
click at [255, 230] on h3 "Getting Started" at bounding box center [239, 234] width 39 height 8
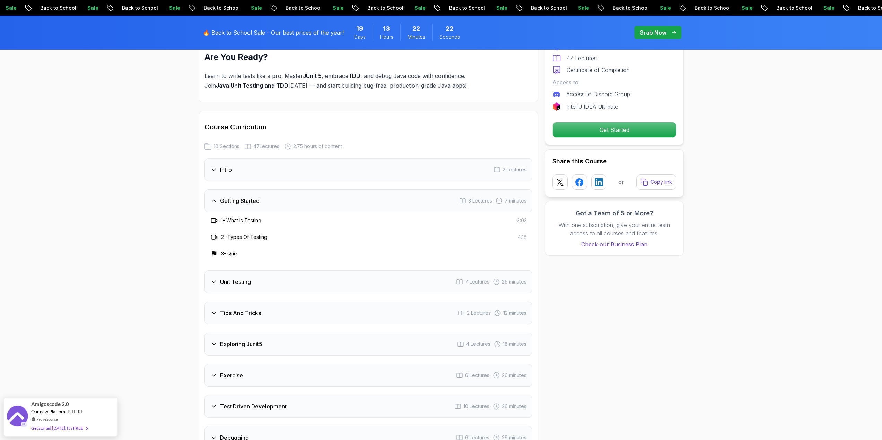
click at [271, 271] on div "Unit Testing 7 Lectures 26 minutes" at bounding box center [368, 282] width 328 height 23
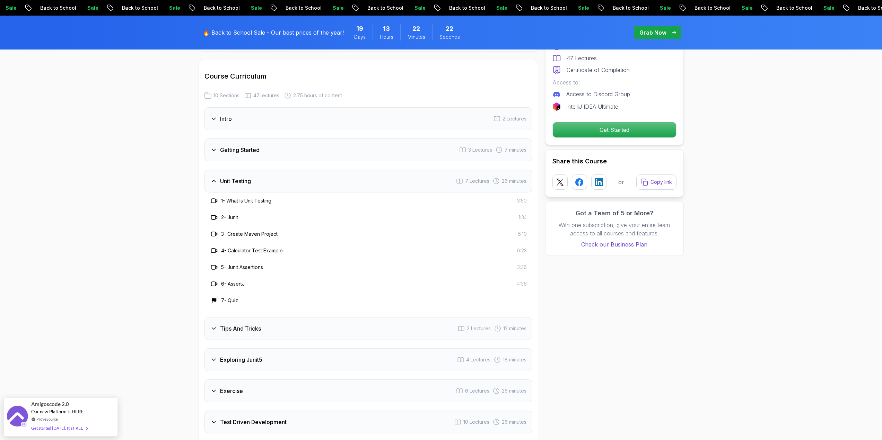
scroll to position [935, 0]
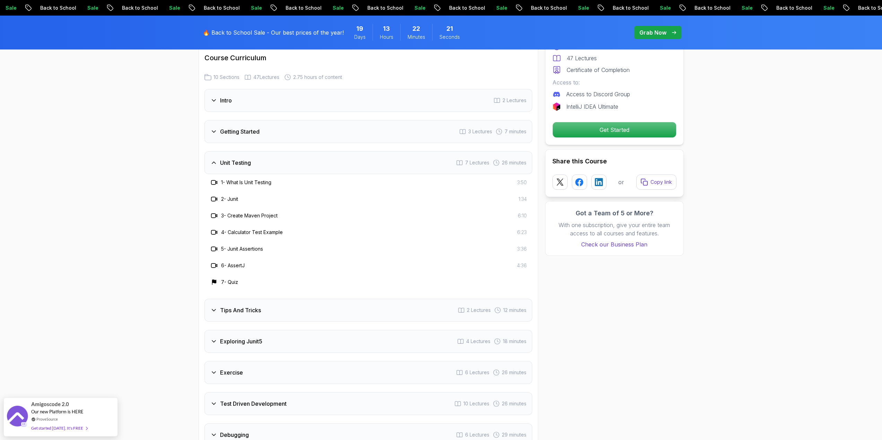
click at [246, 306] on h3 "Tips And Tricks" at bounding box center [240, 310] width 41 height 8
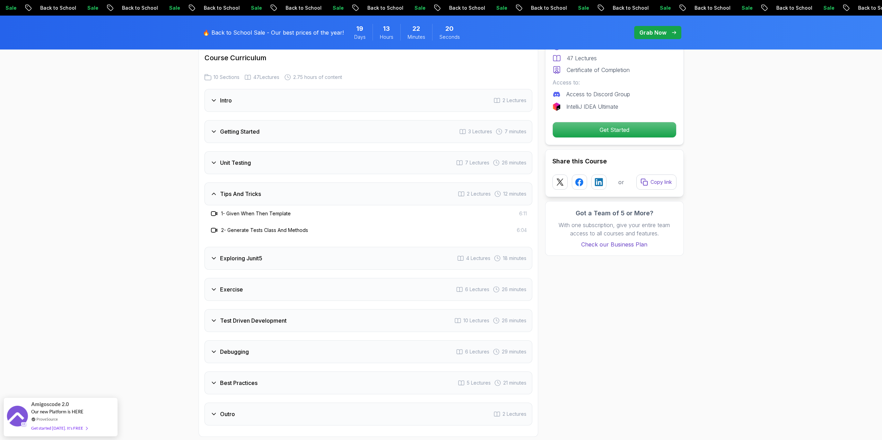
click at [249, 254] on h3 "Exploring Junit5" at bounding box center [241, 258] width 42 height 8
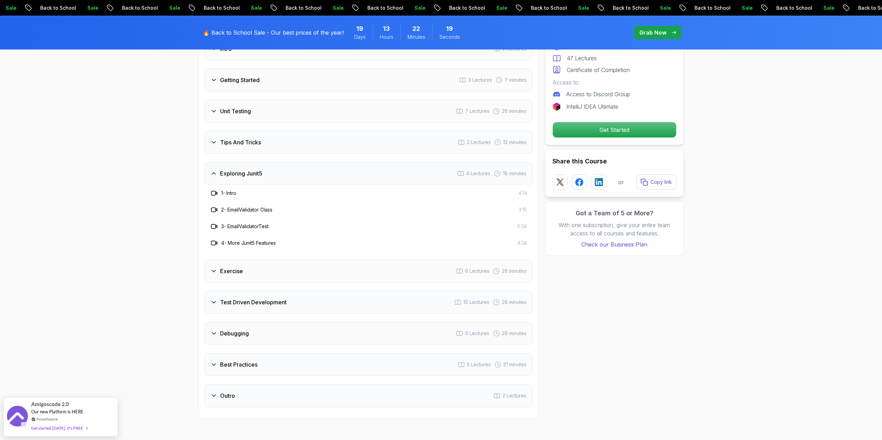
scroll to position [1005, 0]
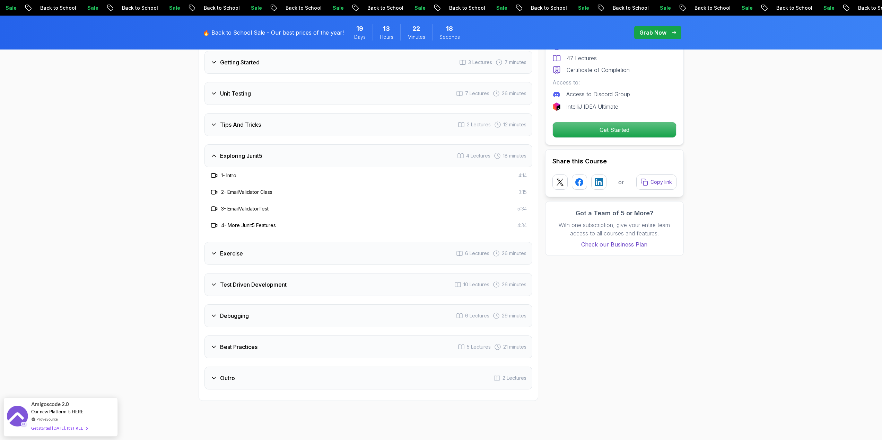
click at [261, 275] on div "Test Driven Development 10 Lectures 26 minutes" at bounding box center [368, 284] width 328 height 23
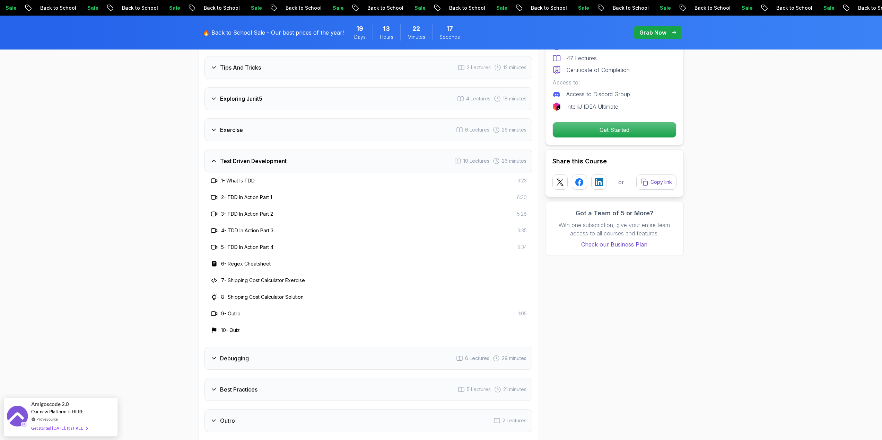
scroll to position [1074, 0]
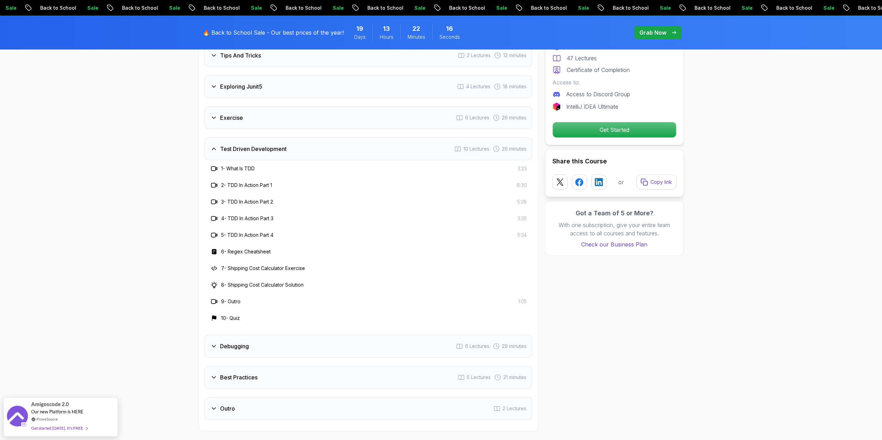
click at [264, 335] on div "Debugging 6 Lectures 29 minutes" at bounding box center [368, 346] width 328 height 23
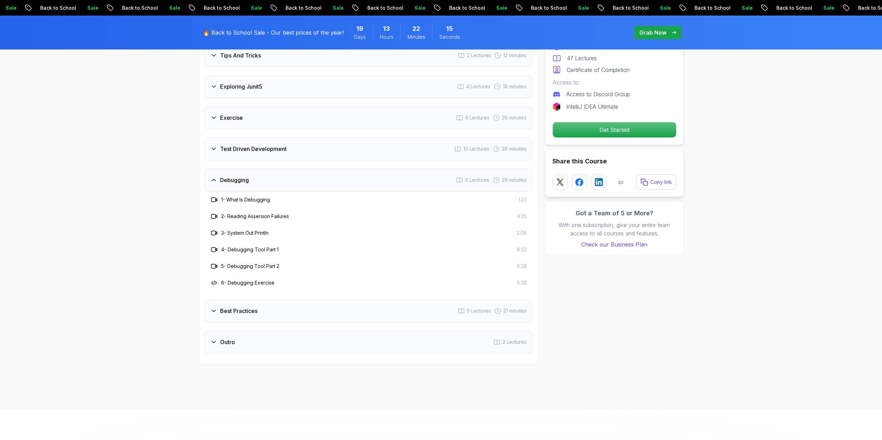
click at [267, 300] on div "Best Practices 5 Lectures 21 minutes" at bounding box center [368, 311] width 328 height 23
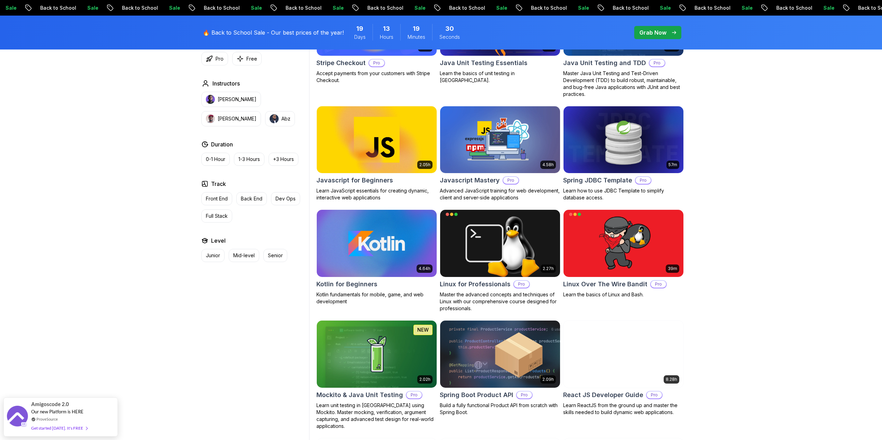
scroll to position [1282, 0]
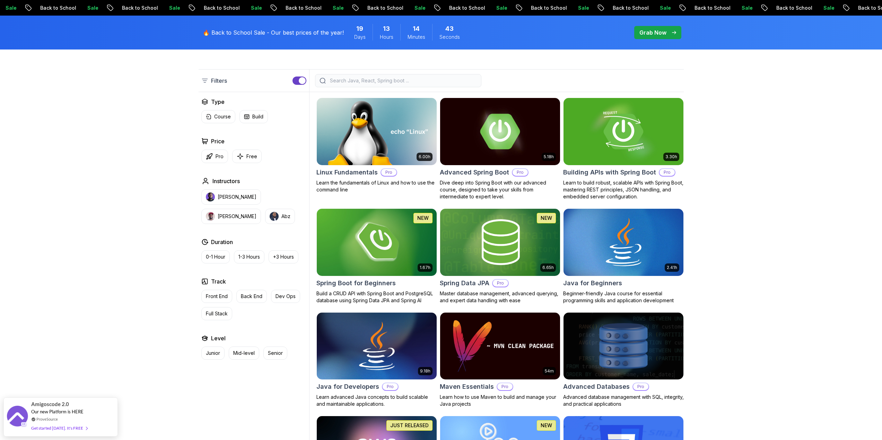
scroll to position [173, 0]
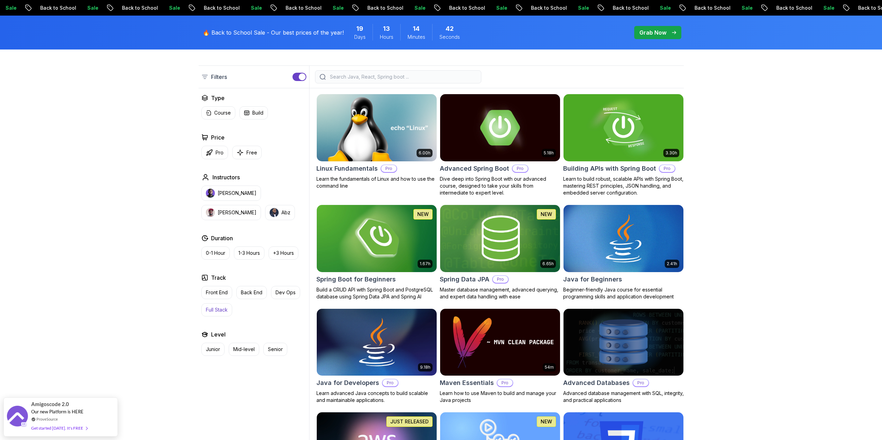
click at [220, 313] on p "Full Stack" at bounding box center [217, 310] width 22 height 7
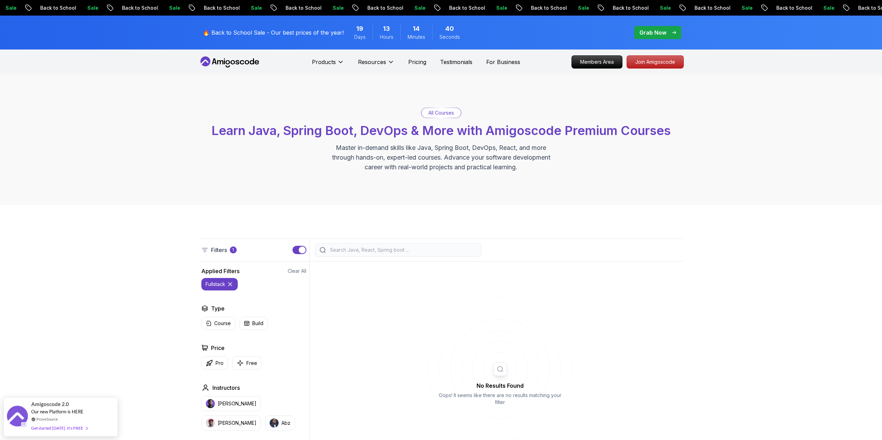
click at [231, 283] on icon at bounding box center [230, 284] width 7 height 7
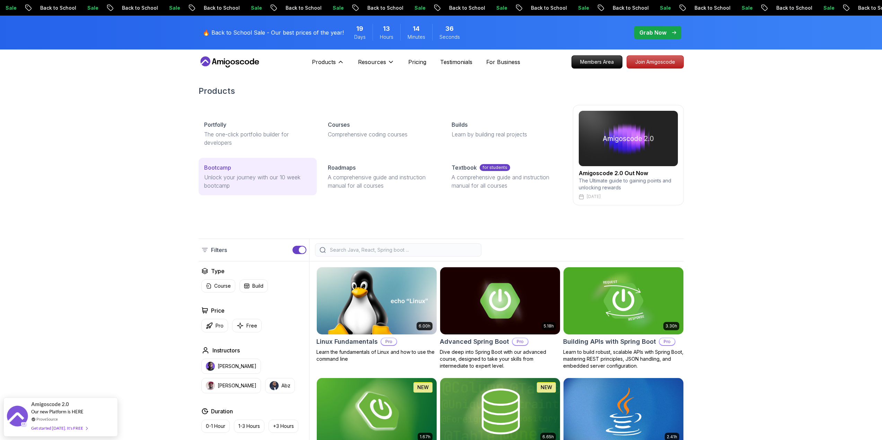
click at [275, 177] on p "Unlock your journey with our 10 week bootcamp" at bounding box center [257, 181] width 107 height 17
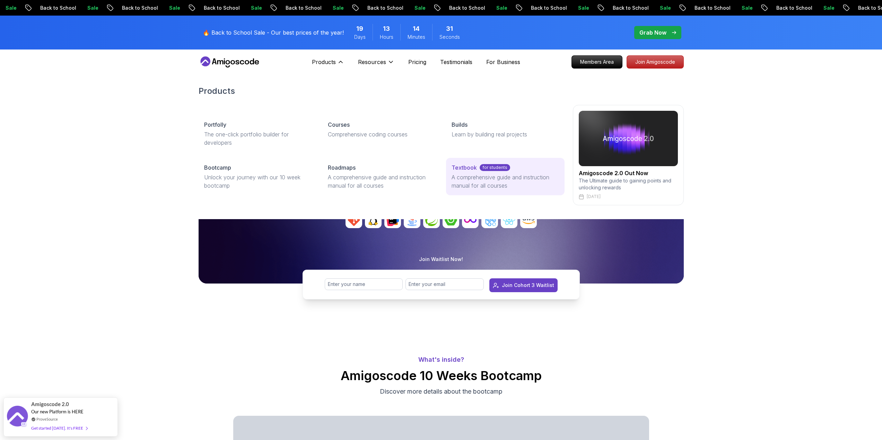
click at [474, 181] on p "A comprehensive guide and instruction manual for all courses" at bounding box center [504, 181] width 107 height 17
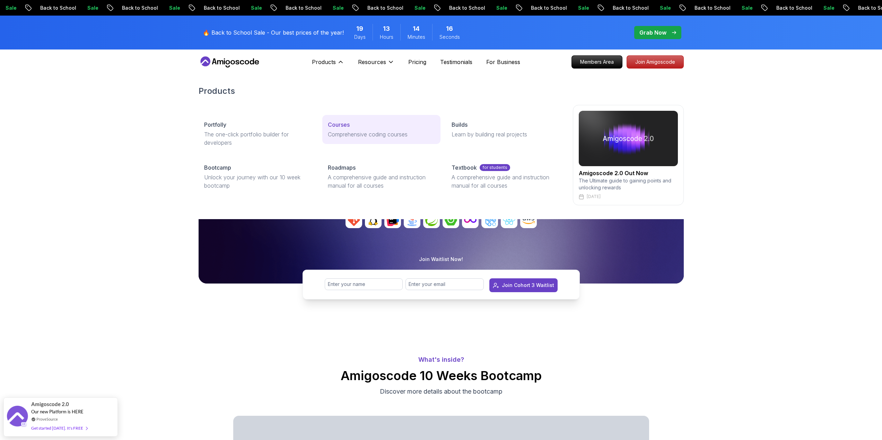
click at [362, 130] on link "Courses Comprehensive coding courses" at bounding box center [381, 129] width 118 height 29
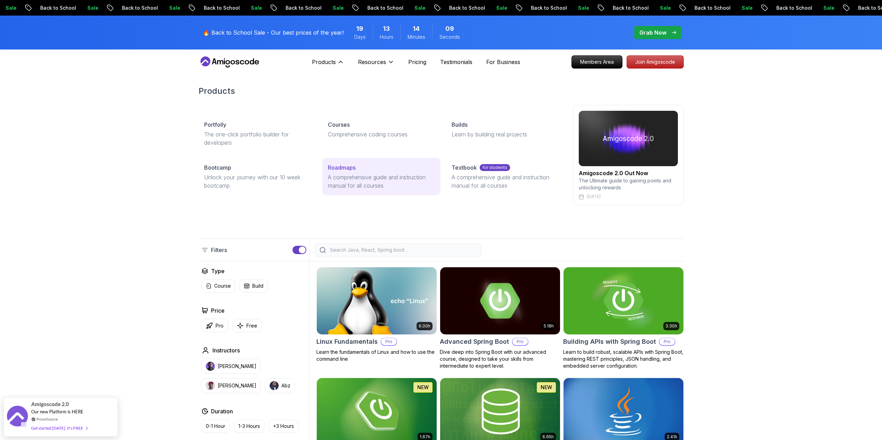
click at [362, 185] on p "A comprehensive guide and instruction manual for all courses" at bounding box center [381, 181] width 107 height 17
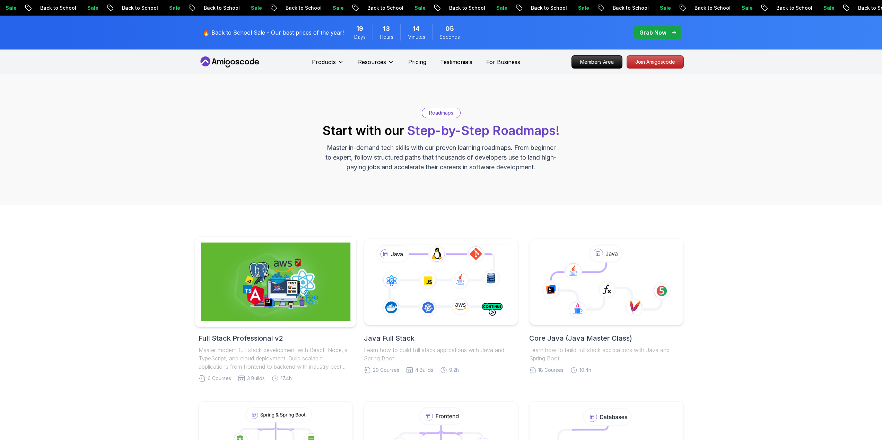
scroll to position [173, 0]
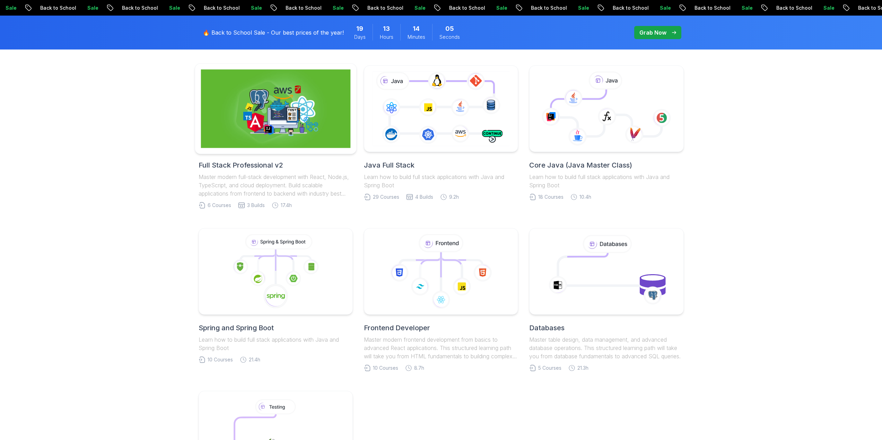
click at [256, 128] on img at bounding box center [276, 109] width 150 height 79
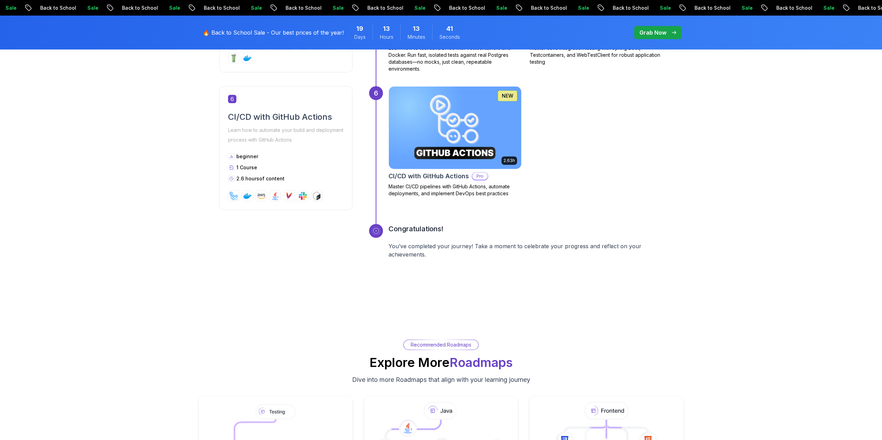
scroll to position [1282, 0]
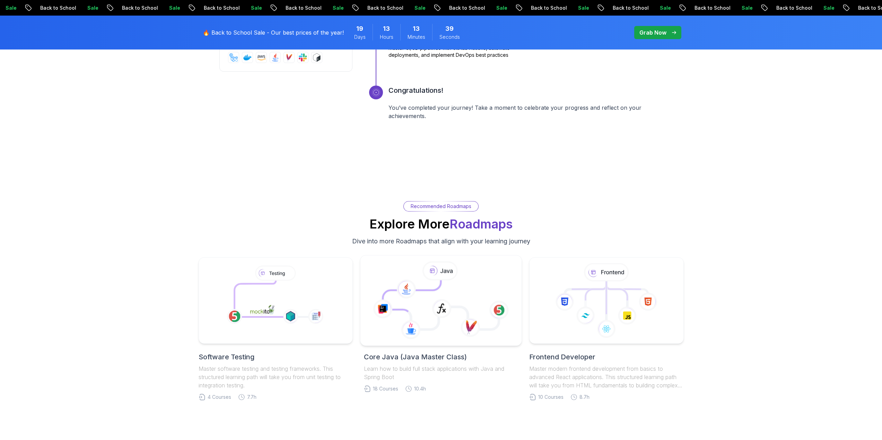
click at [420, 299] on icon at bounding box center [412, 296] width 58 height 31
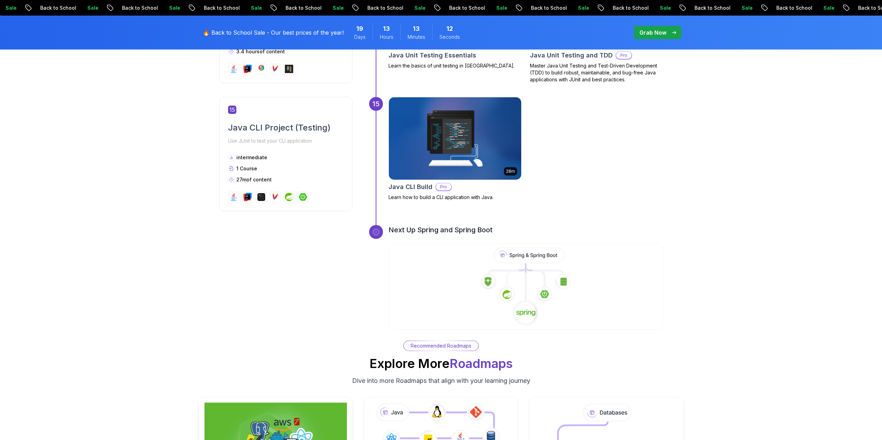
scroll to position [2321, 0]
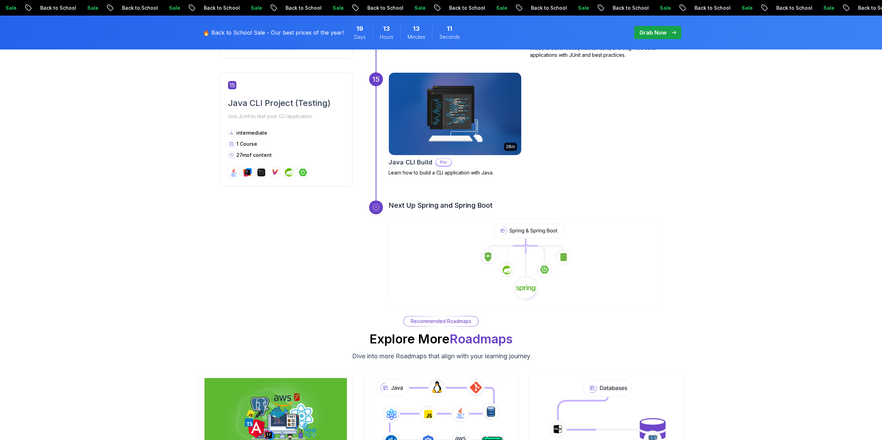
click at [546, 266] on image at bounding box center [544, 270] width 9 height 8
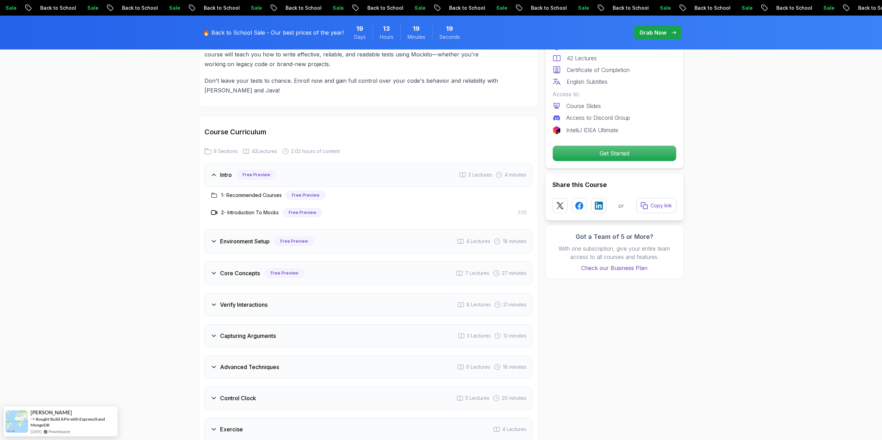
scroll to position [1074, 0]
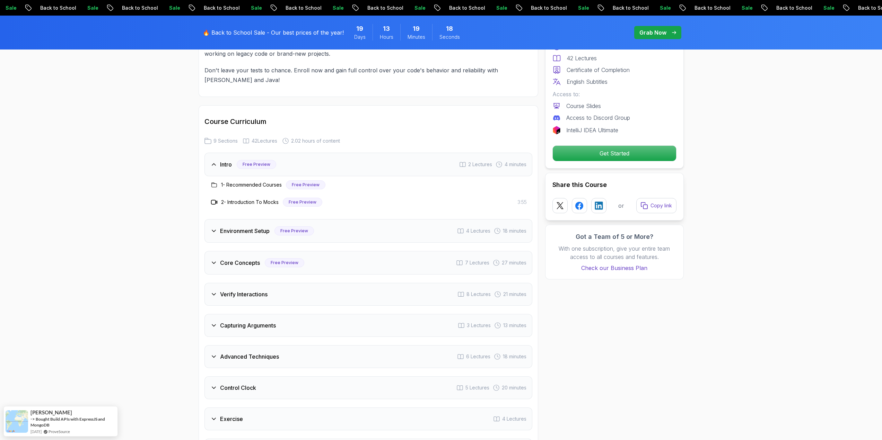
click at [266, 230] on h3 "Environment Setup" at bounding box center [245, 231] width 50 height 8
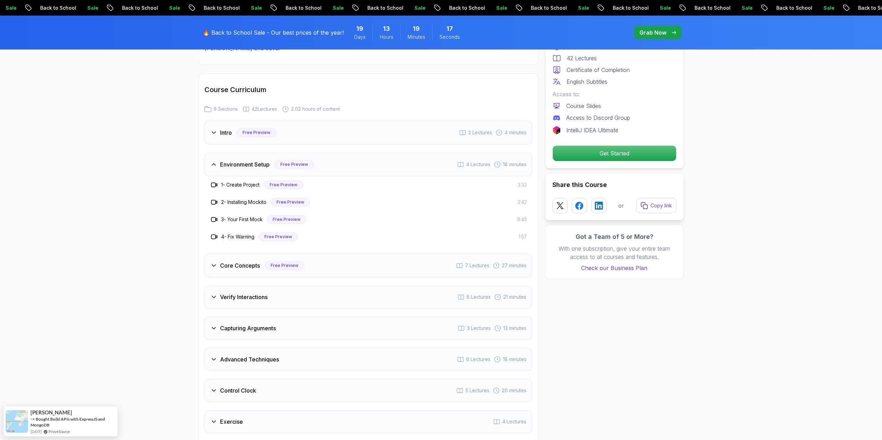
scroll to position [1109, 0]
click at [231, 257] on div "Core Concepts Free Preview 7 Lectures 27 minutes" at bounding box center [368, 263] width 328 height 24
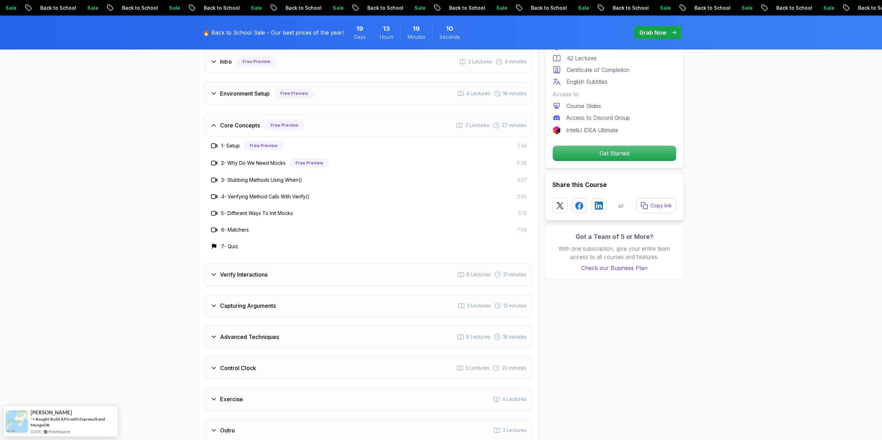
scroll to position [1178, 0]
click at [261, 275] on h3 "Verify Interactions" at bounding box center [243, 274] width 47 height 8
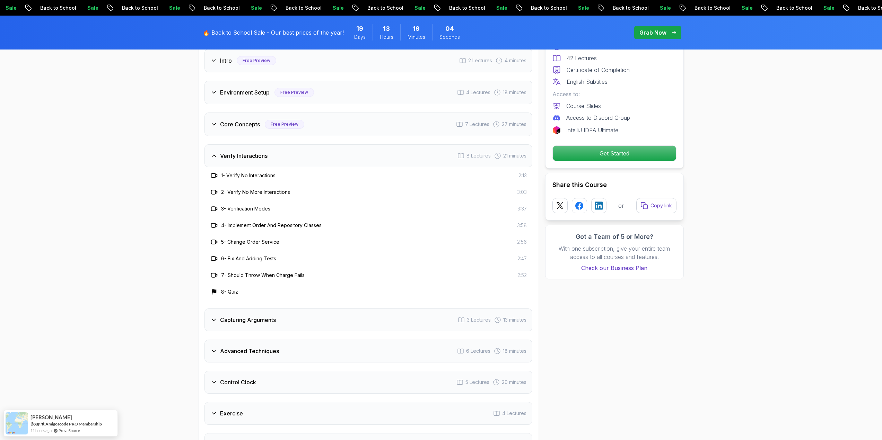
click at [546, 160] on body "Sale Back to School Sale Back to School Sale Back to School Sale Back to School…" at bounding box center [441, 373] width 882 height 3103
click at [254, 319] on h3 "Capturing Arguments" at bounding box center [248, 320] width 56 height 8
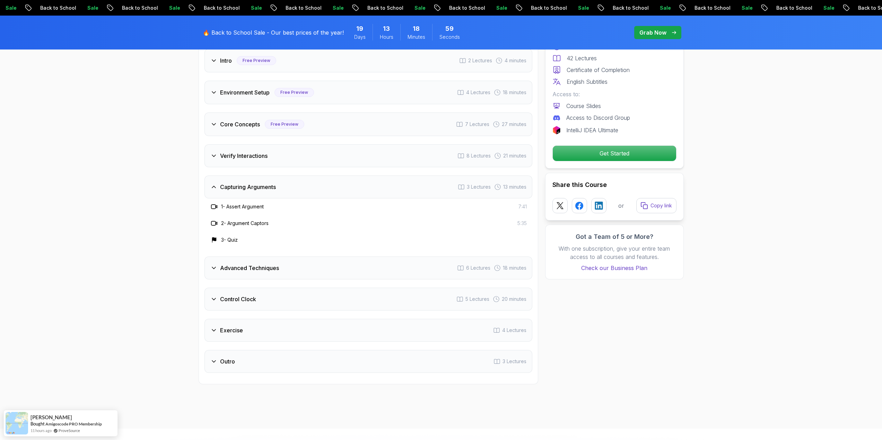
click at [245, 270] on h3 "Advanced Techniques" at bounding box center [249, 268] width 59 height 8
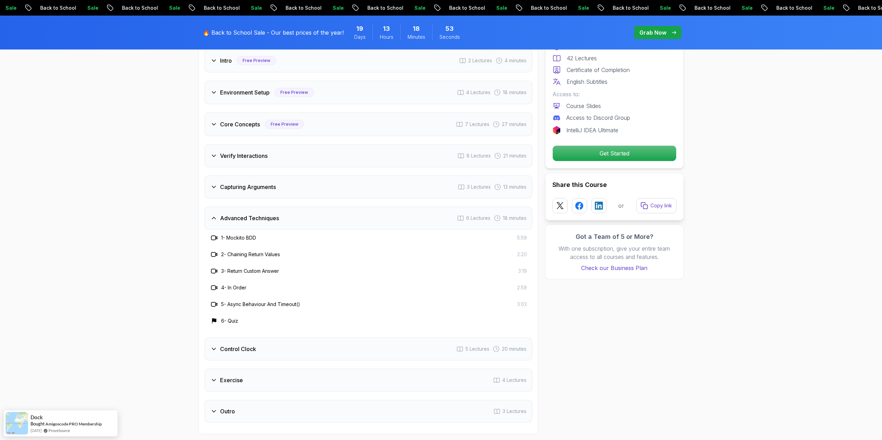
click at [254, 352] on h3 "Control Clock" at bounding box center [238, 349] width 36 height 8
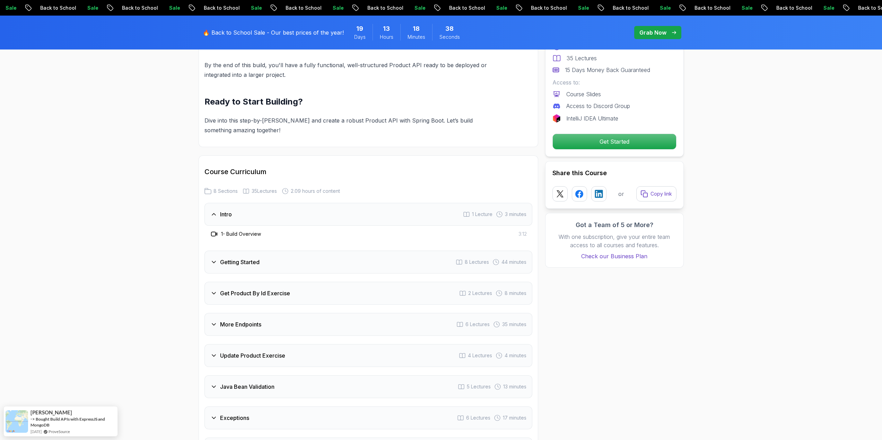
scroll to position [762, 0]
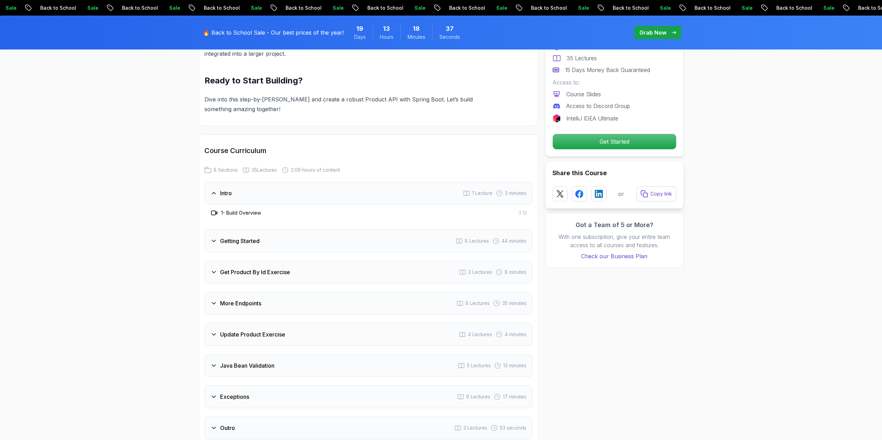
click at [267, 232] on div "Getting Started 8 Lectures 44 minutes" at bounding box center [368, 241] width 328 height 23
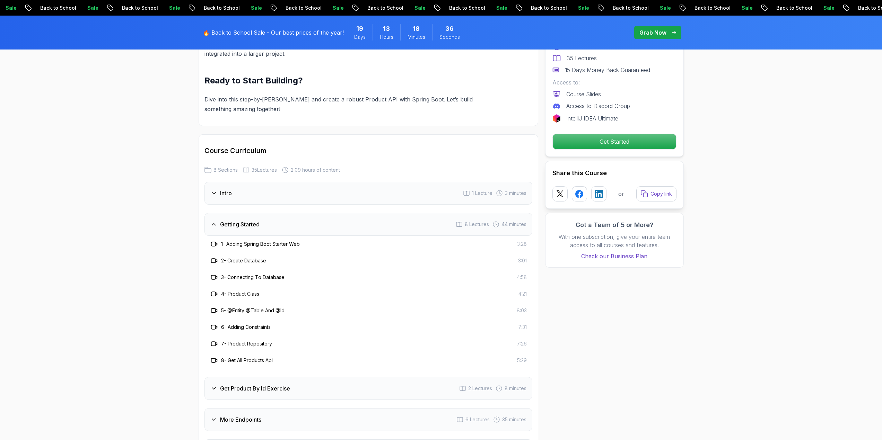
click at [273, 377] on div "Get Product By Id Exercise 2 Lectures 8 minutes" at bounding box center [368, 388] width 328 height 23
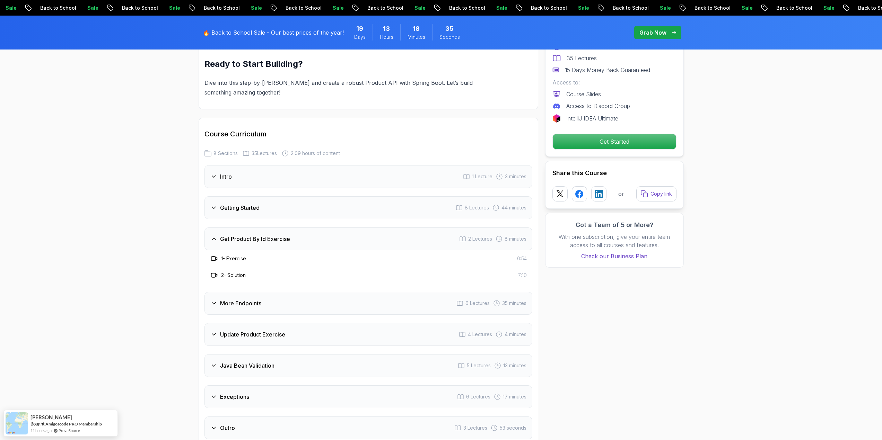
scroll to position [797, 0]
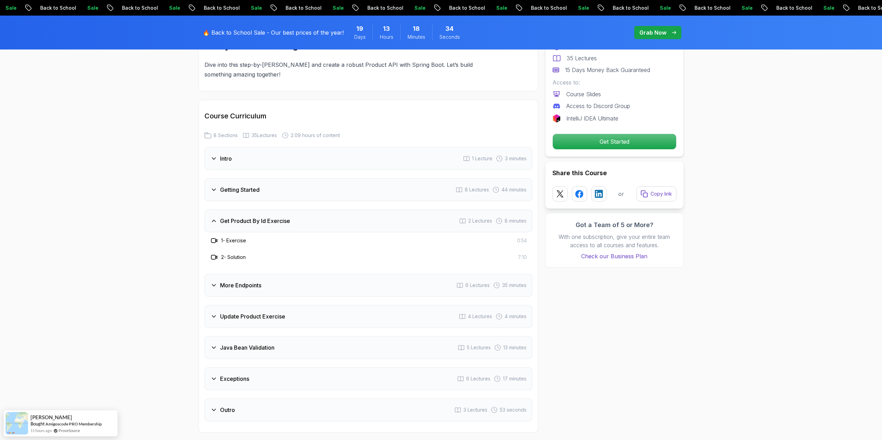
click at [234, 281] on h3 "More Endpoints" at bounding box center [240, 285] width 41 height 8
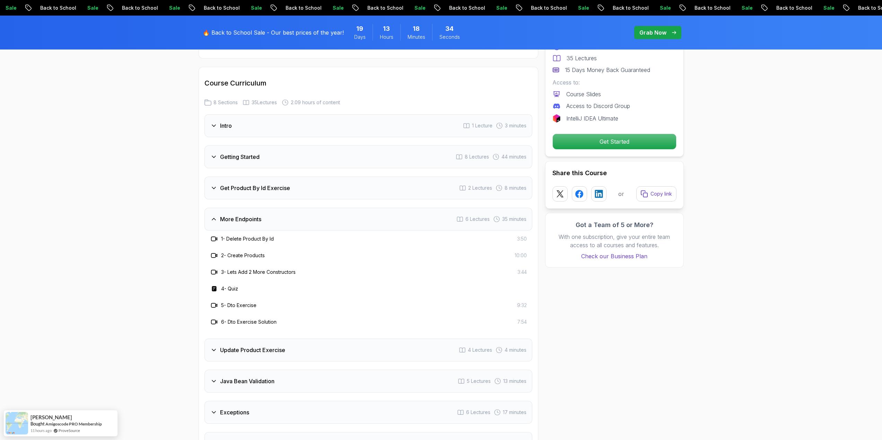
scroll to position [832, 0]
click at [235, 344] on h3 "Update Product Exercise" at bounding box center [252, 348] width 65 height 8
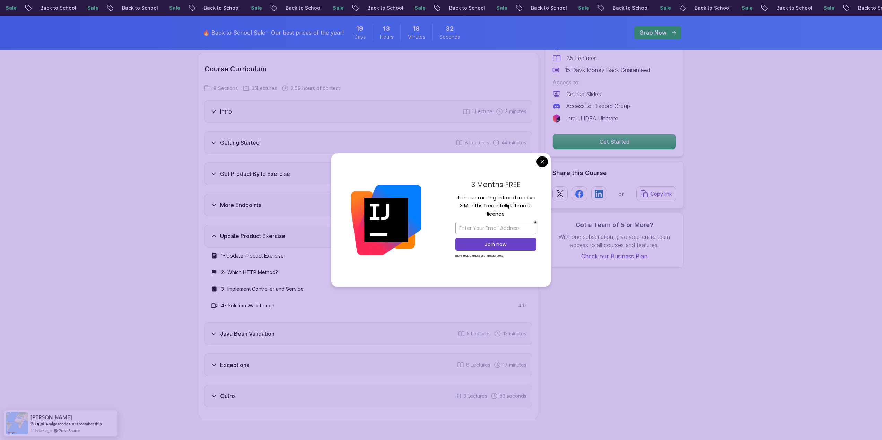
scroll to position [866, 0]
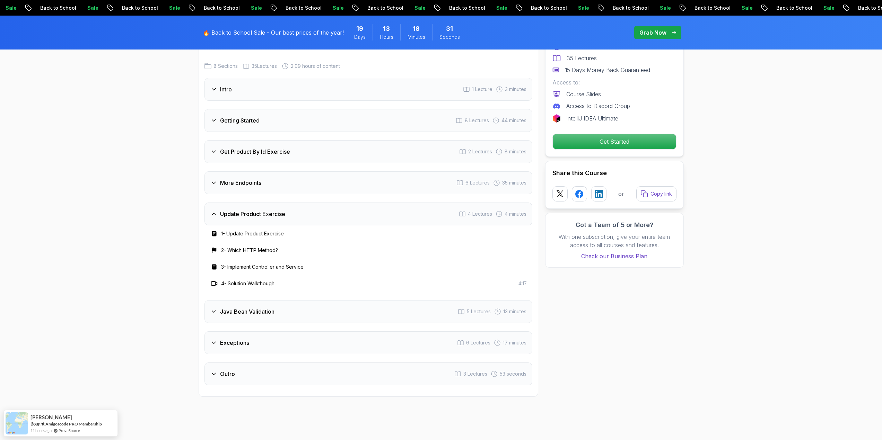
click at [275, 305] on div "Java Bean Validation 5 Lectures 13 minutes" at bounding box center [368, 311] width 328 height 23
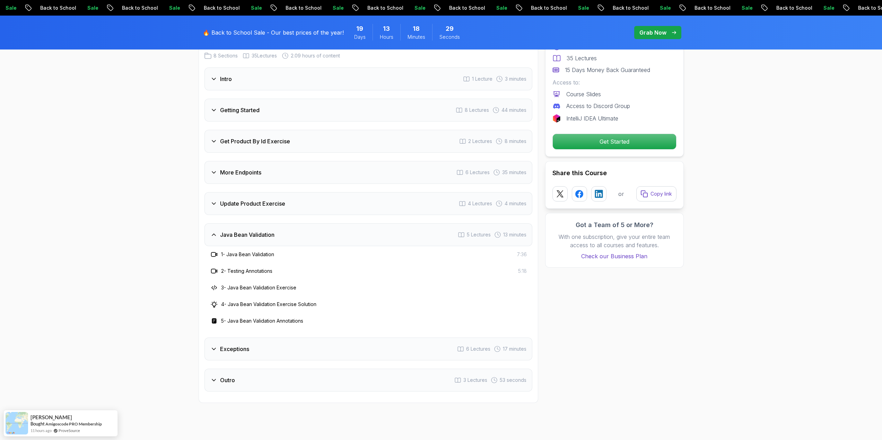
scroll to position [901, 0]
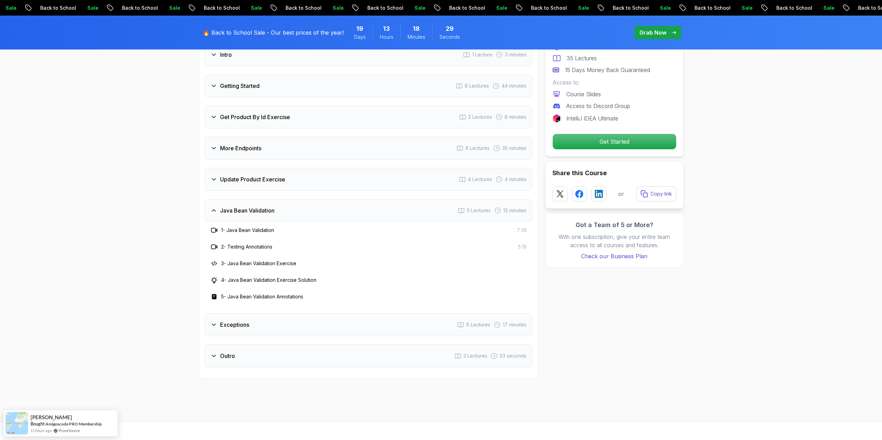
click at [265, 317] on div "Exceptions 6 Lectures 17 minutes" at bounding box center [368, 325] width 328 height 23
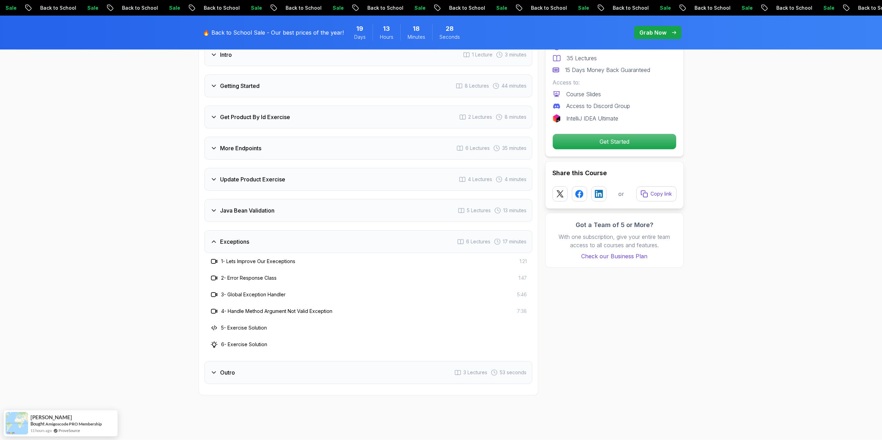
click at [252, 361] on div "Outro 3 Lectures 53 seconds" at bounding box center [368, 372] width 328 height 23
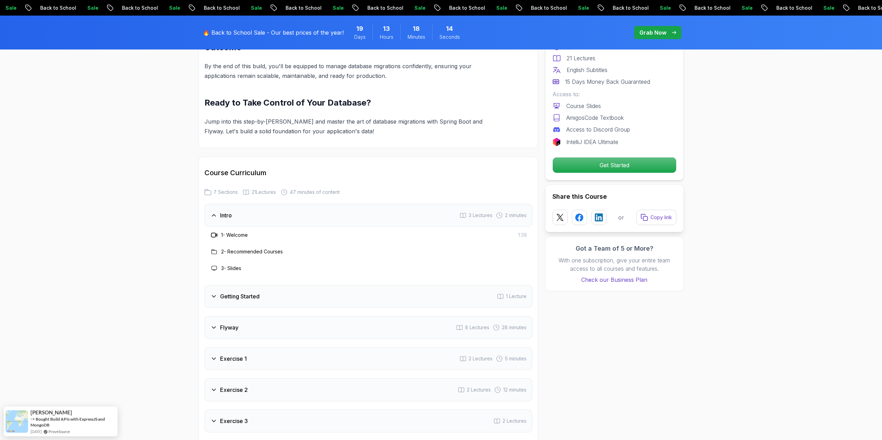
scroll to position [762, 0]
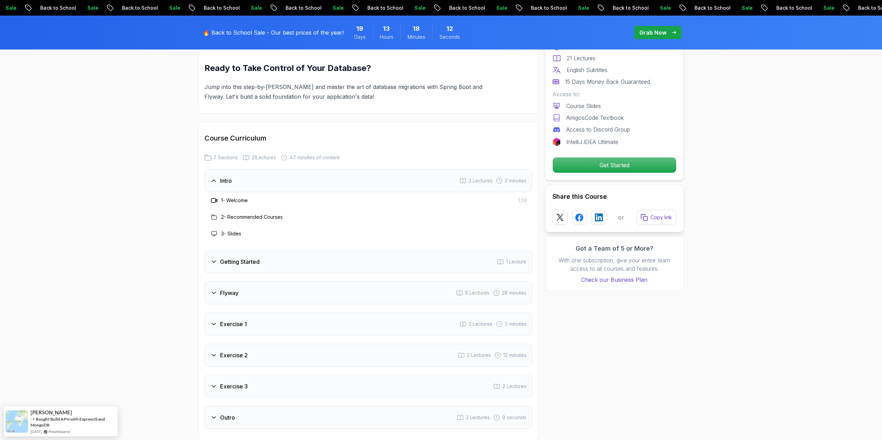
click at [248, 266] on h3 "Getting Started" at bounding box center [239, 262] width 39 height 8
click at [244, 266] on div "Flyway 8 Lectures 28 minutes" at bounding box center [368, 259] width 328 height 23
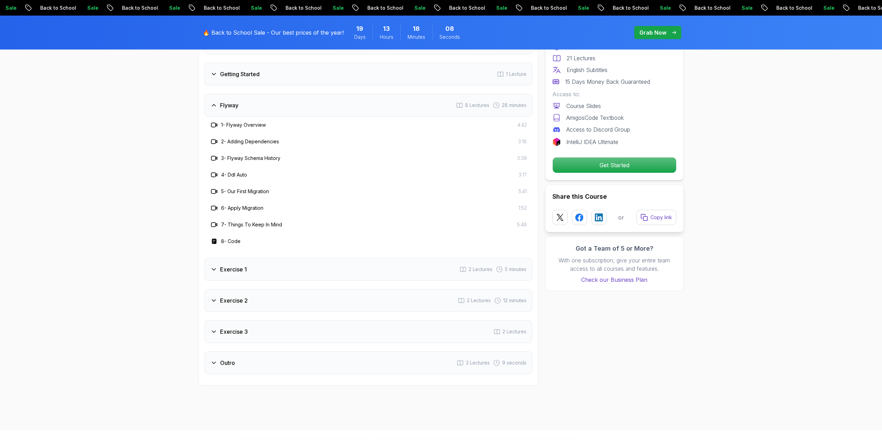
scroll to position [901, 0]
click at [232, 266] on h3 "Exercise 1" at bounding box center [233, 269] width 27 height 8
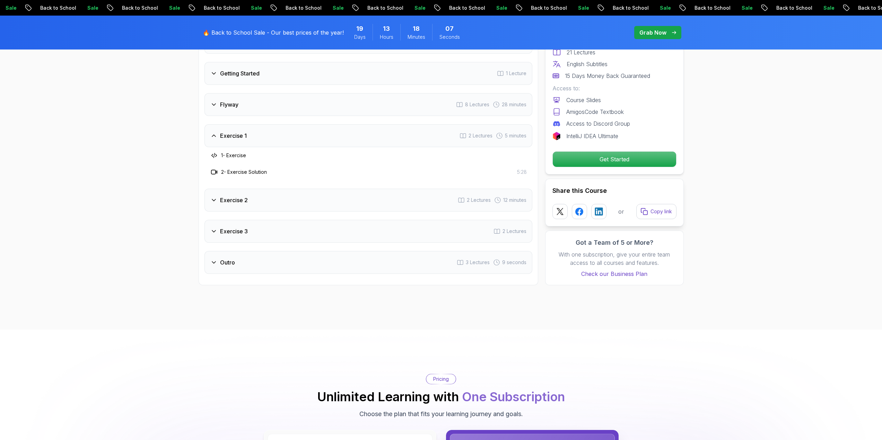
click at [260, 196] on div "Exercise 2 2 Lectures 12 minutes" at bounding box center [368, 200] width 328 height 23
click at [251, 227] on div "Exercise 3 2 Lectures" at bounding box center [368, 231] width 328 height 23
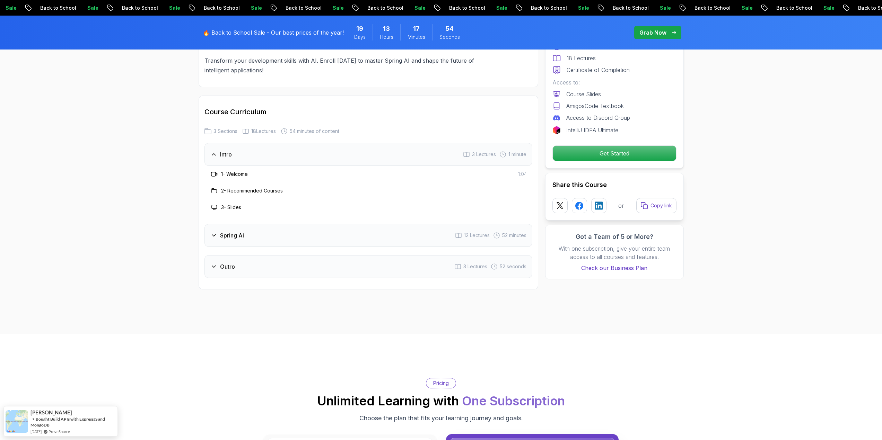
scroll to position [832, 0]
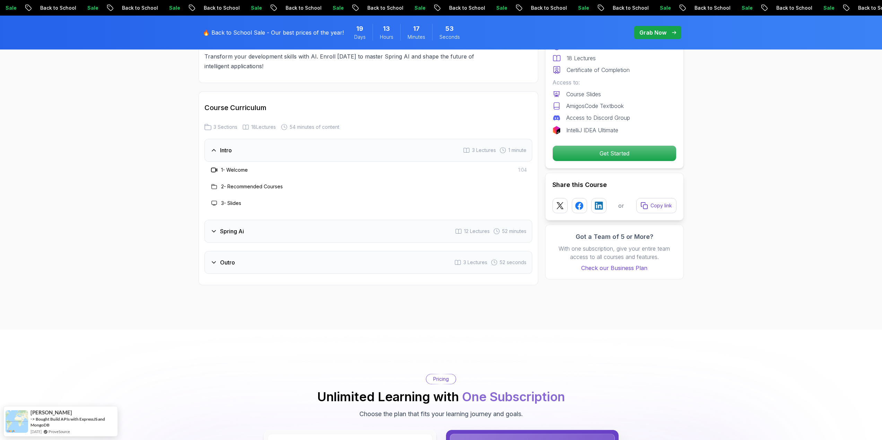
click at [285, 233] on div "Spring Ai 12 Lectures 52 minutes" at bounding box center [368, 231] width 328 height 23
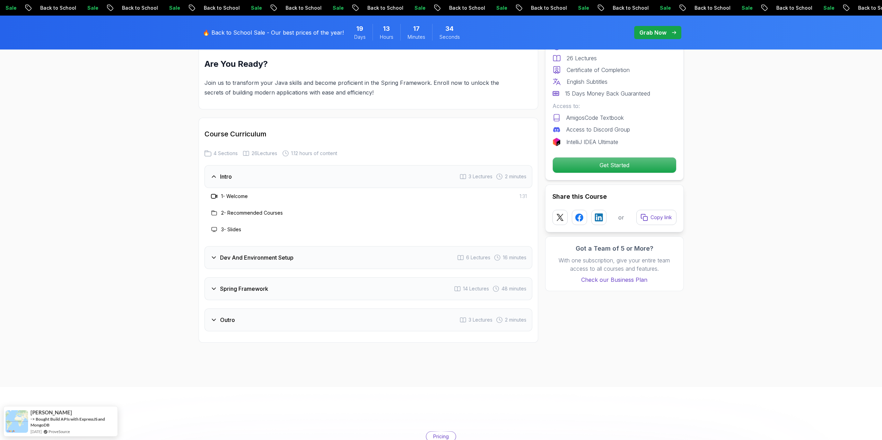
scroll to position [832, 0]
click at [257, 251] on h3 "Dev And Environment Setup" at bounding box center [256, 255] width 73 height 8
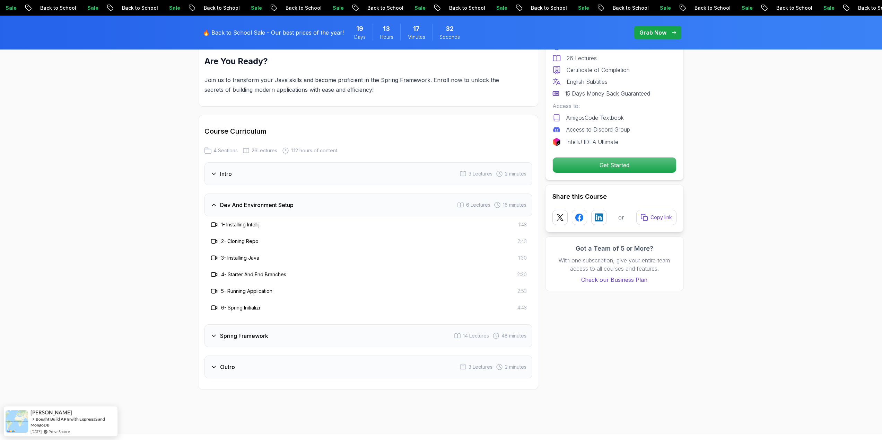
click at [256, 325] on div "Spring Framework 14 Lectures 48 minutes" at bounding box center [368, 336] width 328 height 23
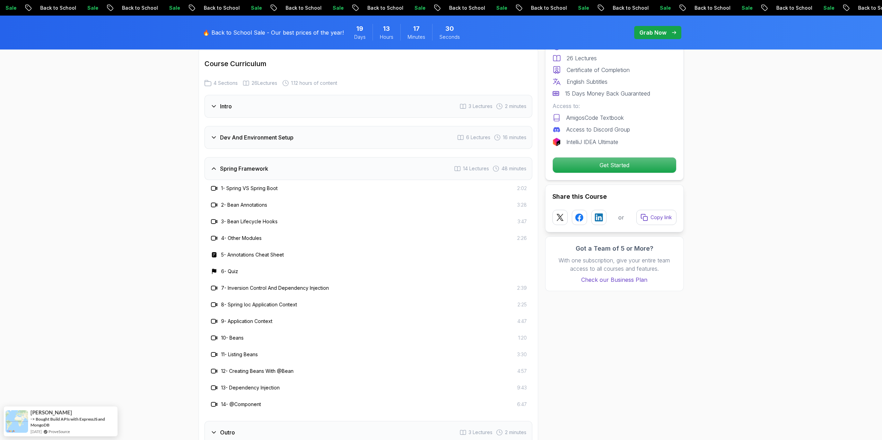
scroll to position [935, 0]
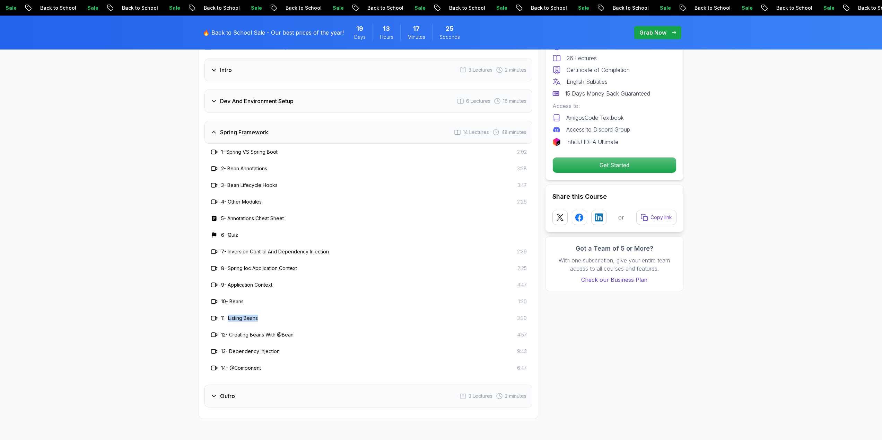
drag, startPoint x: 260, startPoint y: 309, endPoint x: 230, endPoint y: 309, distance: 30.5
click at [230, 315] on h3 "11 - Listing Beans" at bounding box center [239, 318] width 37 height 7
copy h3 "Listing Beans"
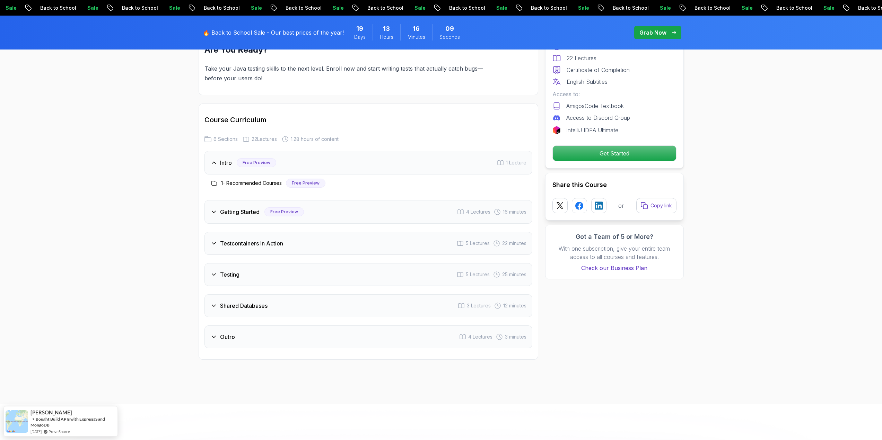
scroll to position [901, 0]
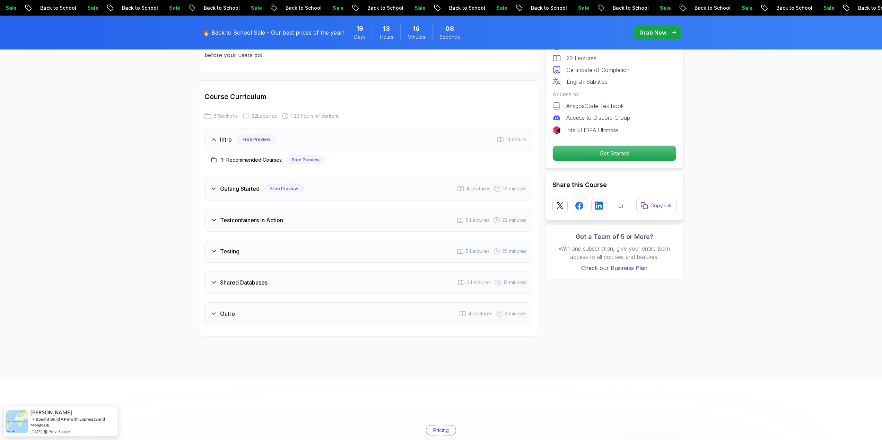
click at [257, 188] on h3 "Getting Started" at bounding box center [239, 189] width 39 height 8
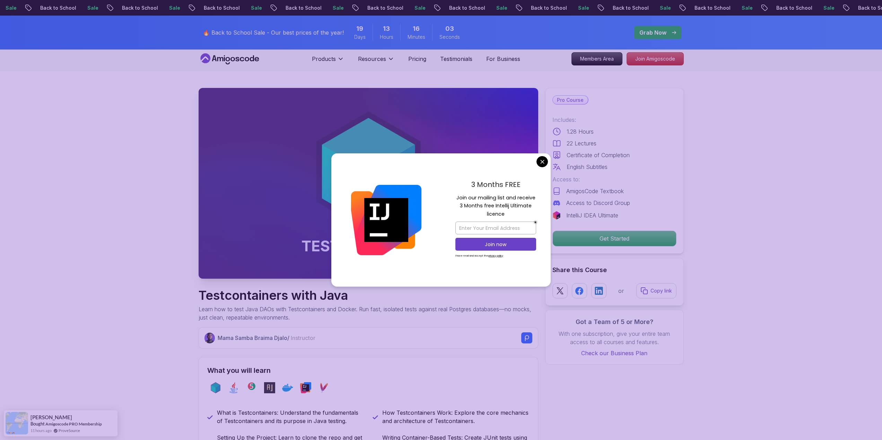
scroll to position [0, 0]
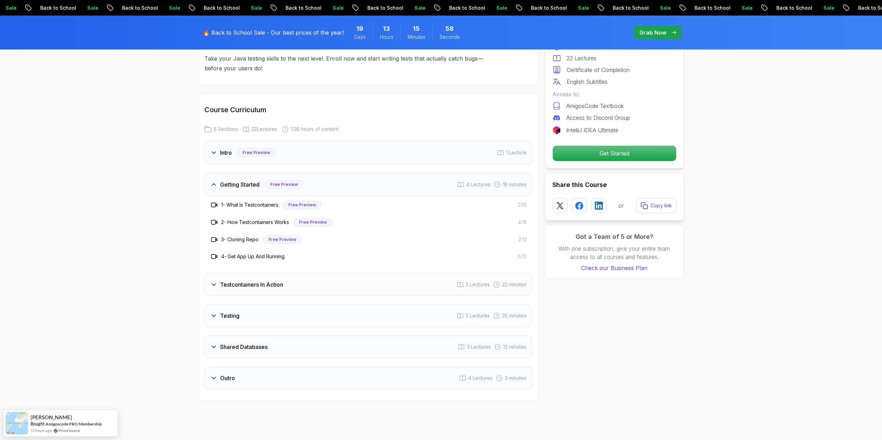
scroll to position [901, 0]
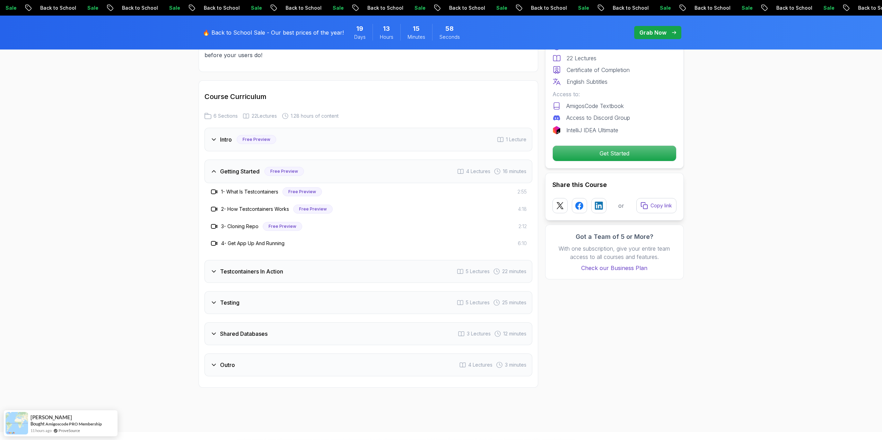
click at [333, 272] on div "Testcontainers In Action 5 Lectures 22 minutes" at bounding box center [368, 271] width 328 height 23
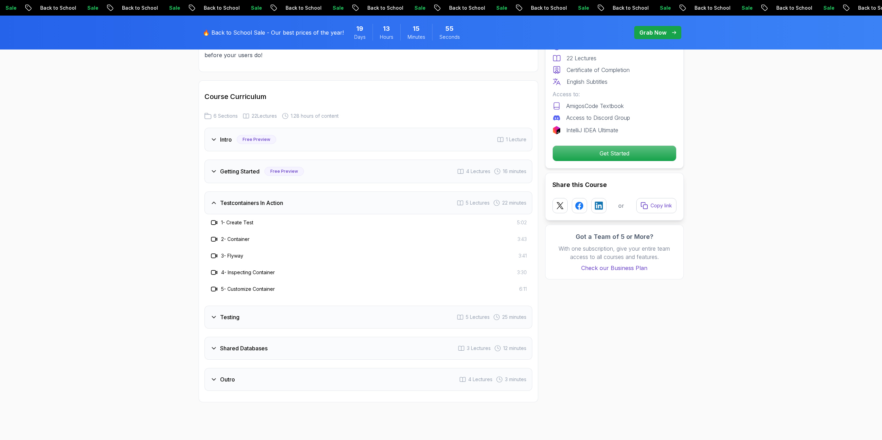
click at [270, 315] on div "Testing 5 Lectures 25 minutes" at bounding box center [368, 317] width 328 height 23
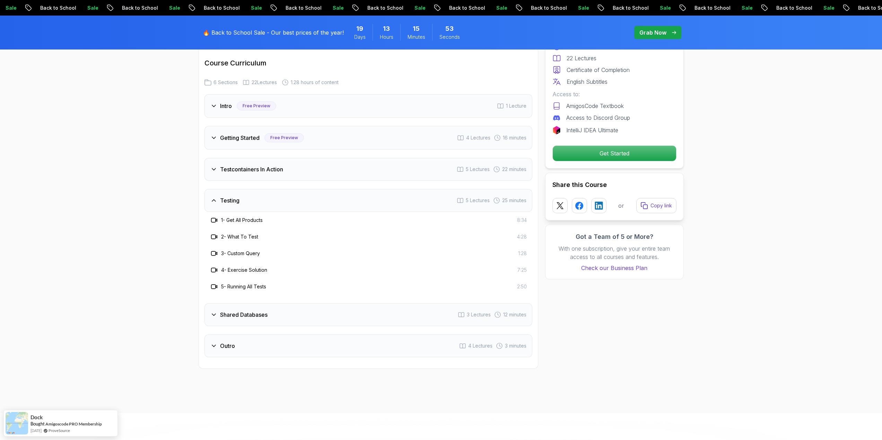
scroll to position [935, 0]
click at [251, 314] on h3 "Shared Databases" at bounding box center [243, 314] width 47 height 8
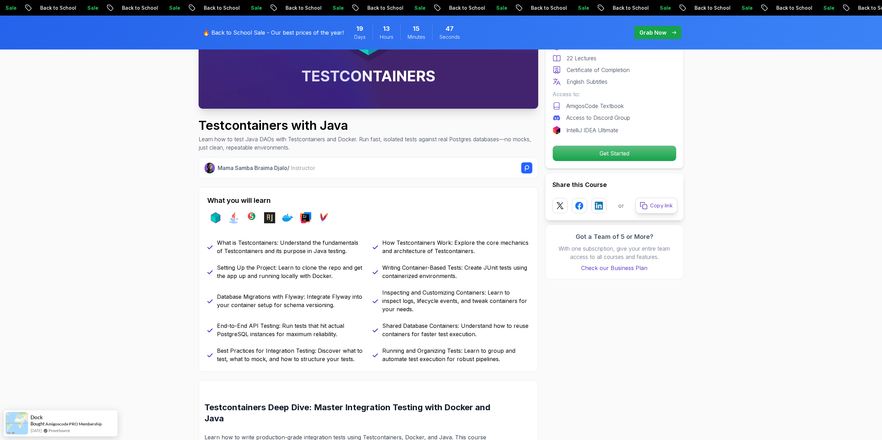
scroll to position [0, 0]
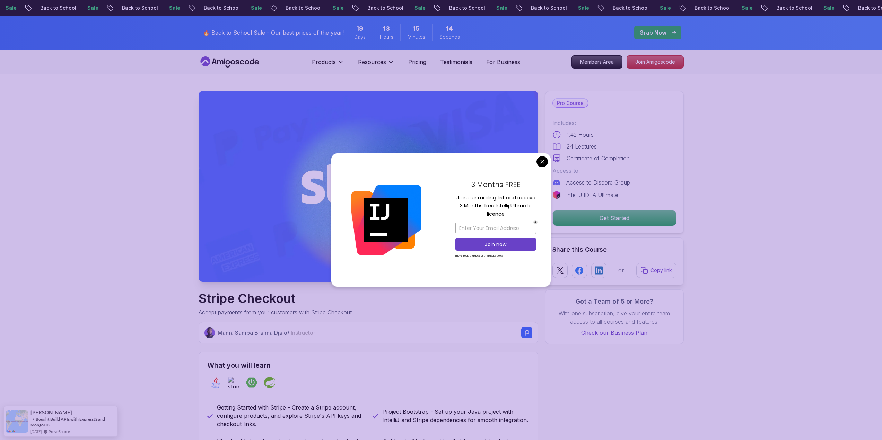
click at [548, 161] on div "3 Months FREE Join our mailing list and receive 3 Months free Intellij Ultimate…" at bounding box center [496, 220] width 110 height 134
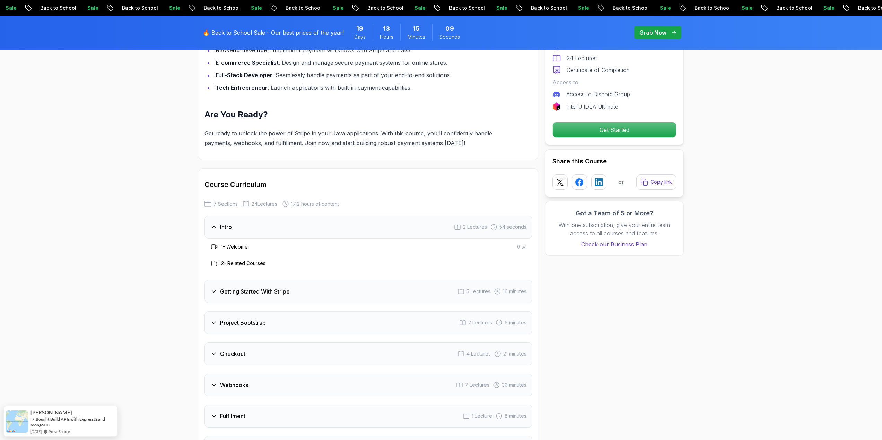
scroll to position [762, 0]
click at [254, 287] on h3 "Getting Started With Stripe" at bounding box center [255, 291] width 70 height 8
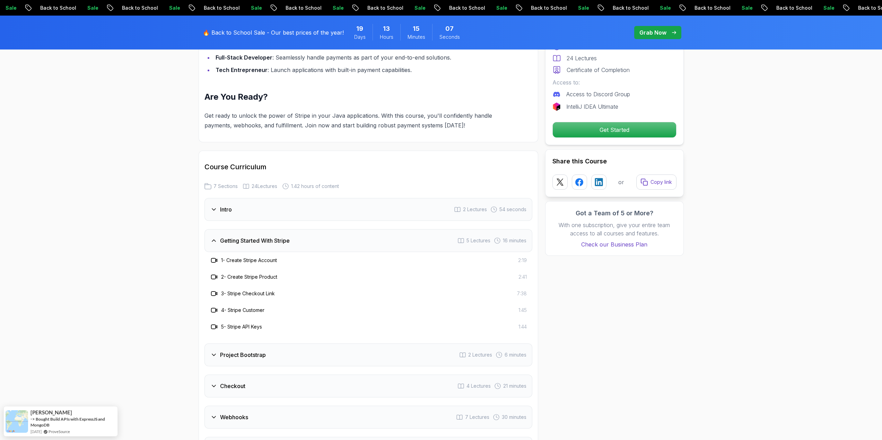
scroll to position [832, 0]
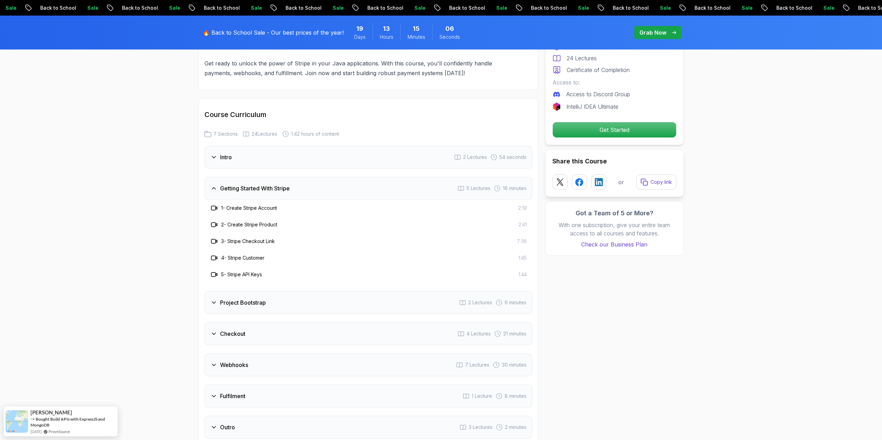
click at [237, 291] on div "Project Bootstrap 2 Lectures 6 minutes" at bounding box center [368, 302] width 328 height 23
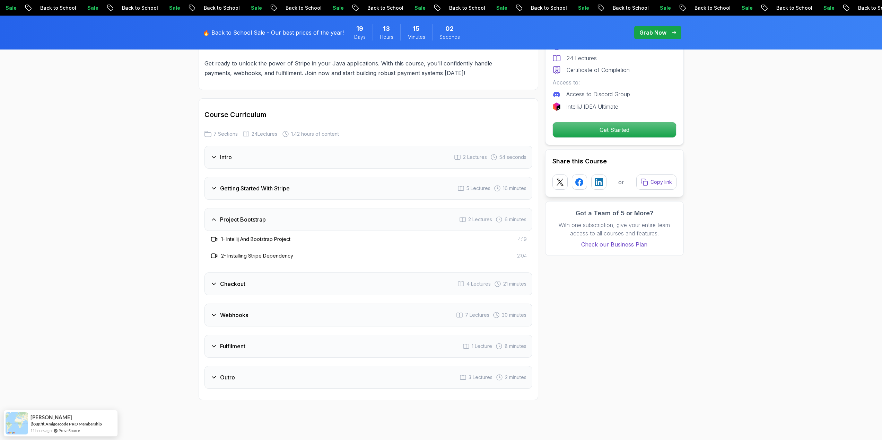
click at [250, 276] on div "Checkout 4 Lectures 21 minutes" at bounding box center [368, 284] width 328 height 23
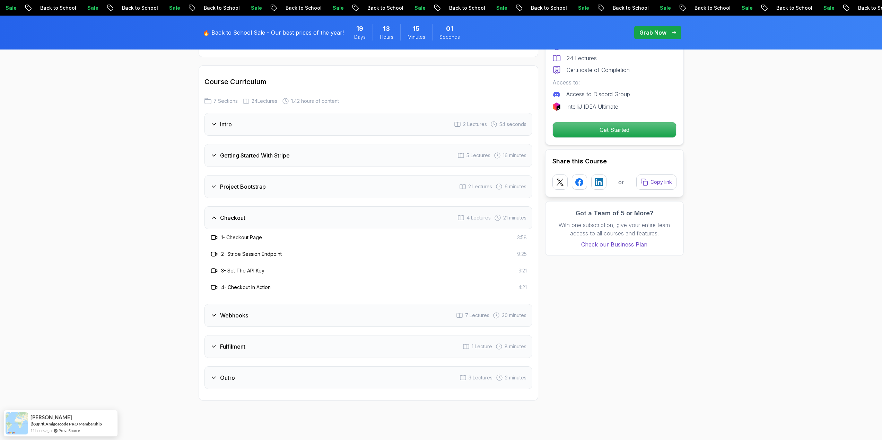
scroll to position [866, 0]
click at [258, 302] on div "Webhooks 7 Lectures 30 minutes" at bounding box center [368, 313] width 328 height 23
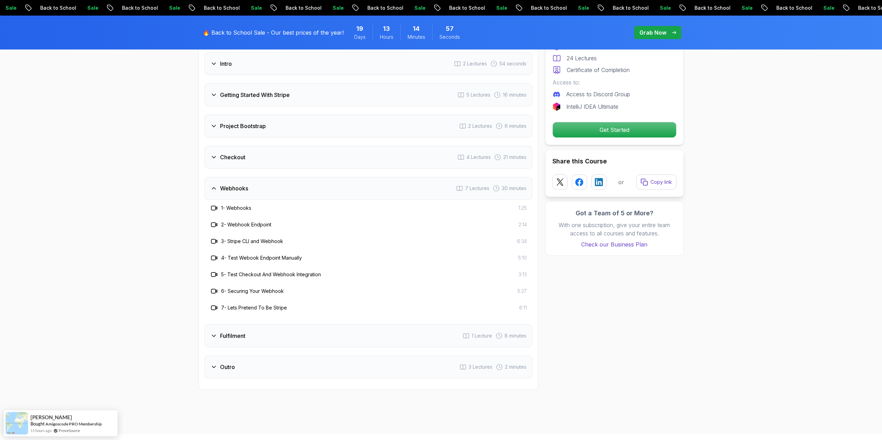
scroll to position [935, 0]
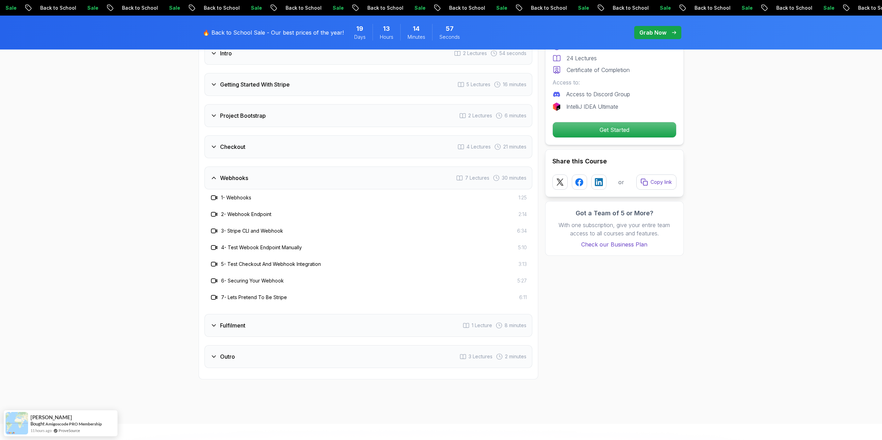
click at [239, 322] on h3 "Fulfilment" at bounding box center [232, 326] width 25 height 8
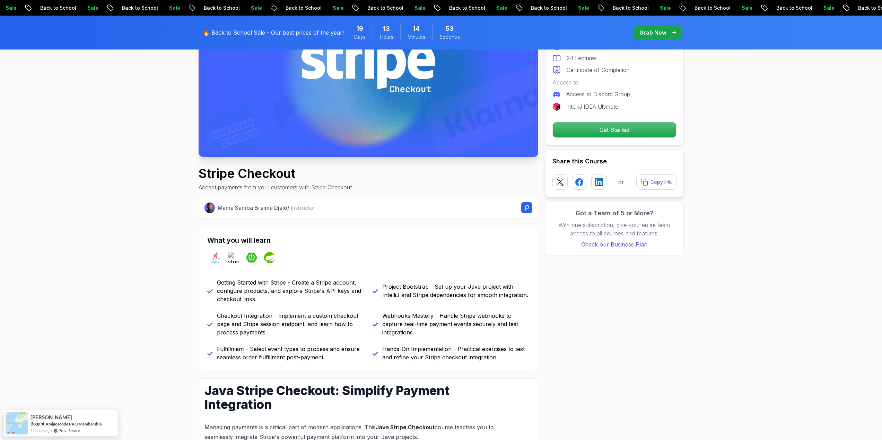
scroll to position [0, 0]
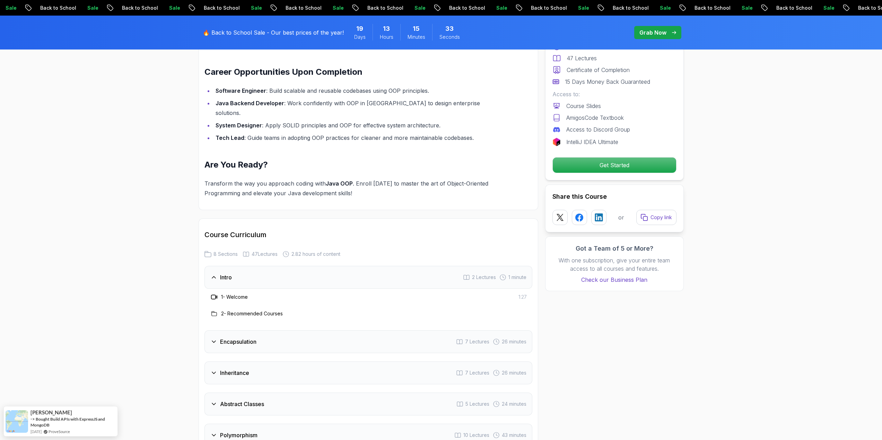
scroll to position [797, 0]
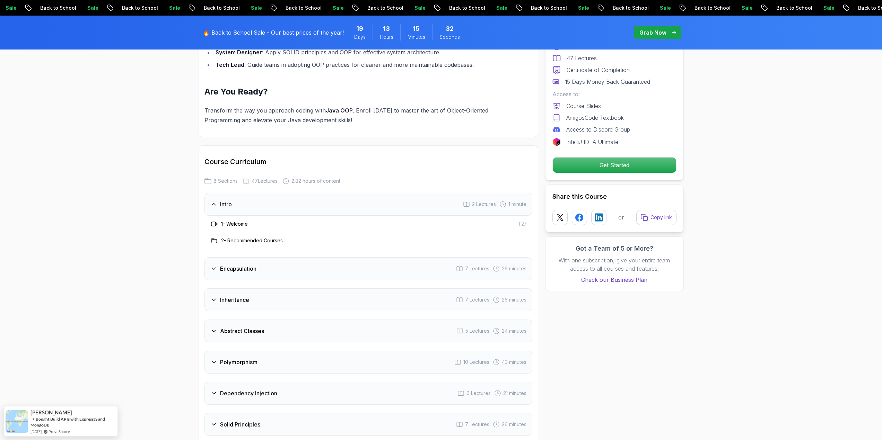
click at [229, 265] on h3 "Encapsulation" at bounding box center [238, 269] width 36 height 8
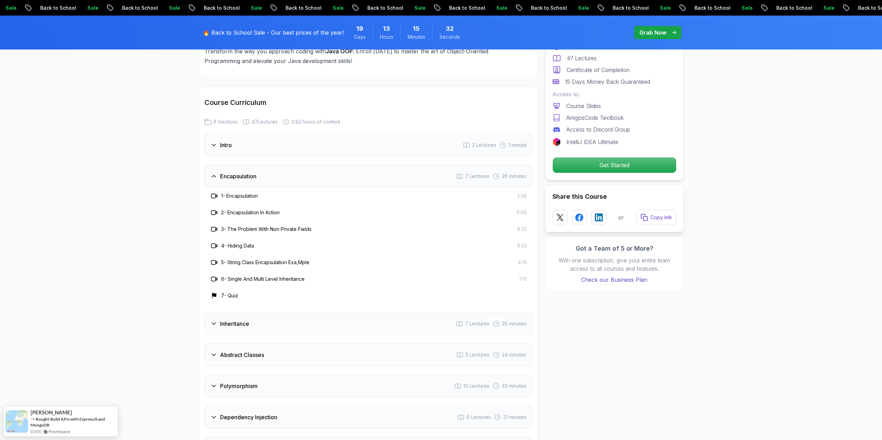
scroll to position [866, 0]
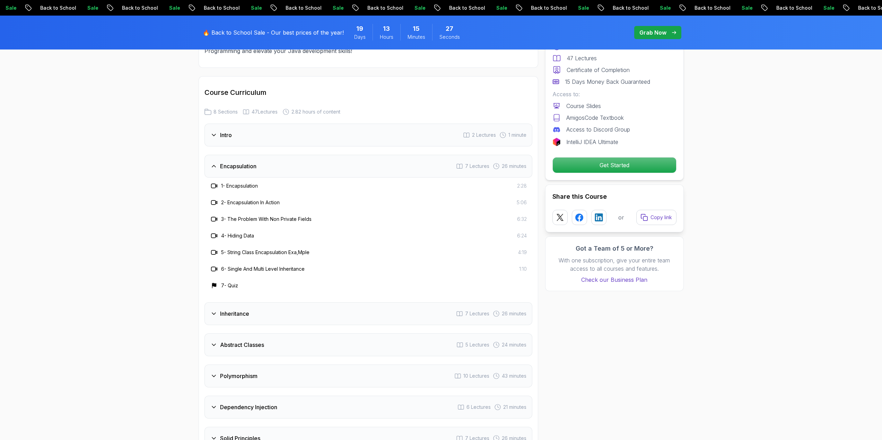
click at [256, 302] on div "Inheritance 7 Lectures 26 minutes" at bounding box center [368, 313] width 328 height 23
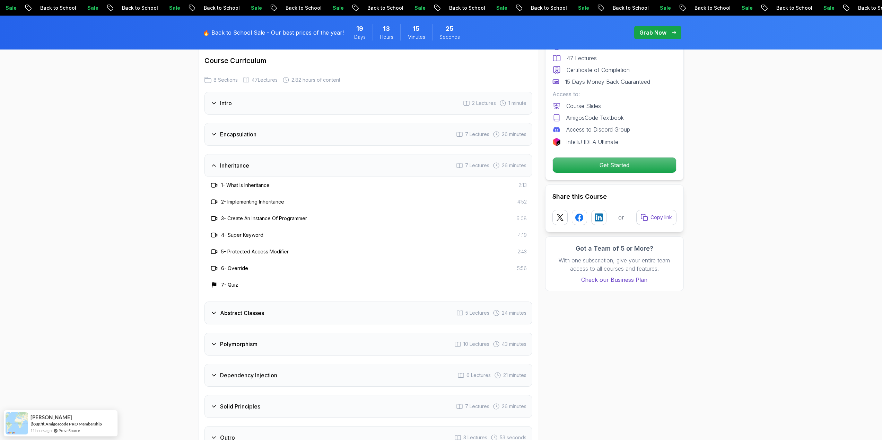
scroll to position [901, 0]
click at [234, 306] on h3 "Abstract Classes" at bounding box center [242, 310] width 44 height 8
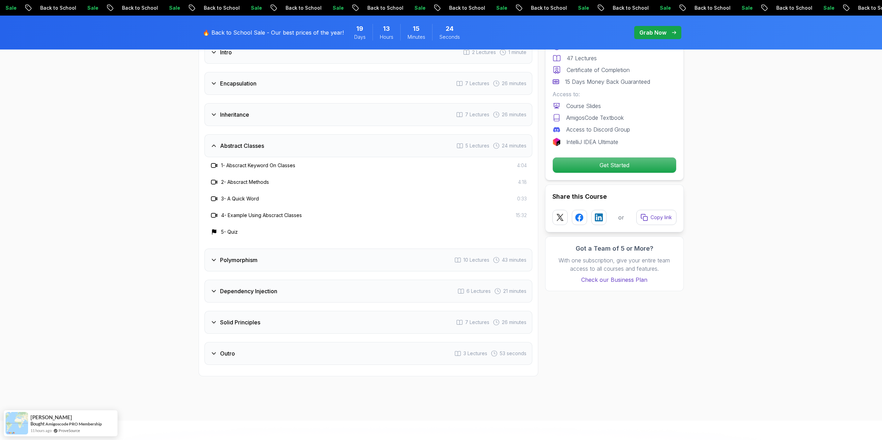
scroll to position [970, 0]
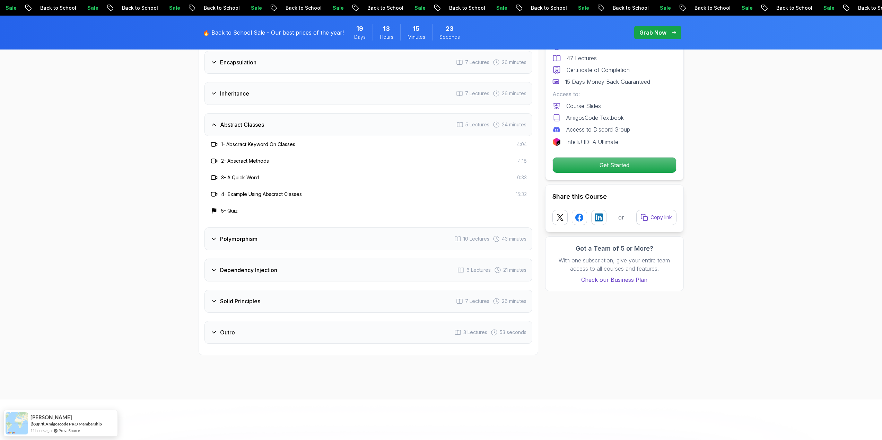
click at [237, 228] on div "Polymorphism 10 Lectures 43 minutes" at bounding box center [368, 239] width 328 height 23
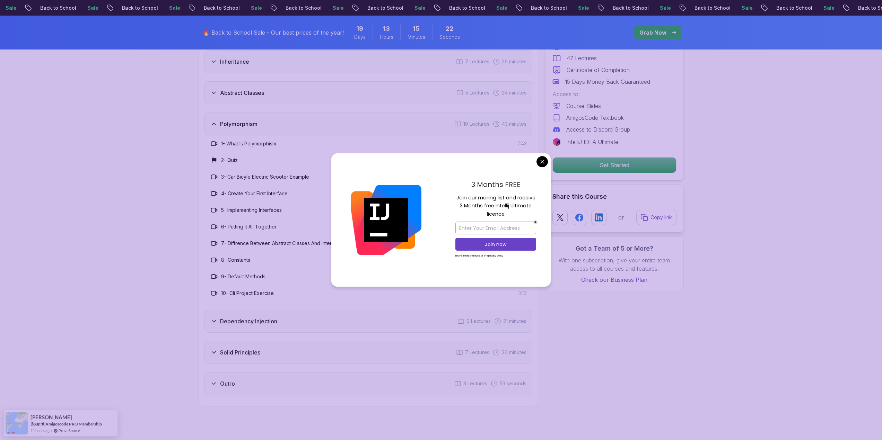
scroll to position [1005, 0]
click at [541, 161] on body "Sale Back to School Sale Back to School Sale Back to School Sale Back to School…" at bounding box center [441, 437] width 882 height 2884
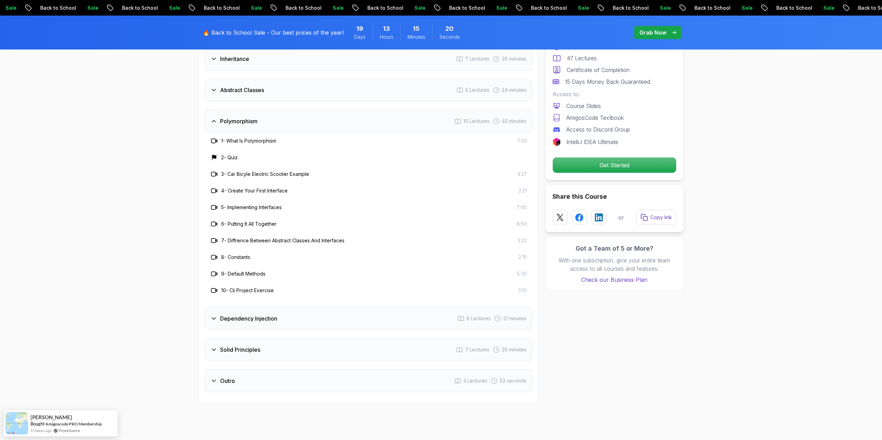
click at [269, 315] on h3 "Dependency Injection" at bounding box center [248, 319] width 57 height 8
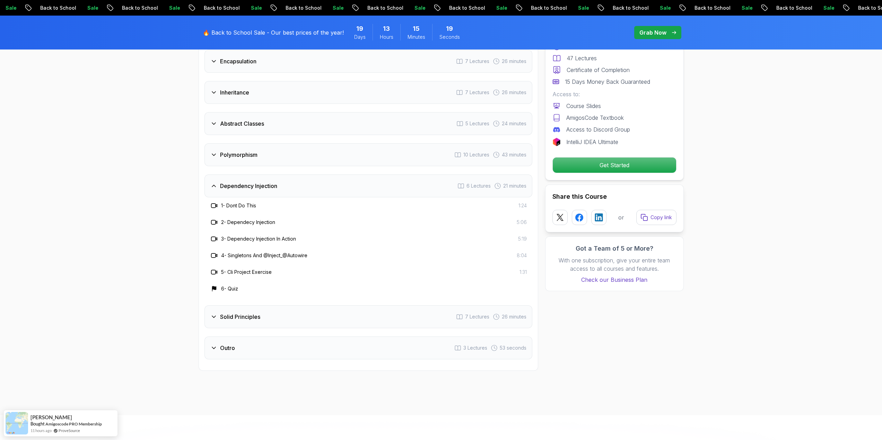
scroll to position [970, 0]
click at [254, 314] on h3 "Solid Principles" at bounding box center [240, 318] width 40 height 8
